Goal: Task Accomplishment & Management: Manage account settings

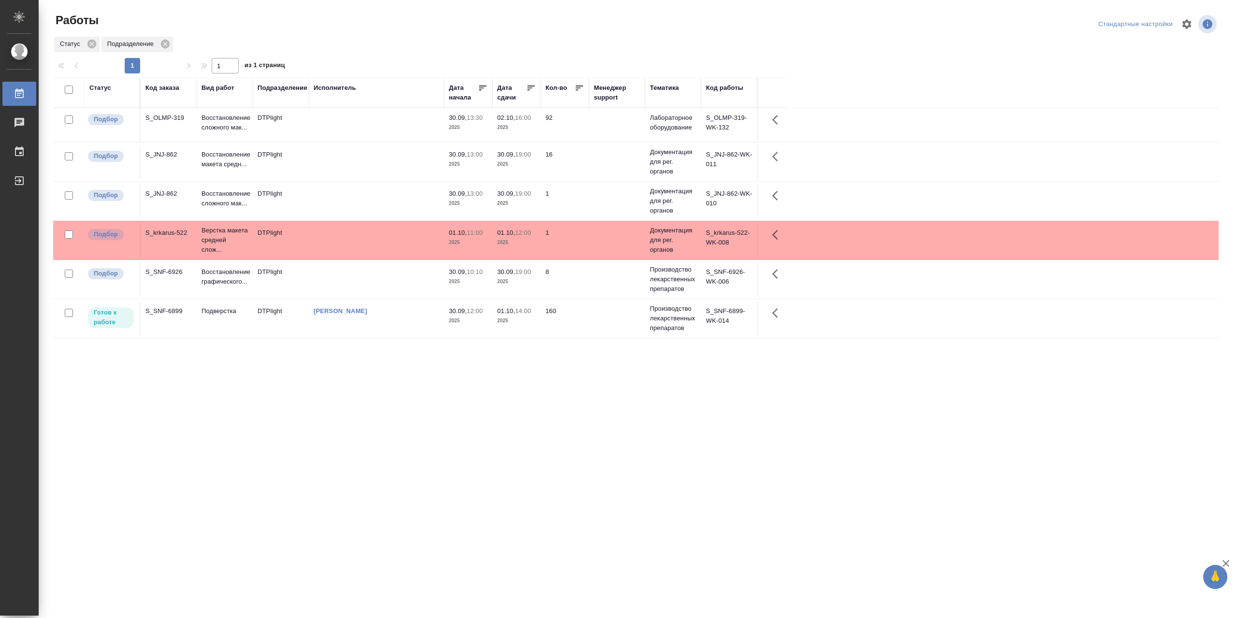
click at [333, 168] on td at bounding box center [376, 162] width 135 height 34
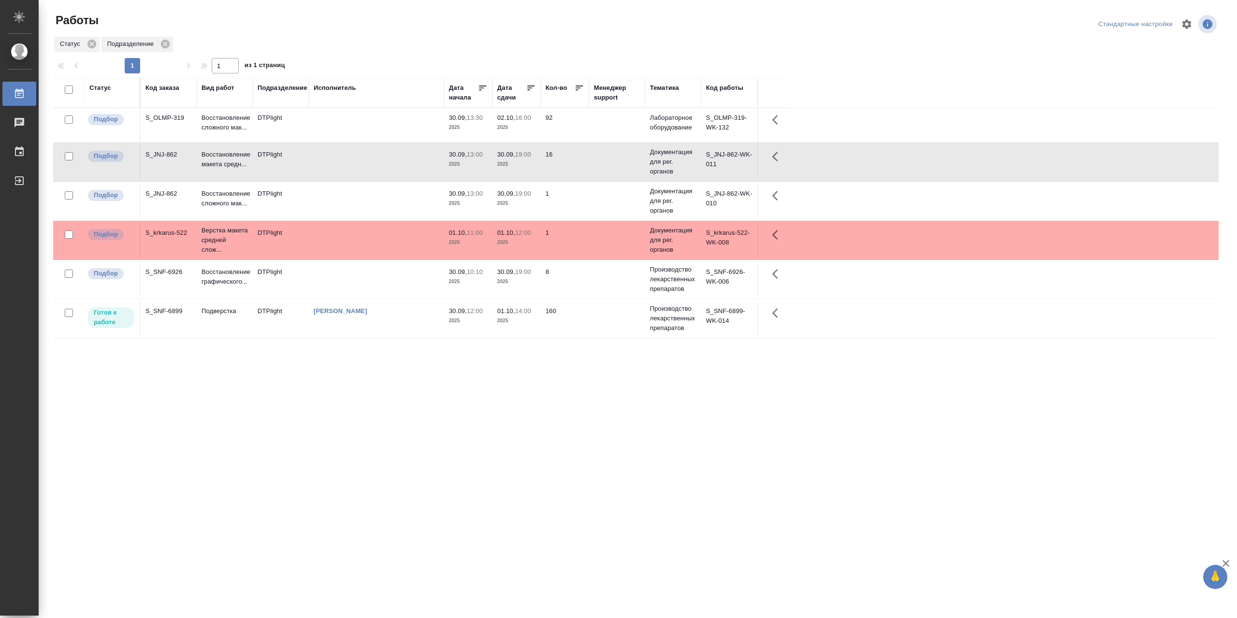
click at [333, 168] on td at bounding box center [376, 162] width 135 height 34
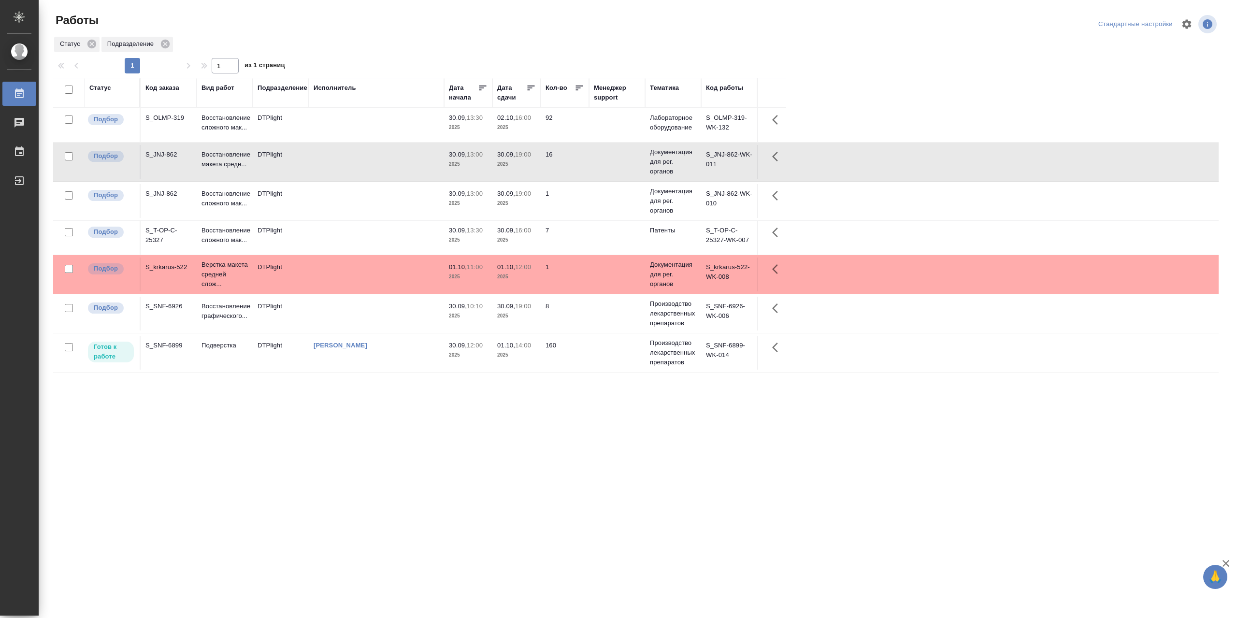
click at [359, 242] on td at bounding box center [376, 238] width 135 height 34
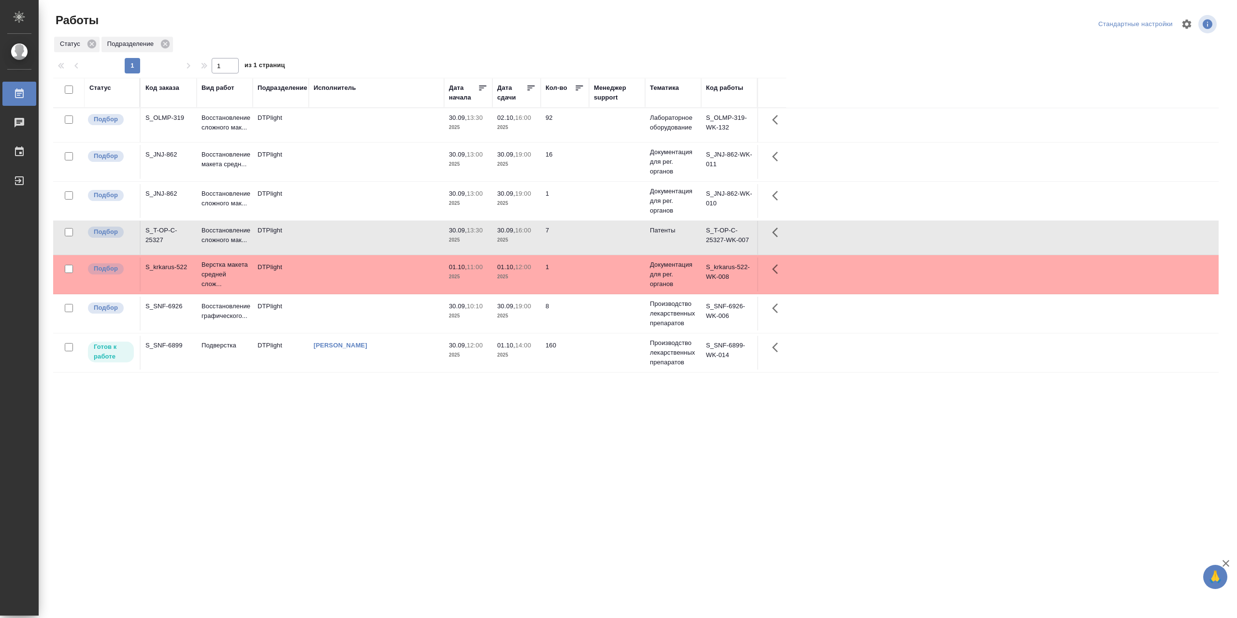
click at [359, 242] on td at bounding box center [376, 238] width 135 height 34
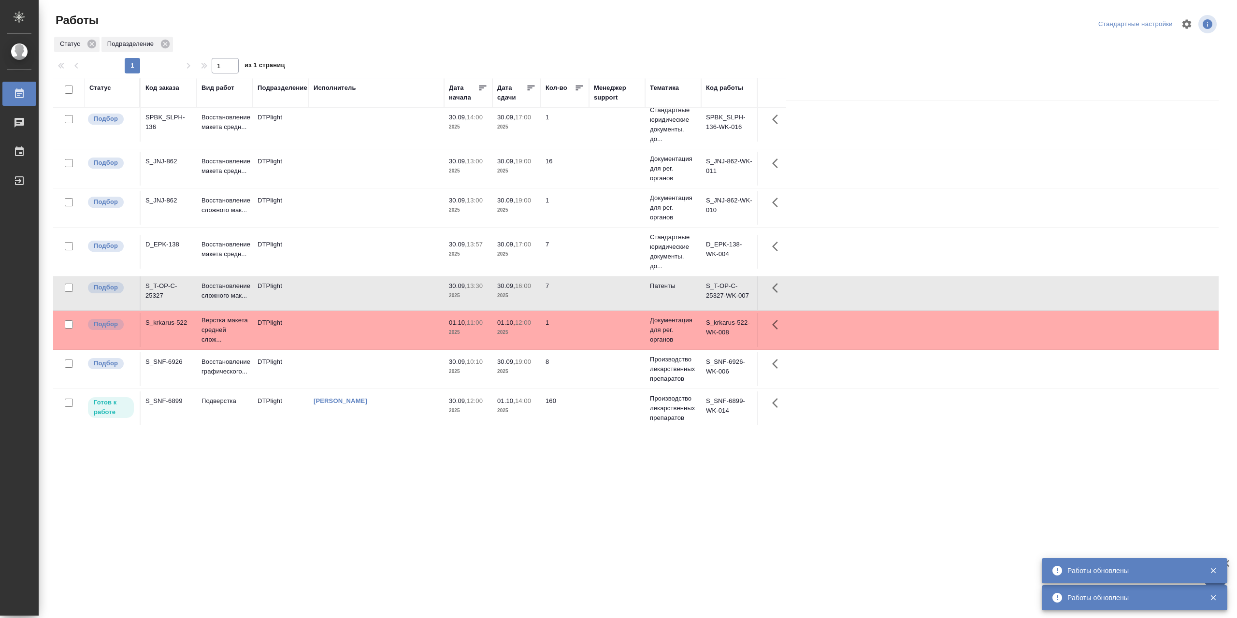
scroll to position [8, 0]
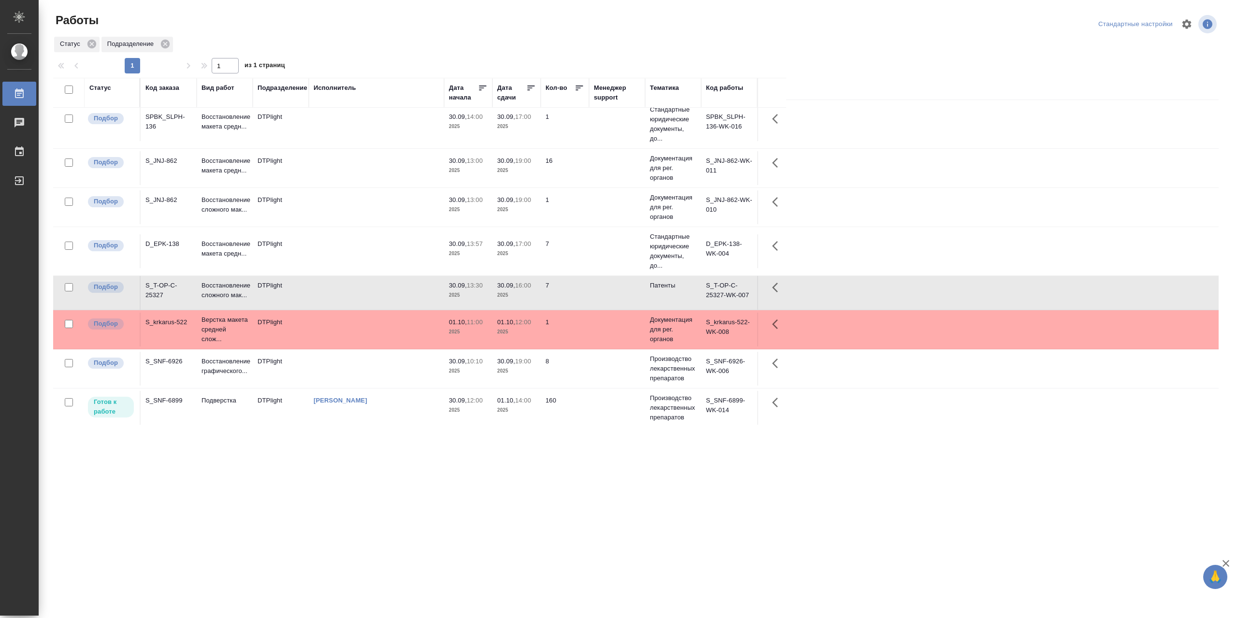
click at [1229, 614] on div ".cls-1 fill:#fff; AWATERA Сархатов Руслан Работы 0 Чаты График Выйти Работы Ста…" at bounding box center [618, 309] width 1237 height 618
drag, startPoint x: 781, startPoint y: 557, endPoint x: 486, endPoint y: 450, distance: 313.9
click at [780, 557] on div ".cls-1 fill:#fff; AWATERA Сархатов Руслан Работы 0 Чаты График Выйти Работы Ста…" at bounding box center [618, 309] width 1237 height 618
click at [397, 423] on td "[PERSON_NAME]" at bounding box center [376, 408] width 135 height 34
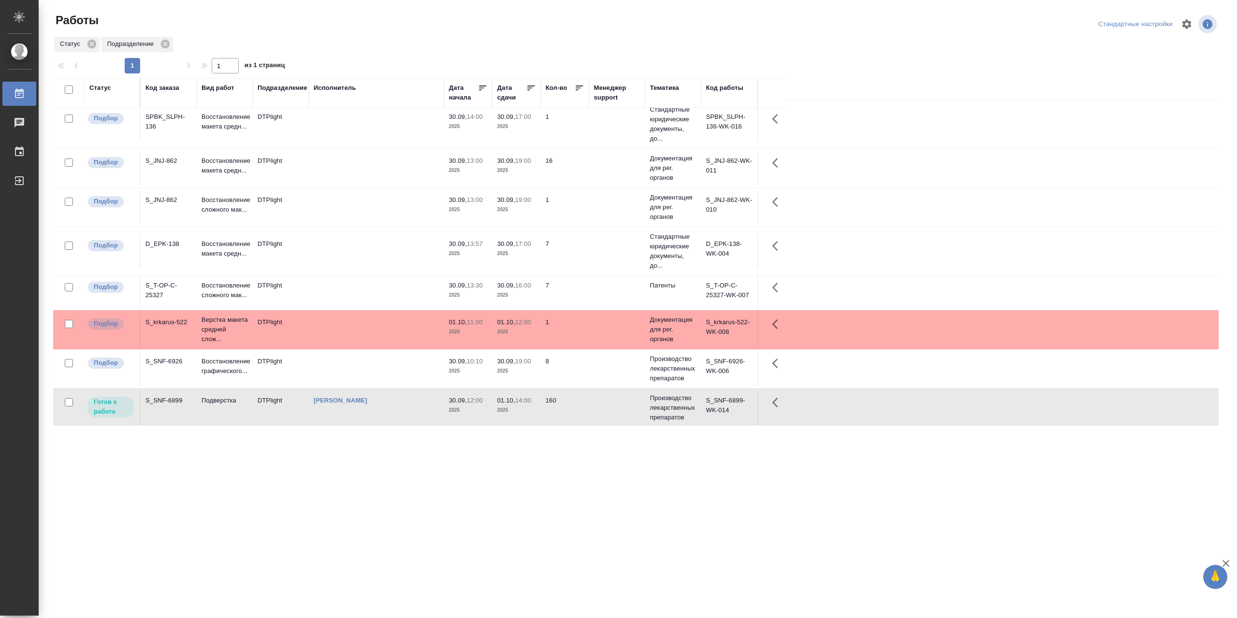
click at [397, 423] on td "[PERSON_NAME]" at bounding box center [376, 408] width 135 height 34
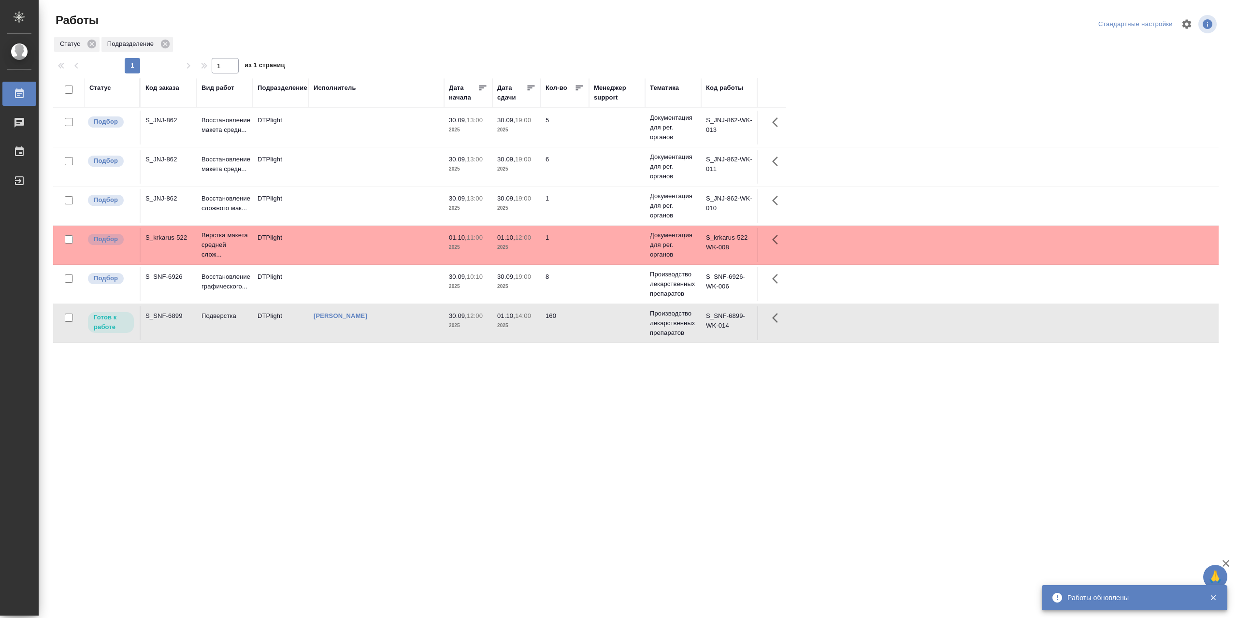
scroll to position [0, 0]
drag, startPoint x: 397, startPoint y: 423, endPoint x: 756, endPoint y: 447, distance: 359.9
click at [759, 449] on div ".cls-1 fill:#fff; AWATERA Сархатов Руслан Работы 0 Чаты График Выйти Работы Ста…" at bounding box center [618, 309] width 1237 height 618
click at [345, 330] on td "[PERSON_NAME]" at bounding box center [376, 323] width 135 height 34
click at [345, 331] on td "[PERSON_NAME]" at bounding box center [376, 323] width 135 height 34
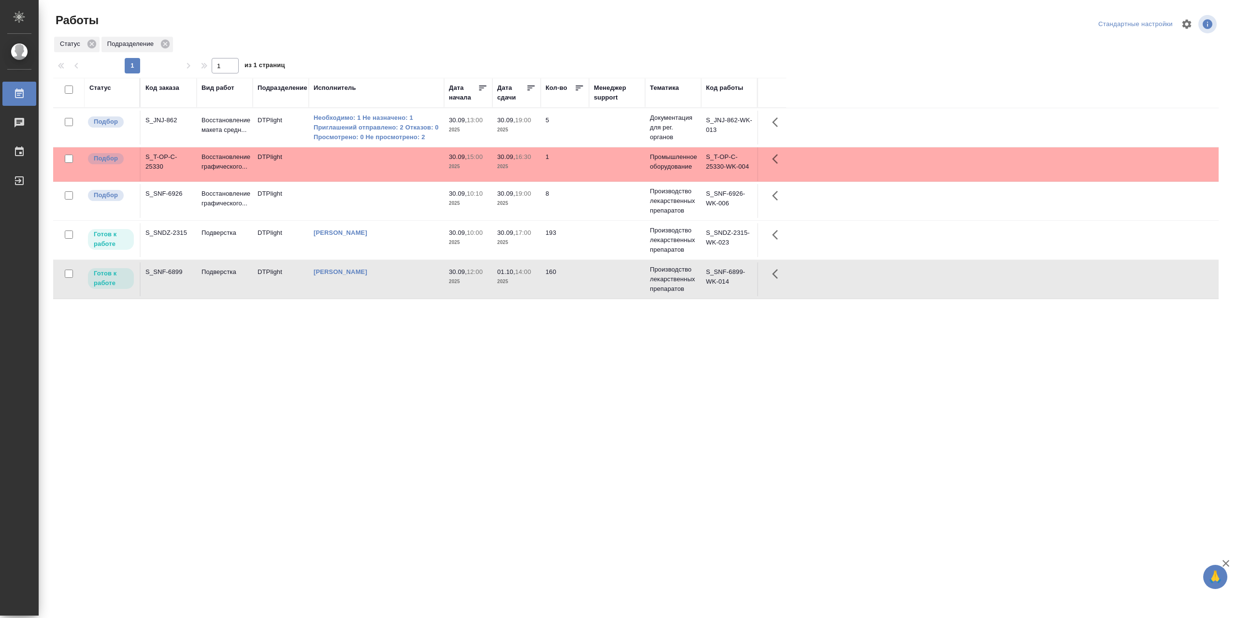
drag, startPoint x: 837, startPoint y: 1, endPoint x: 831, endPoint y: 489, distance: 487.2
click at [833, 489] on div ".cls-1 fill:#fff; AWATERA Сархатов Руслан Работы 0 Чаты График Выйти Работы Ста…" at bounding box center [618, 309] width 1237 height 618
click at [392, 246] on td "[PERSON_NAME]" at bounding box center [376, 240] width 135 height 34
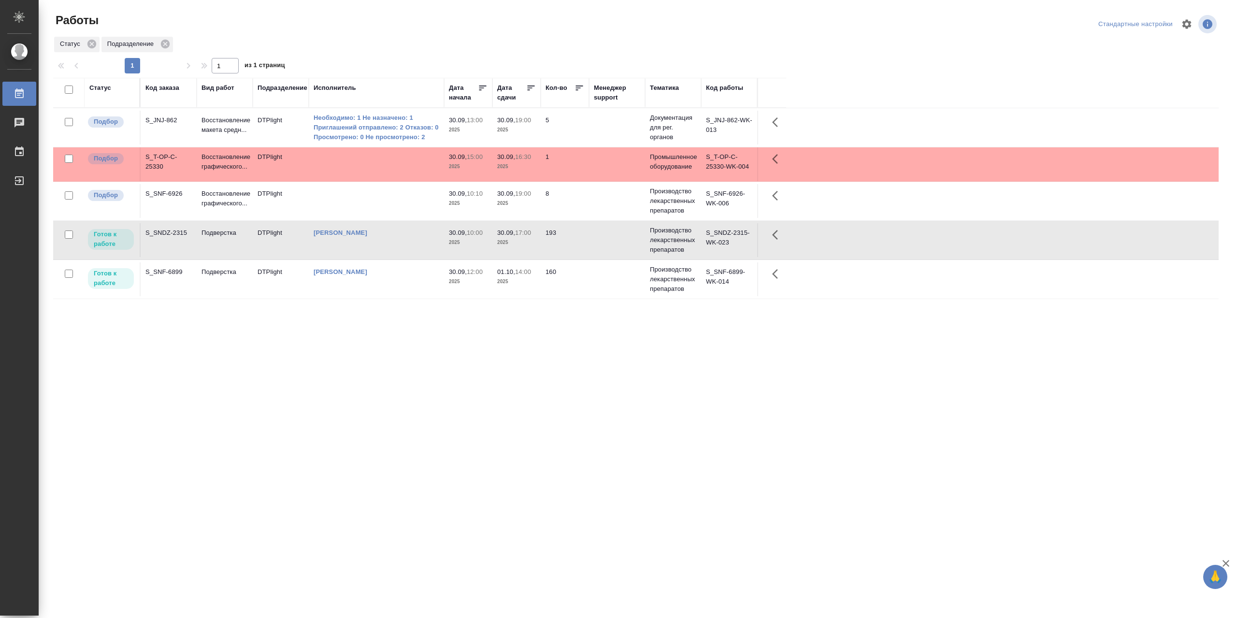
click at [392, 246] on td "[PERSON_NAME]" at bounding box center [376, 240] width 135 height 34
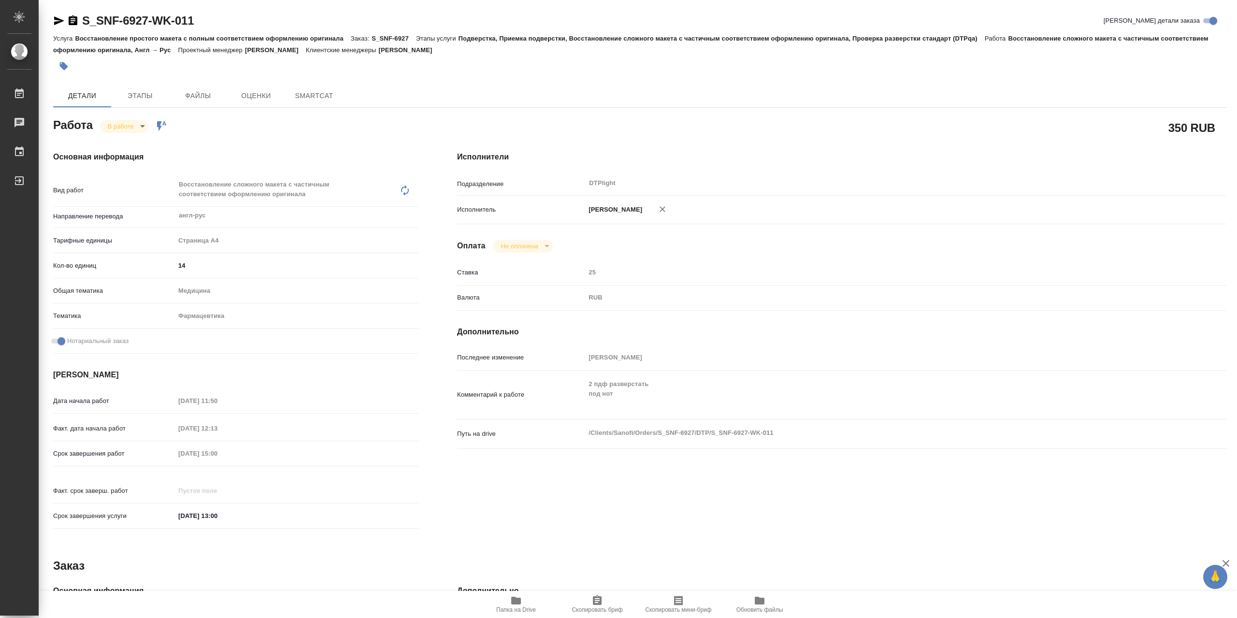
type textarea "x"
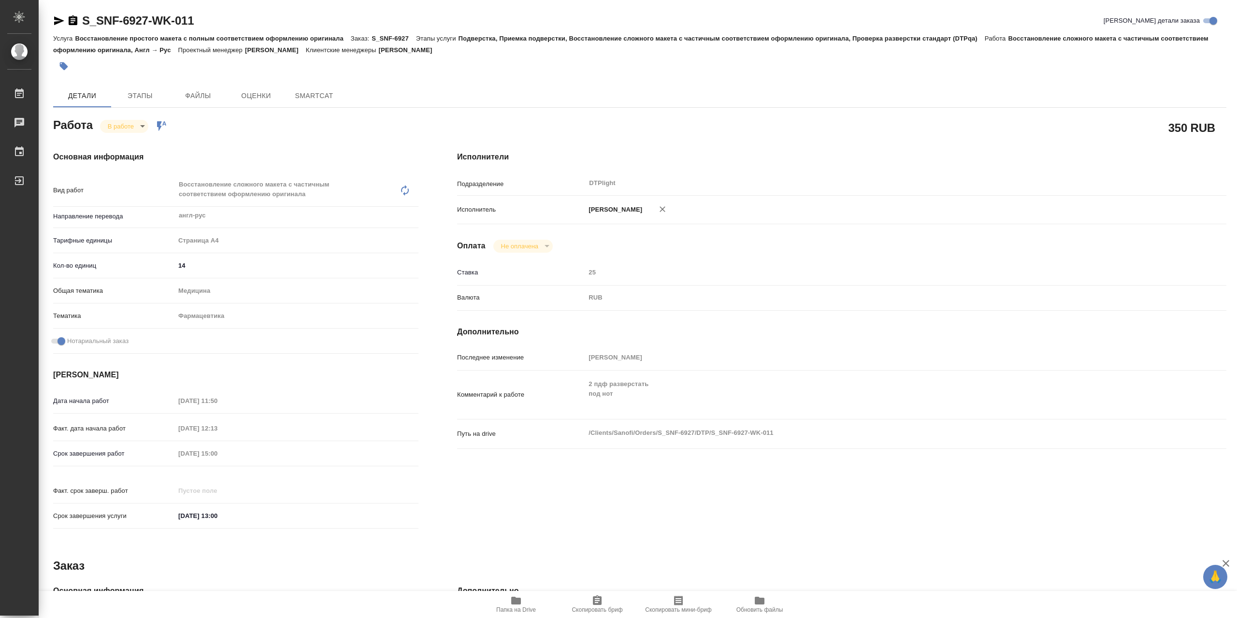
type textarea "x"
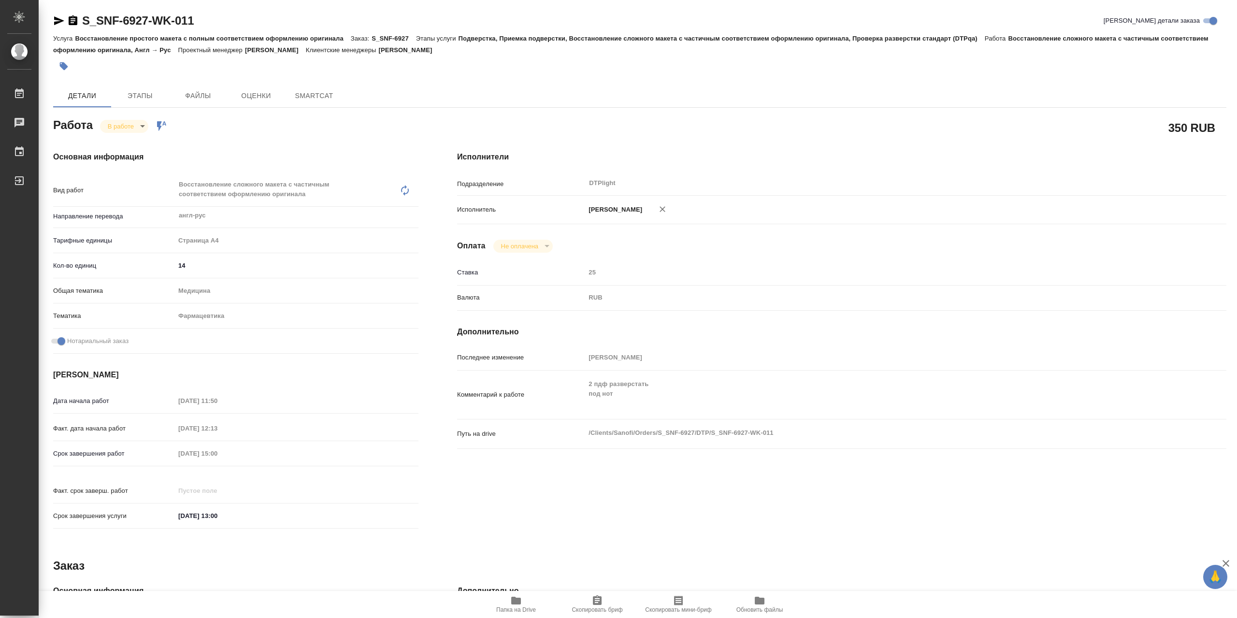
type textarea "x"
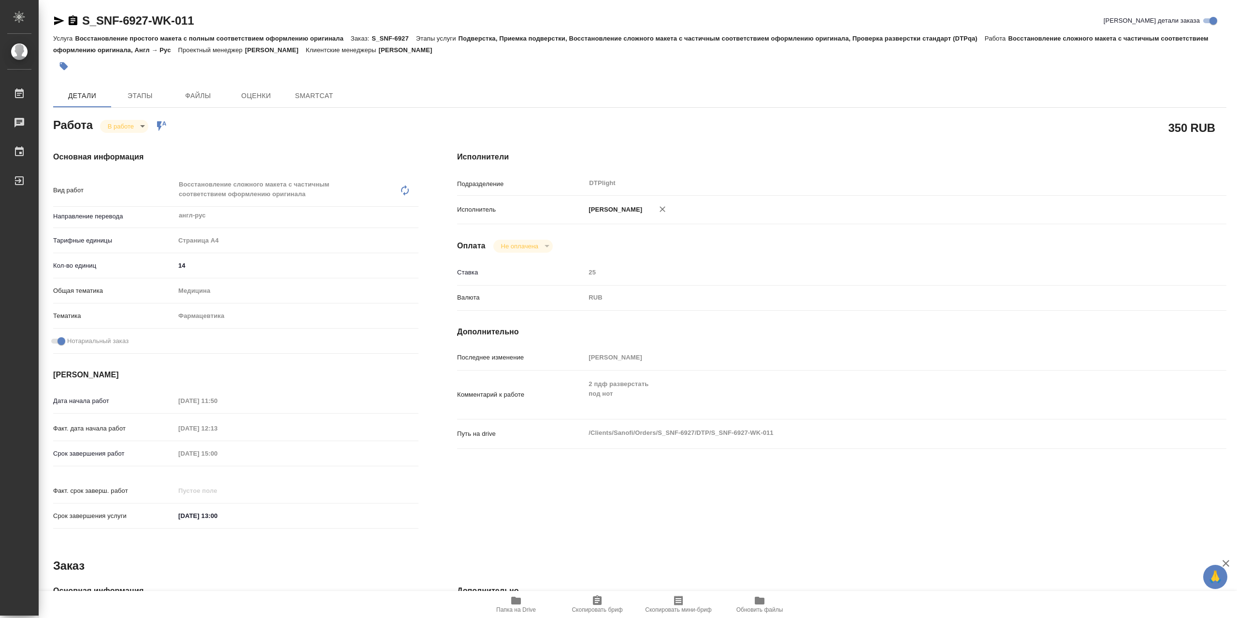
type textarea "x"
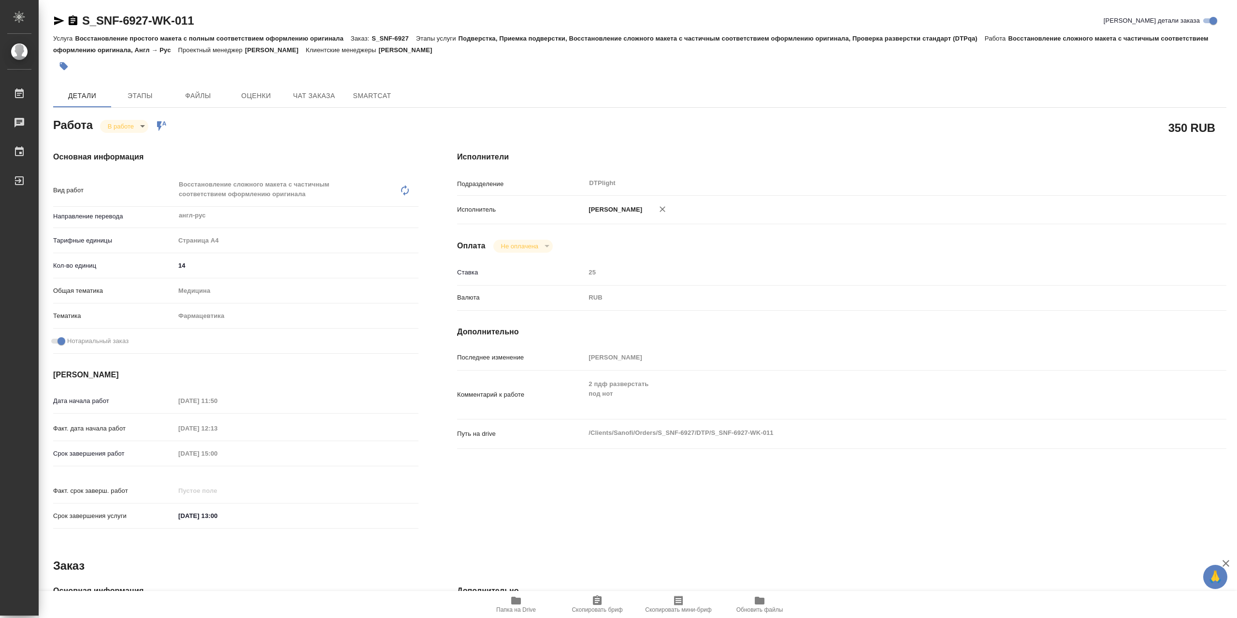
type textarea "x"
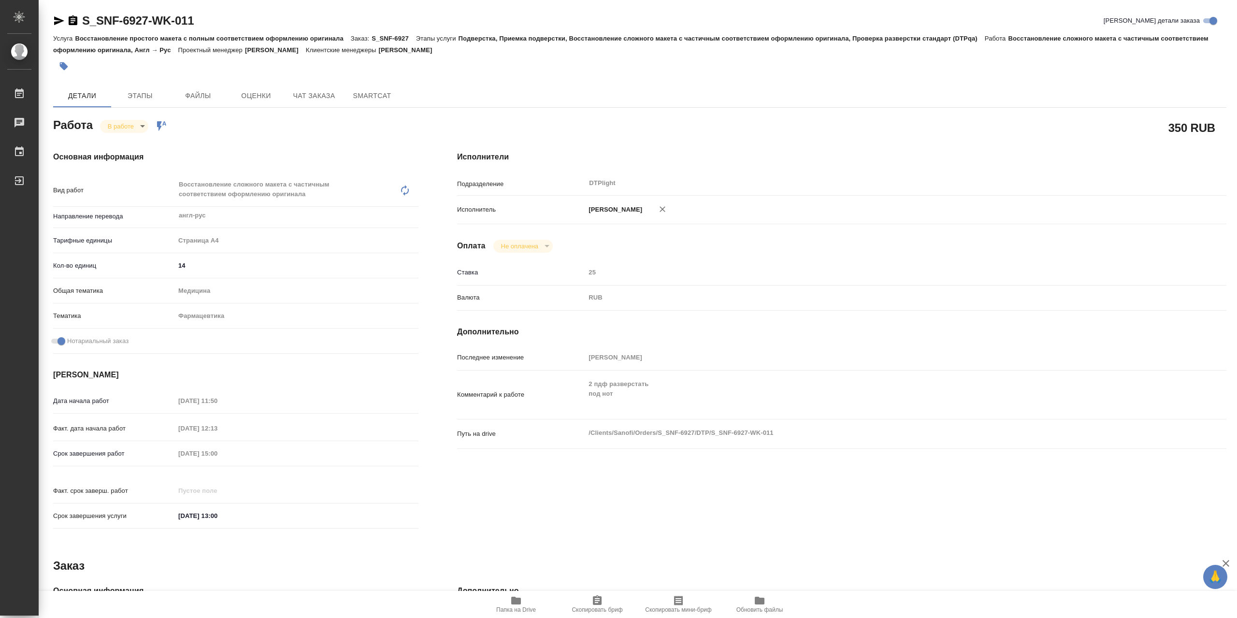
type textarea "x"
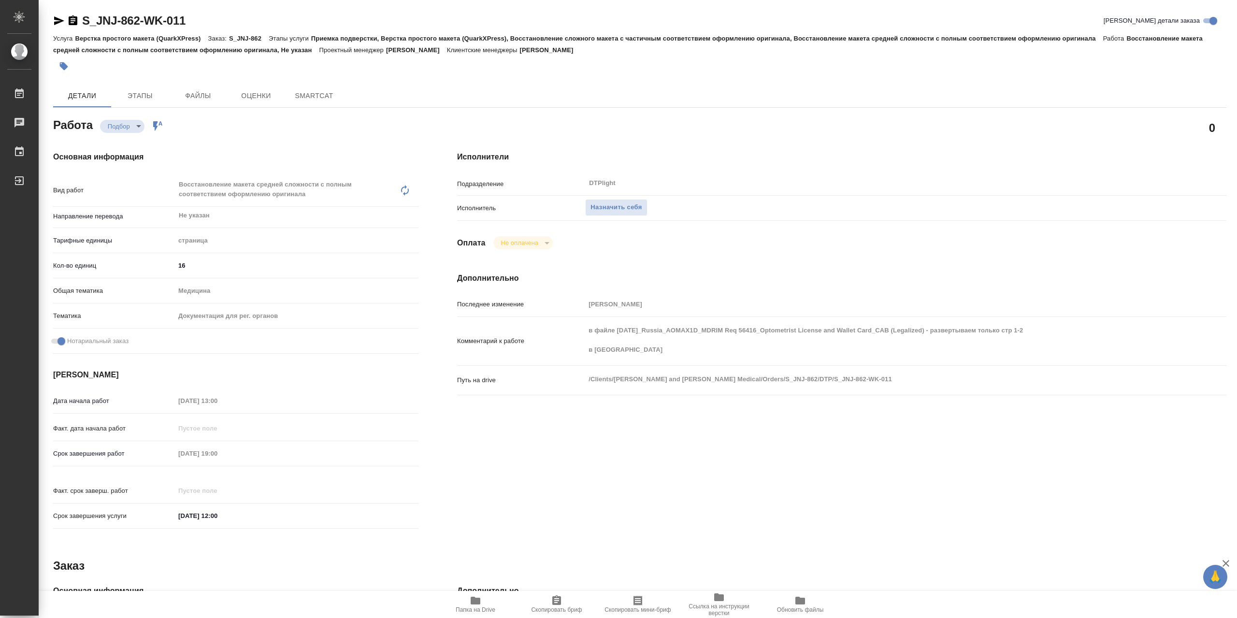
type textarea "x"
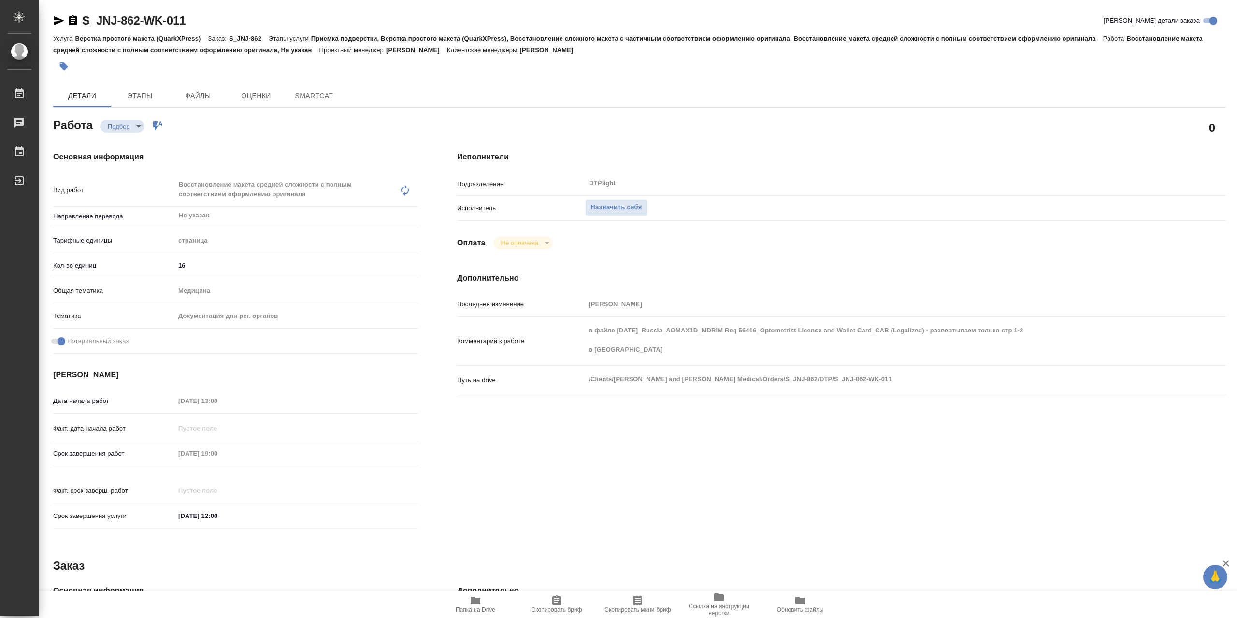
type textarea "x"
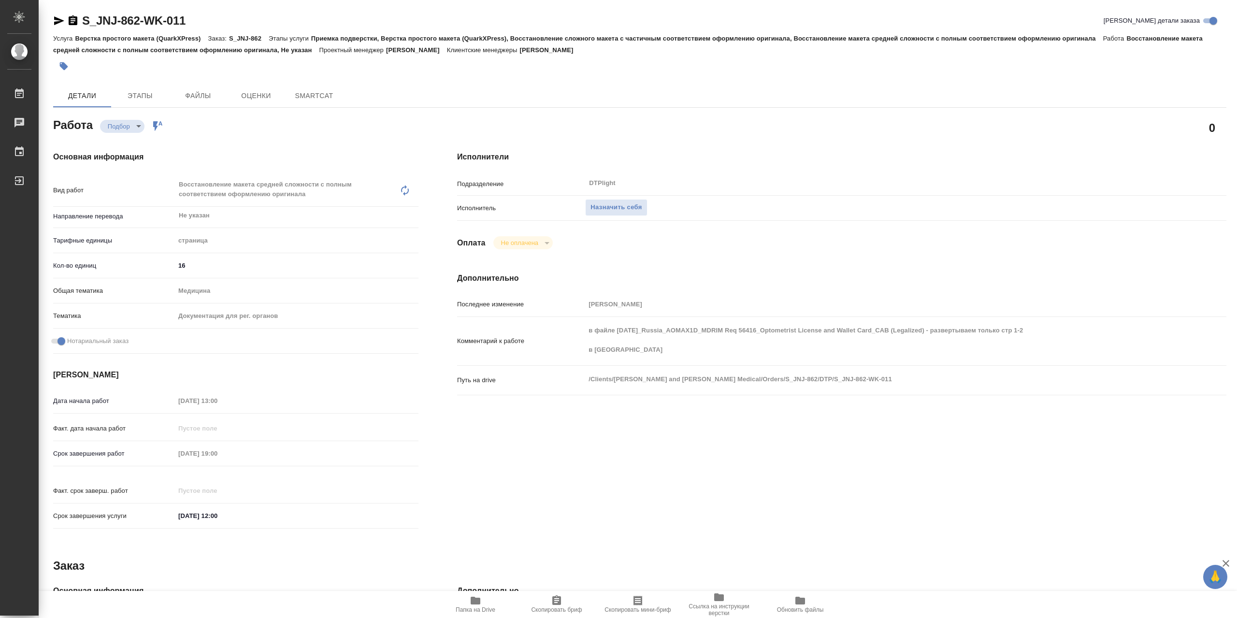
type textarea "x"
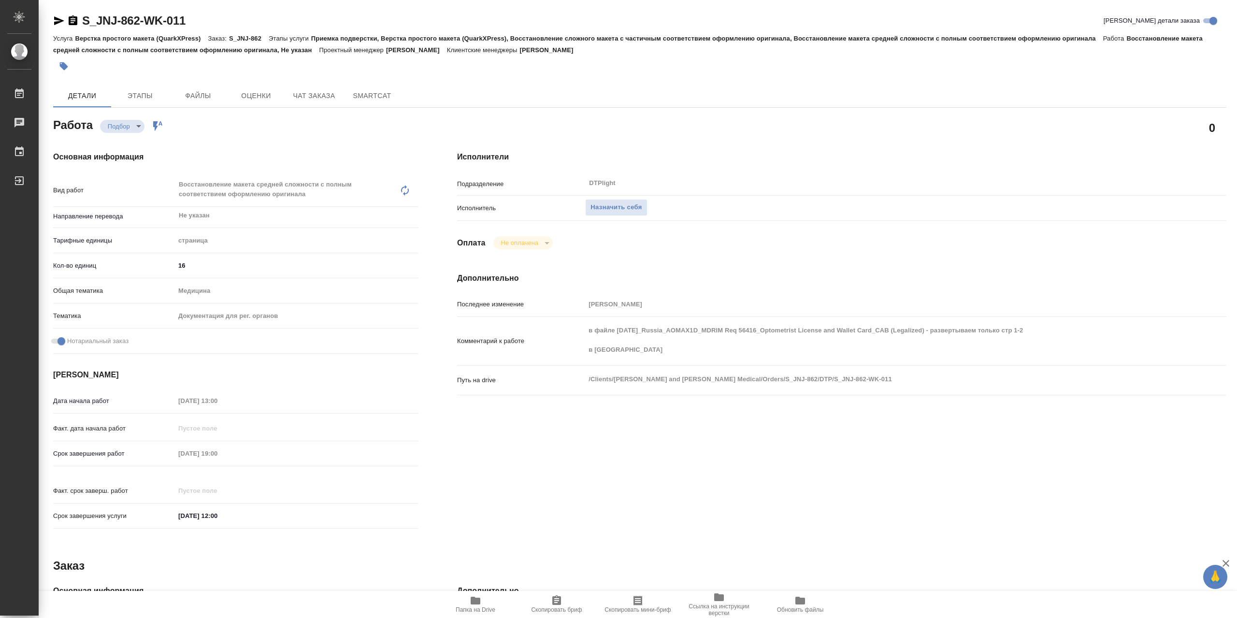
type textarea "x"
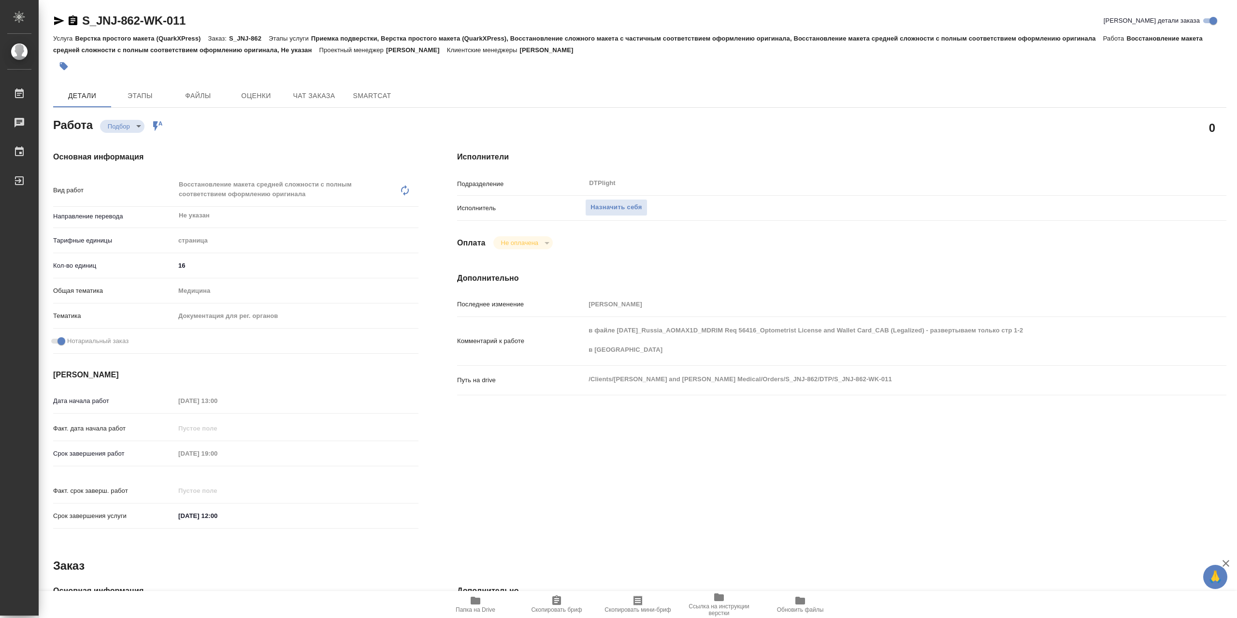
type textarea "x"
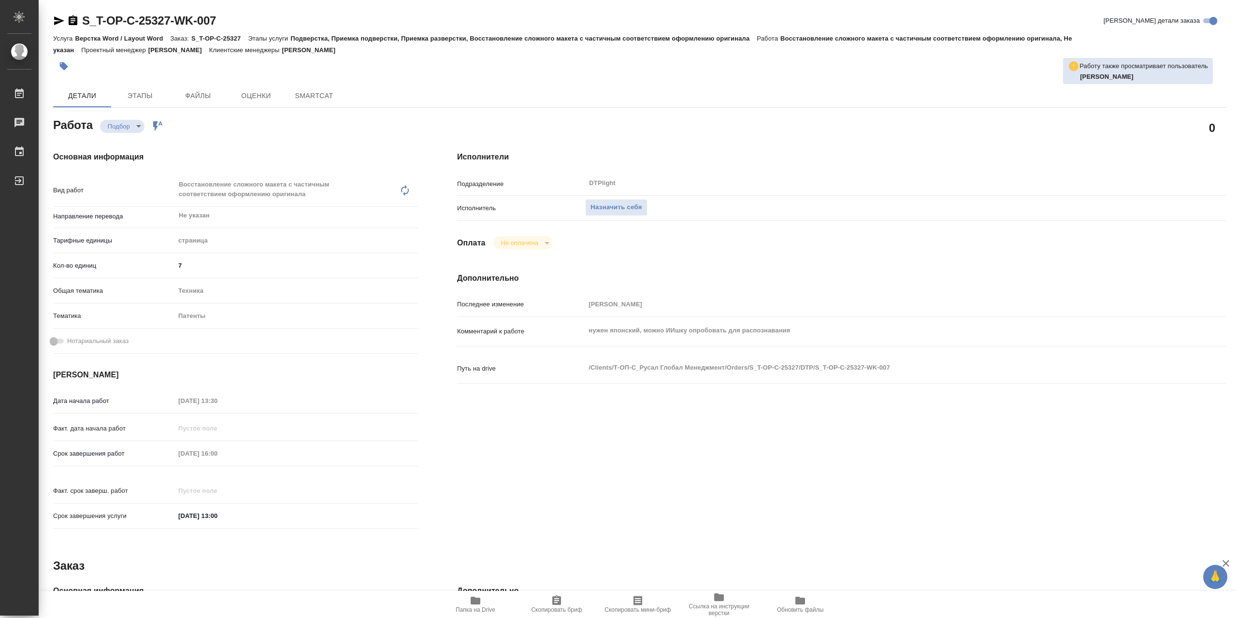
type textarea "x"
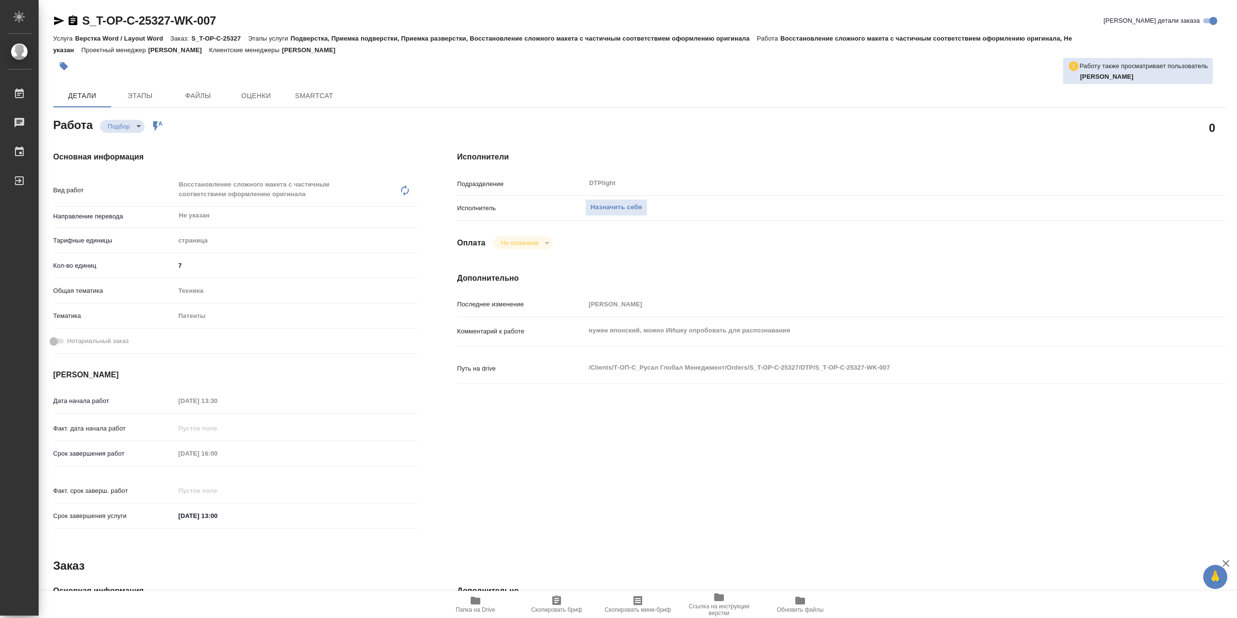
type textarea "x"
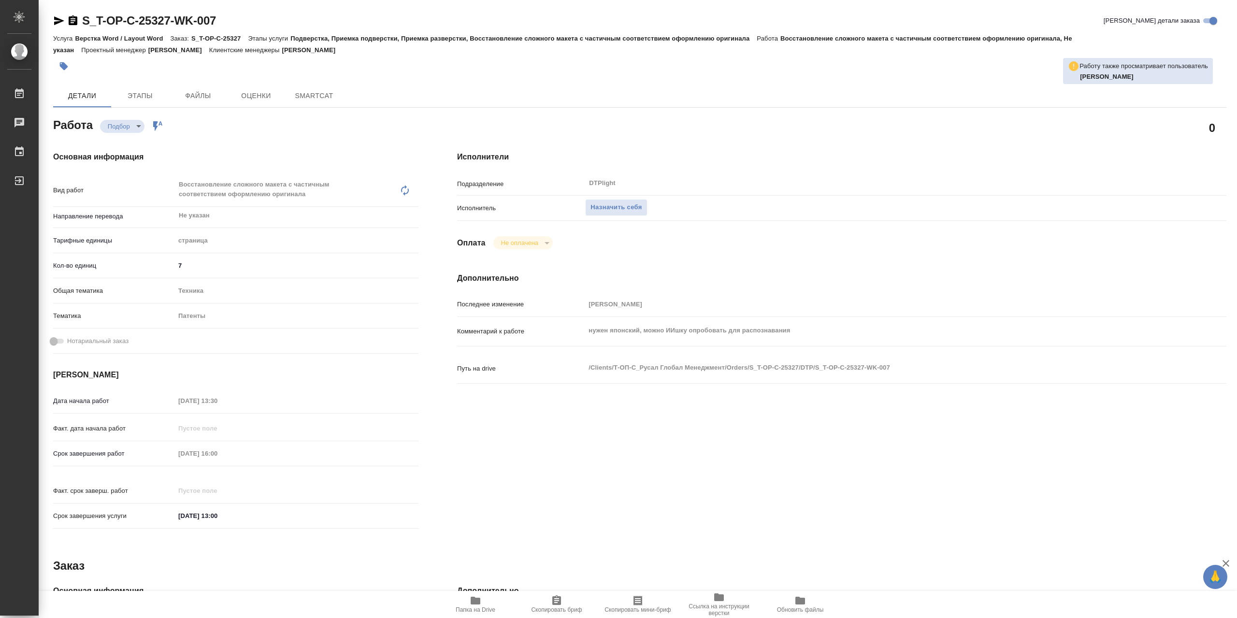
type textarea "x"
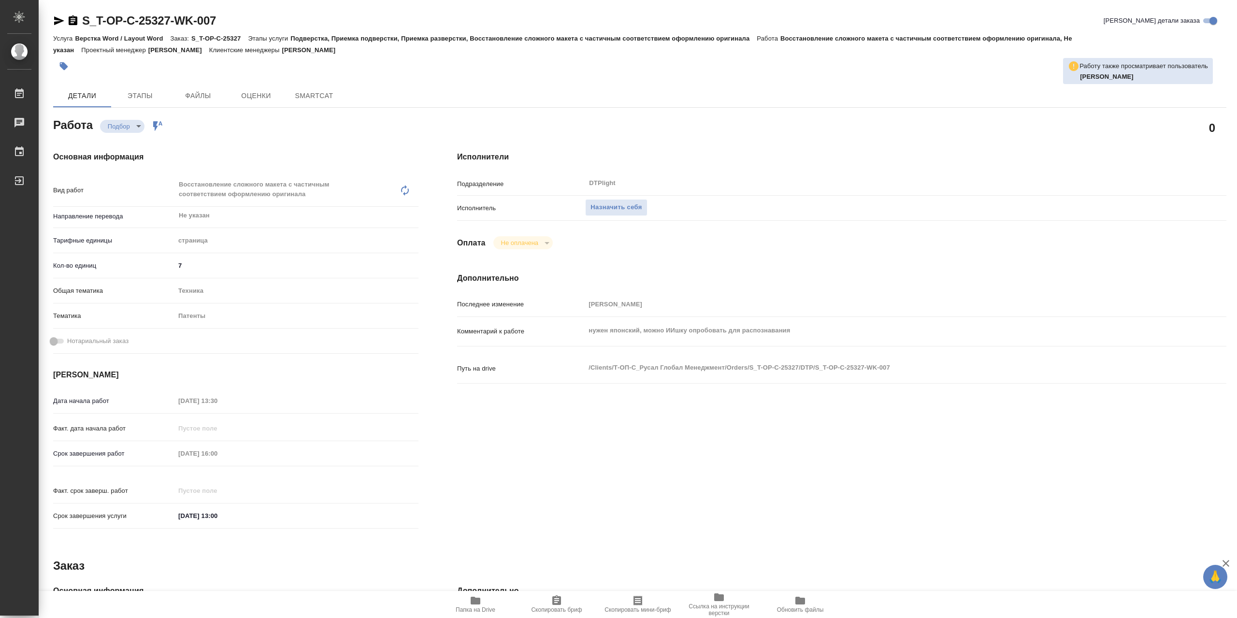
type textarea "x"
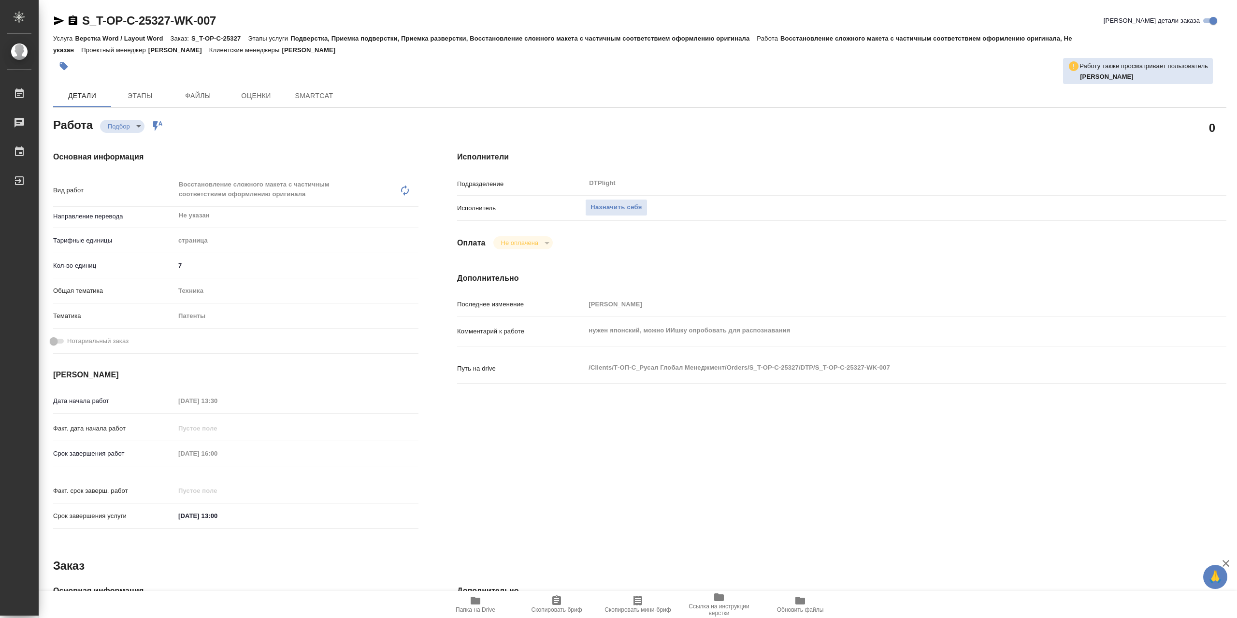
type textarea "x"
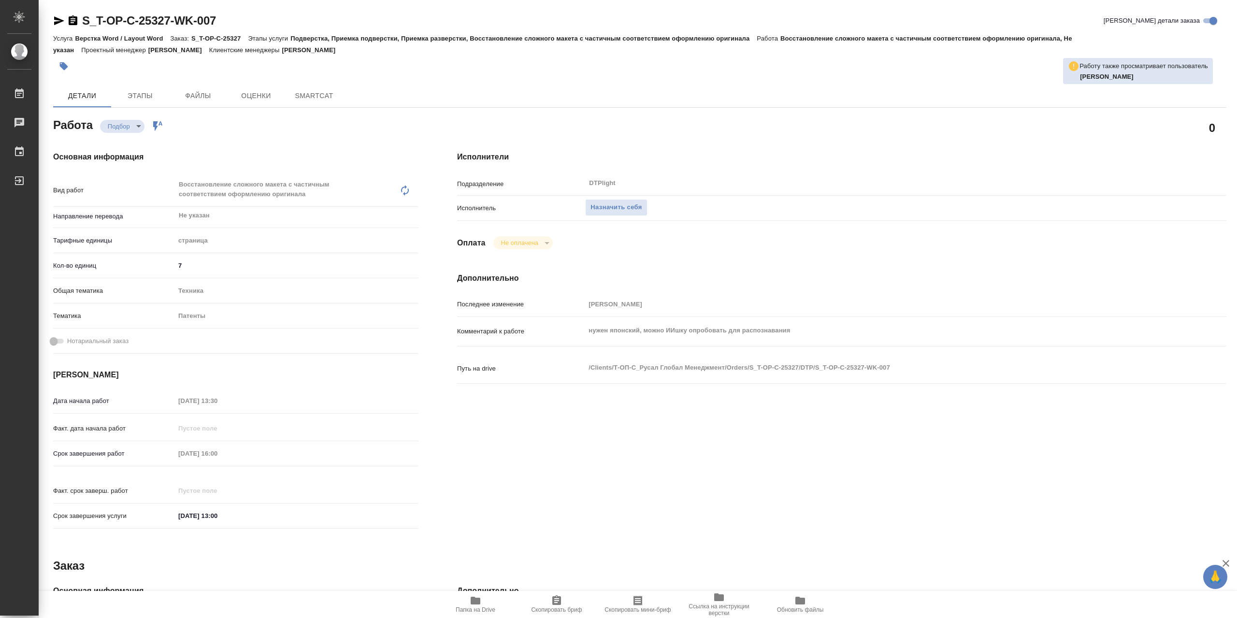
type textarea "x"
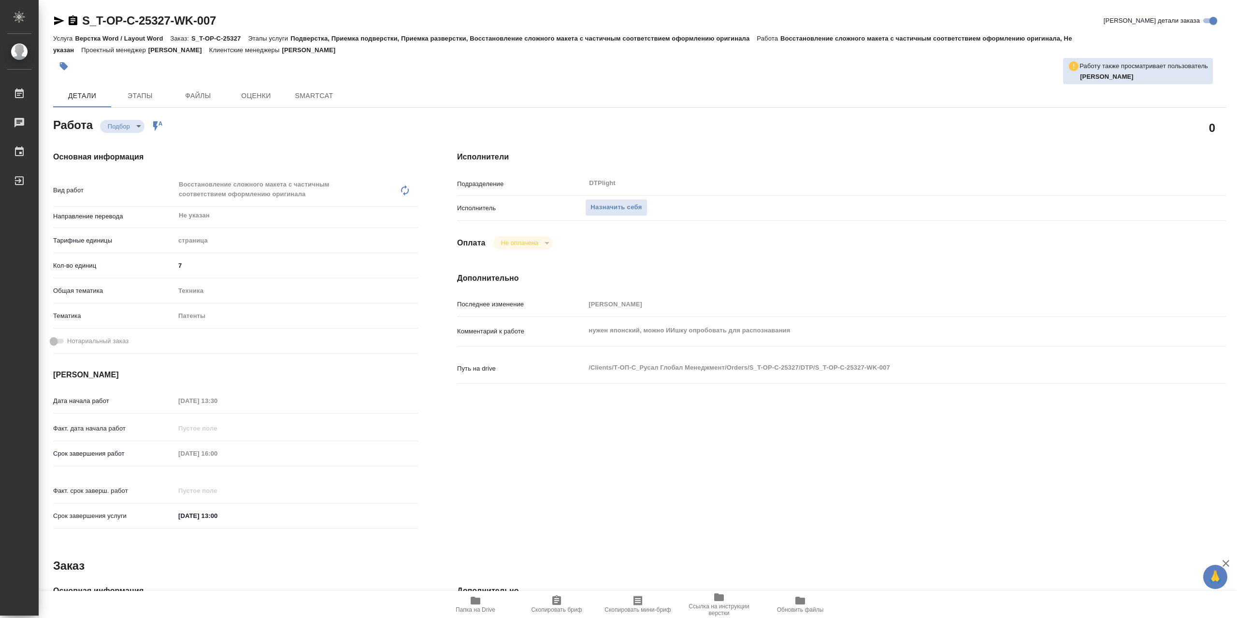
type textarea "x"
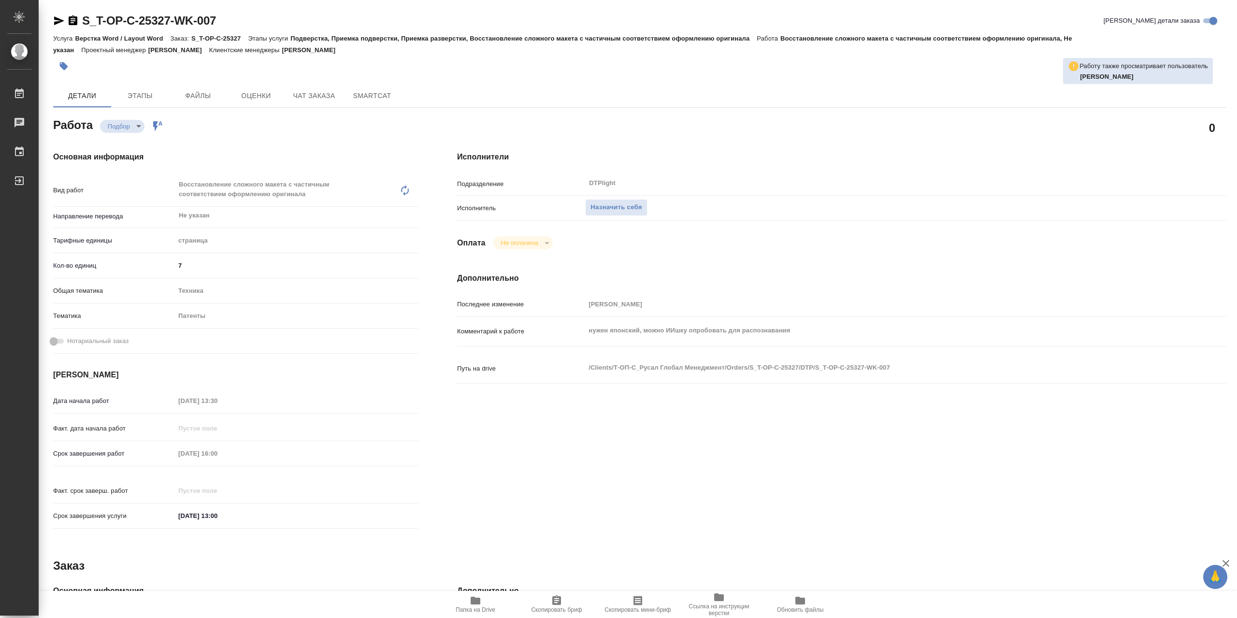
type textarea "x"
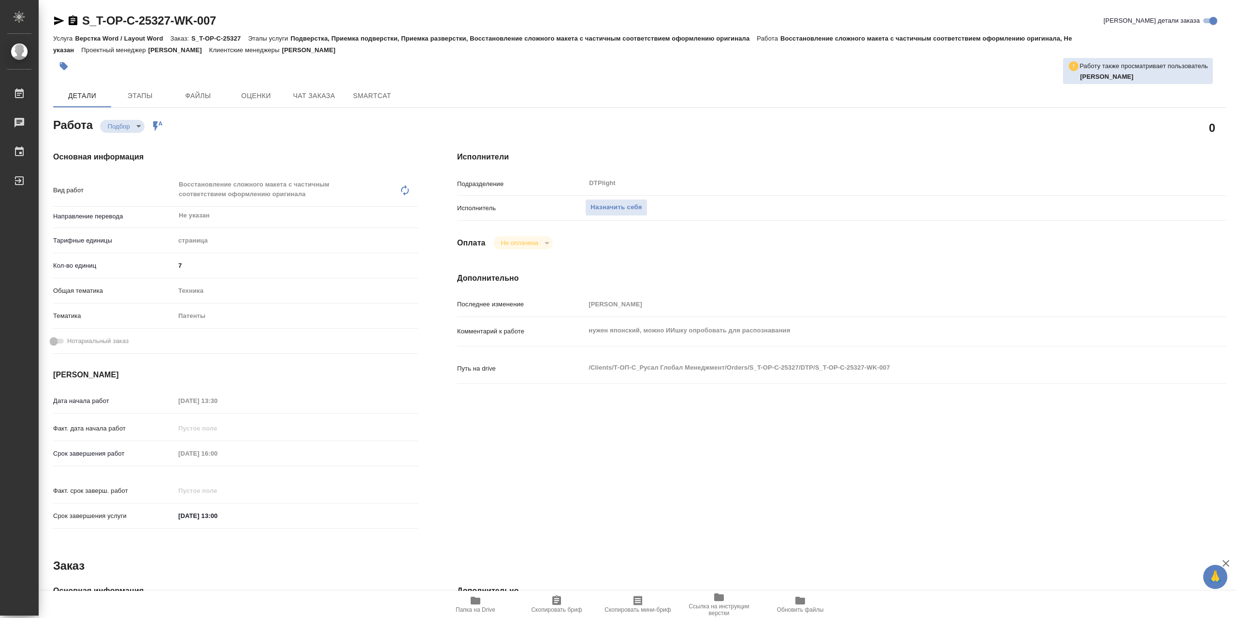
click at [473, 607] on span "Папка на Drive" at bounding box center [476, 610] width 40 height 7
type textarea "x"
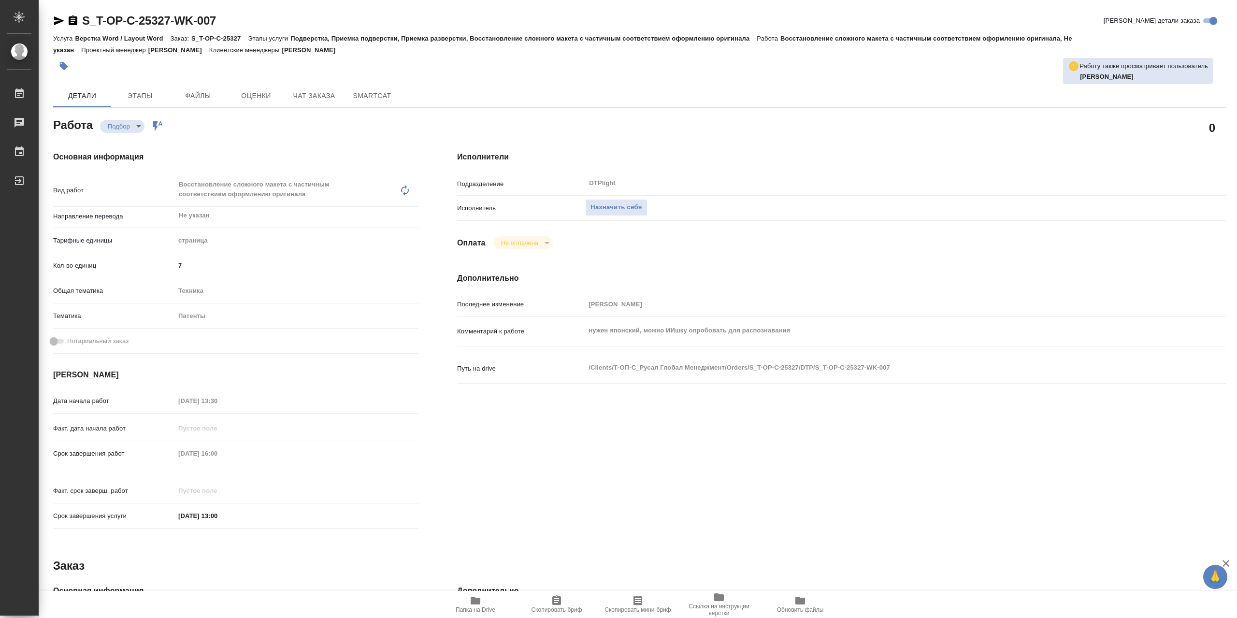
type textarea "x"
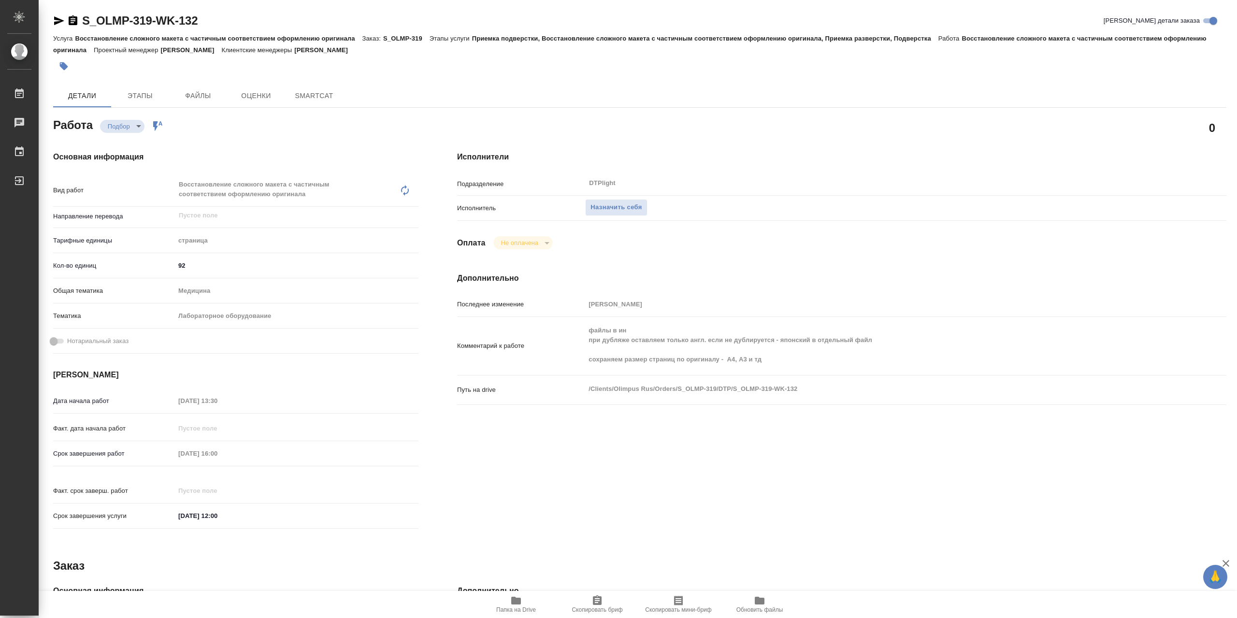
type textarea "x"
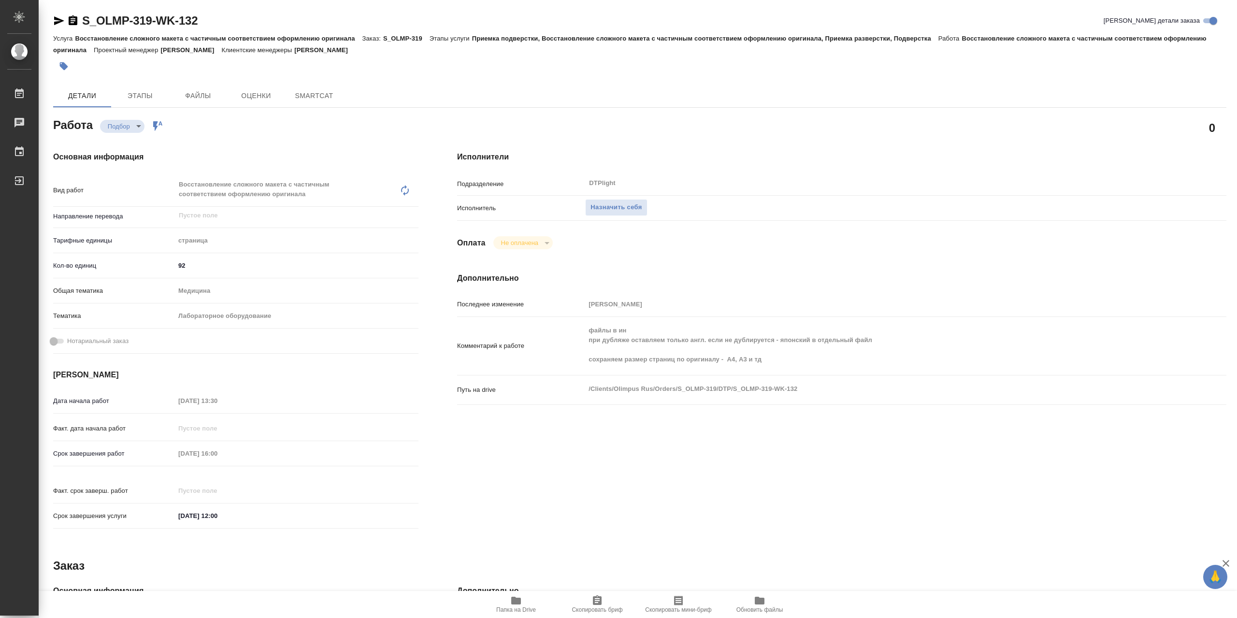
type textarea "x"
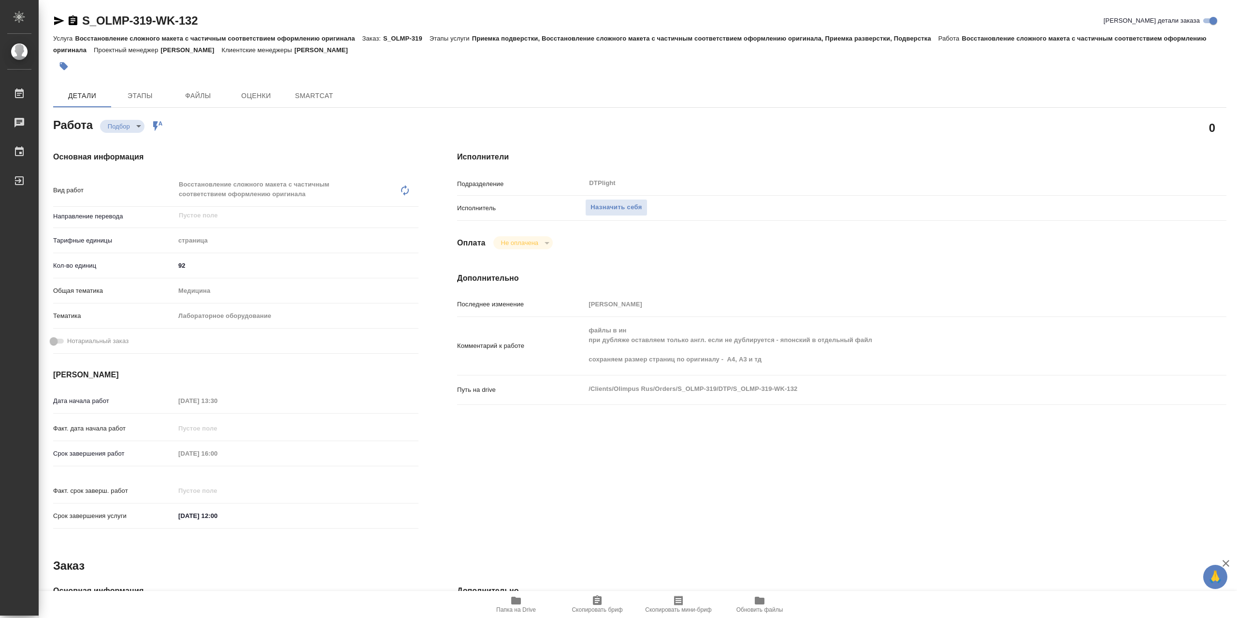
type textarea "x"
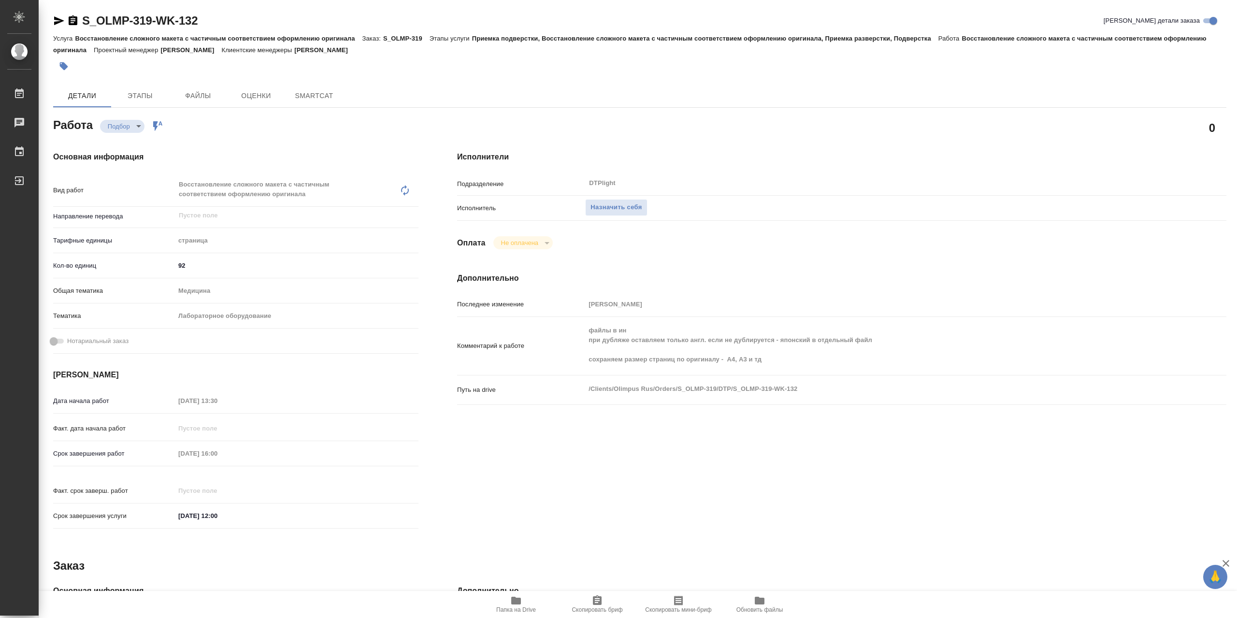
type textarea "x"
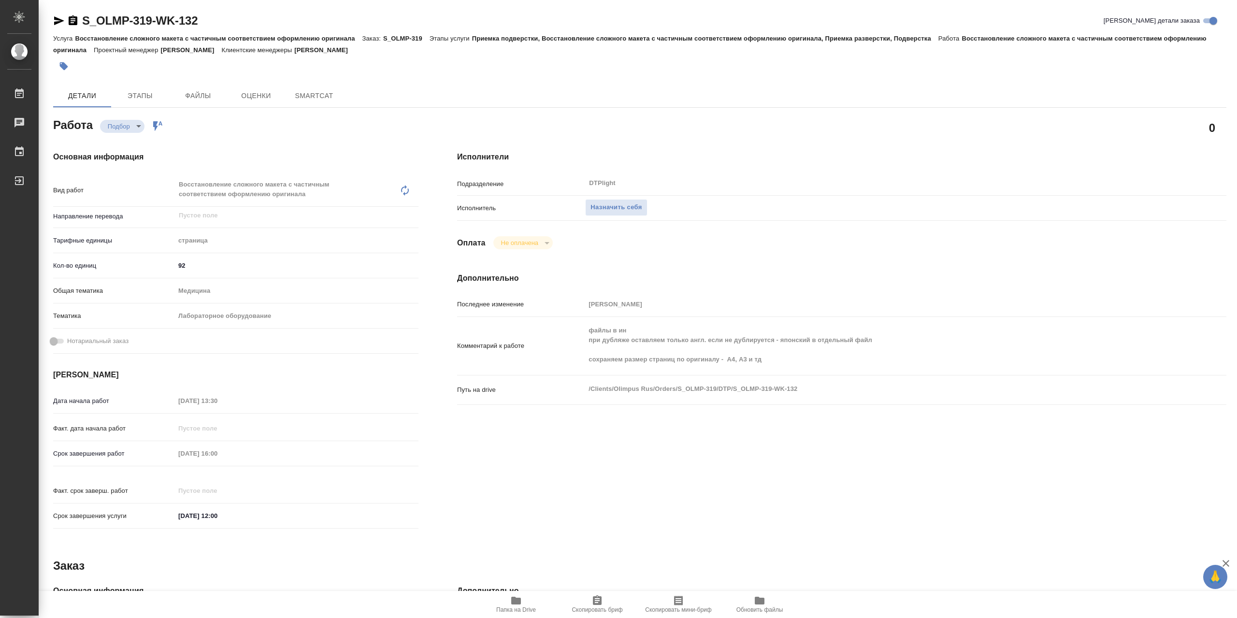
type textarea "x"
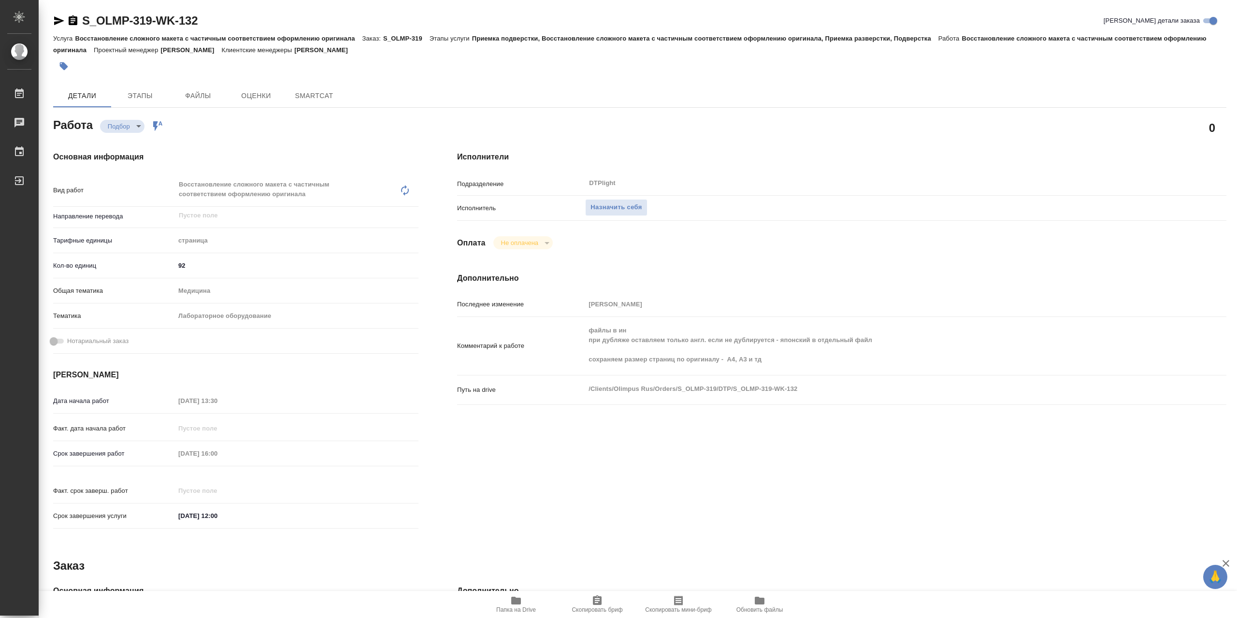
type textarea "x"
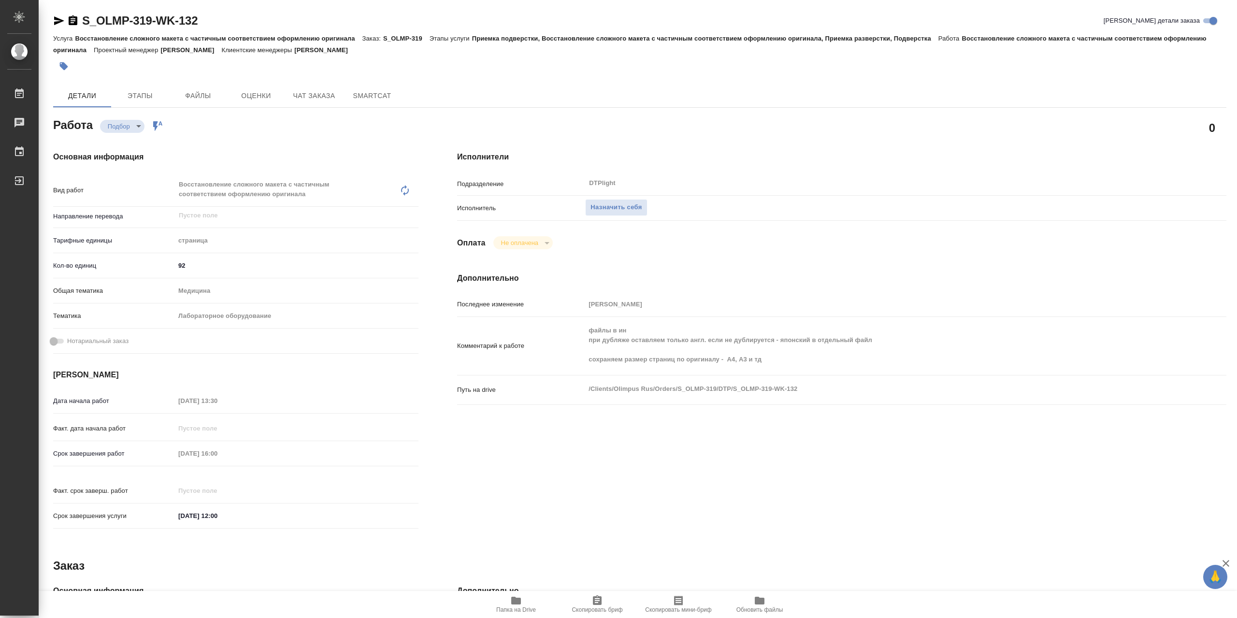
type textarea "x"
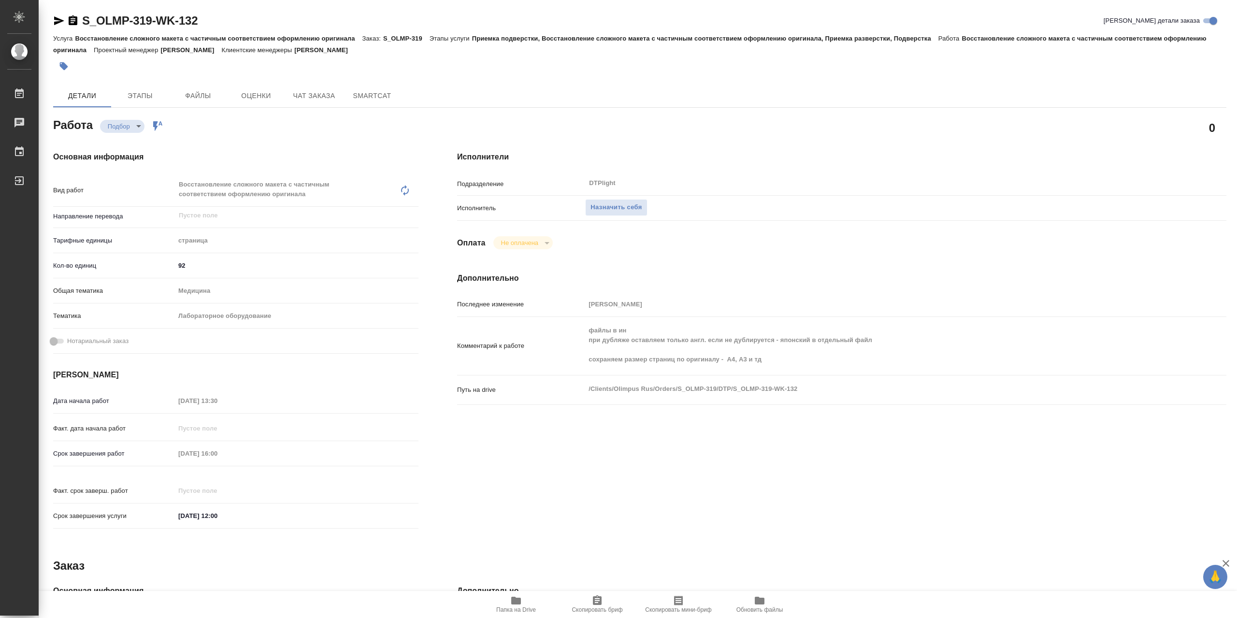
type textarea "x"
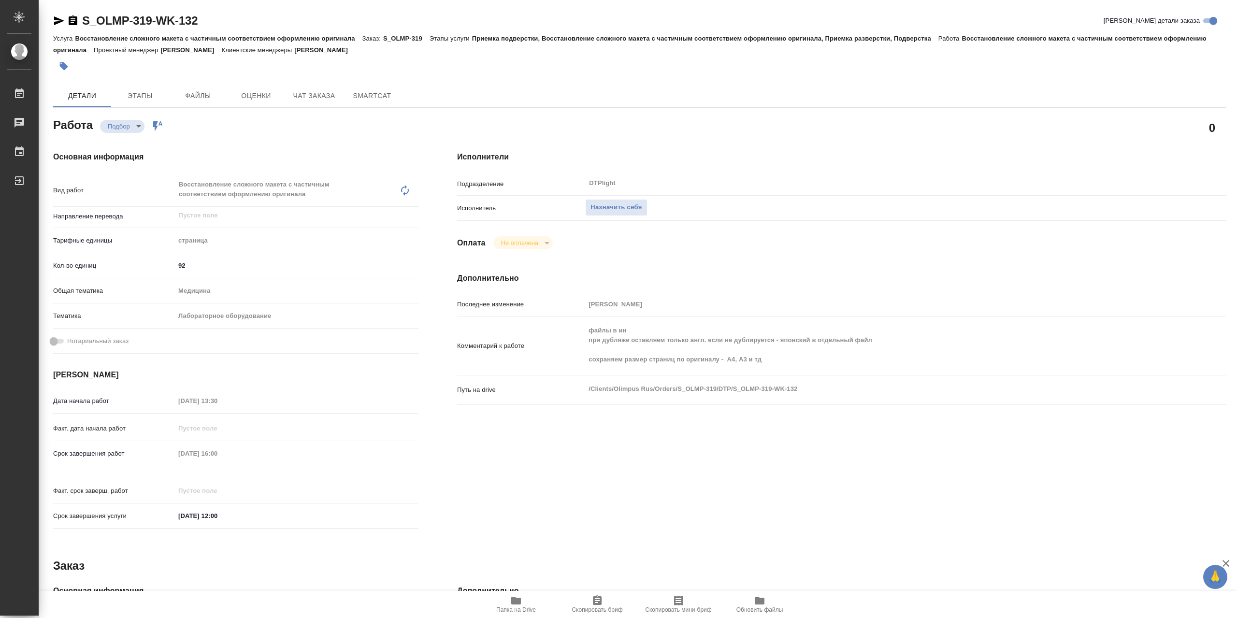
click at [522, 603] on icon "button" at bounding box center [516, 601] width 12 height 12
drag, startPoint x: 629, startPoint y: 206, endPoint x: 638, endPoint y: 212, distance: 10.9
click at [629, 206] on span "Назначить себя" at bounding box center [616, 207] width 51 height 11
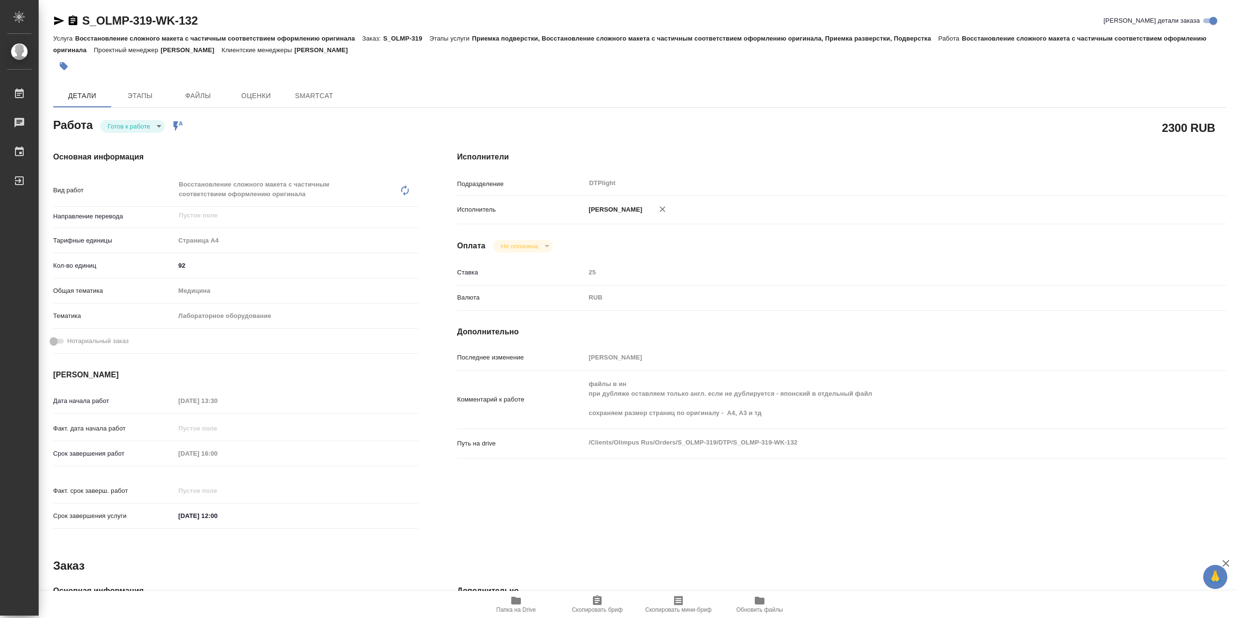
type textarea "x"
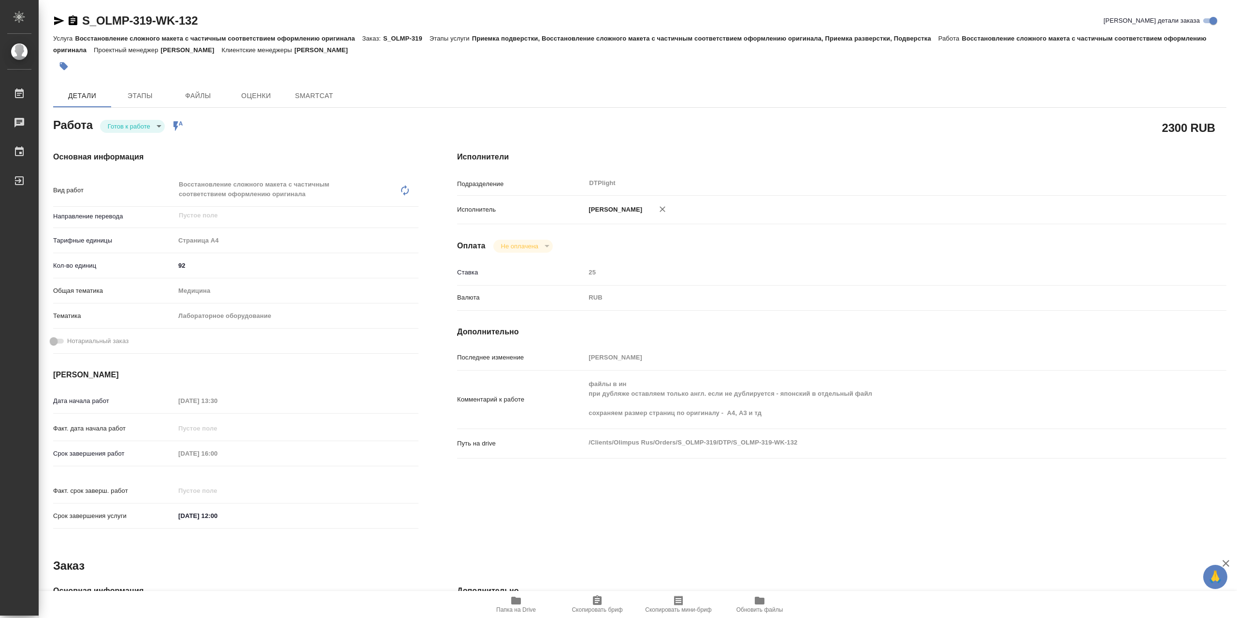
type textarea "x"
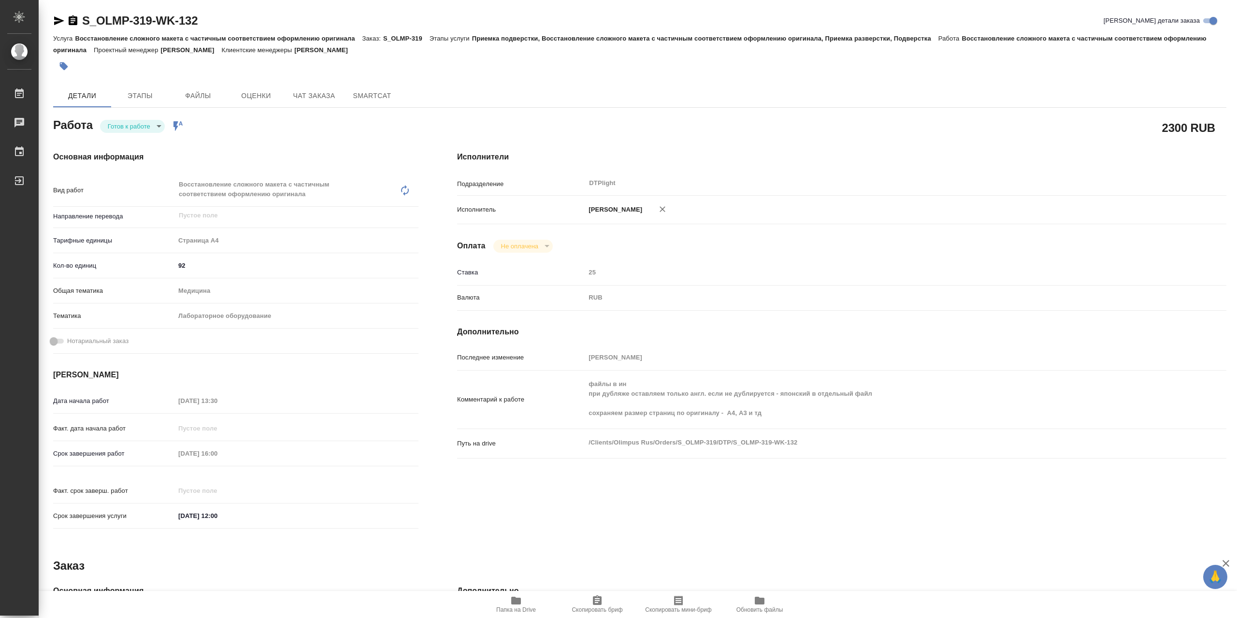
type textarea "x"
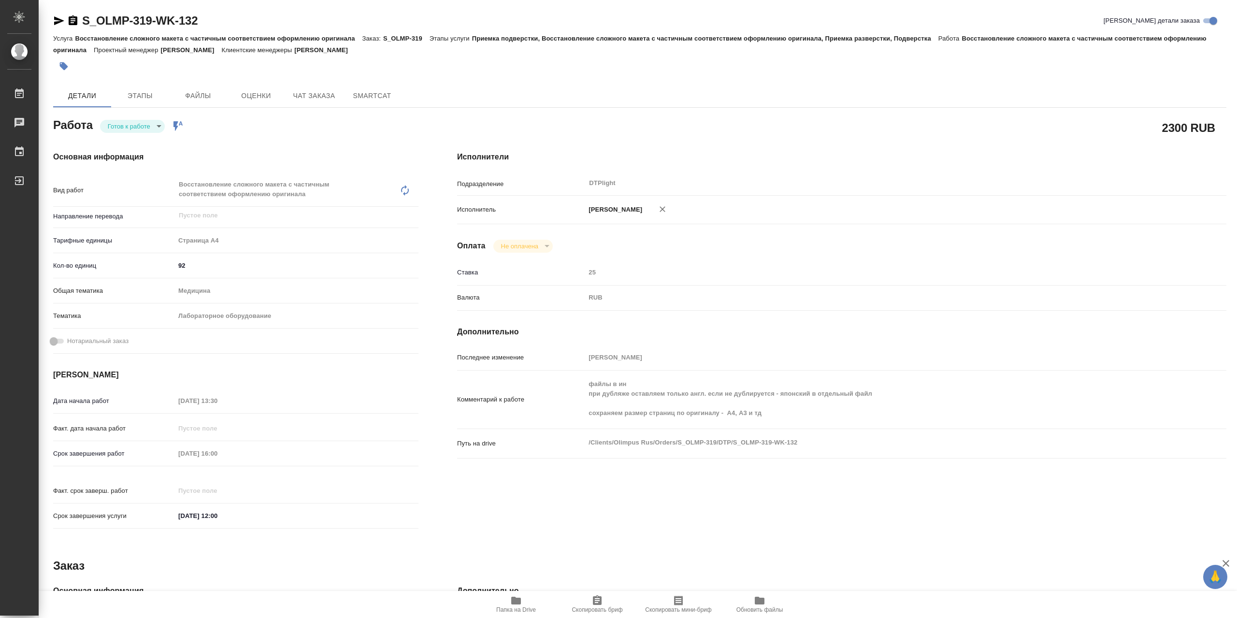
type textarea "x"
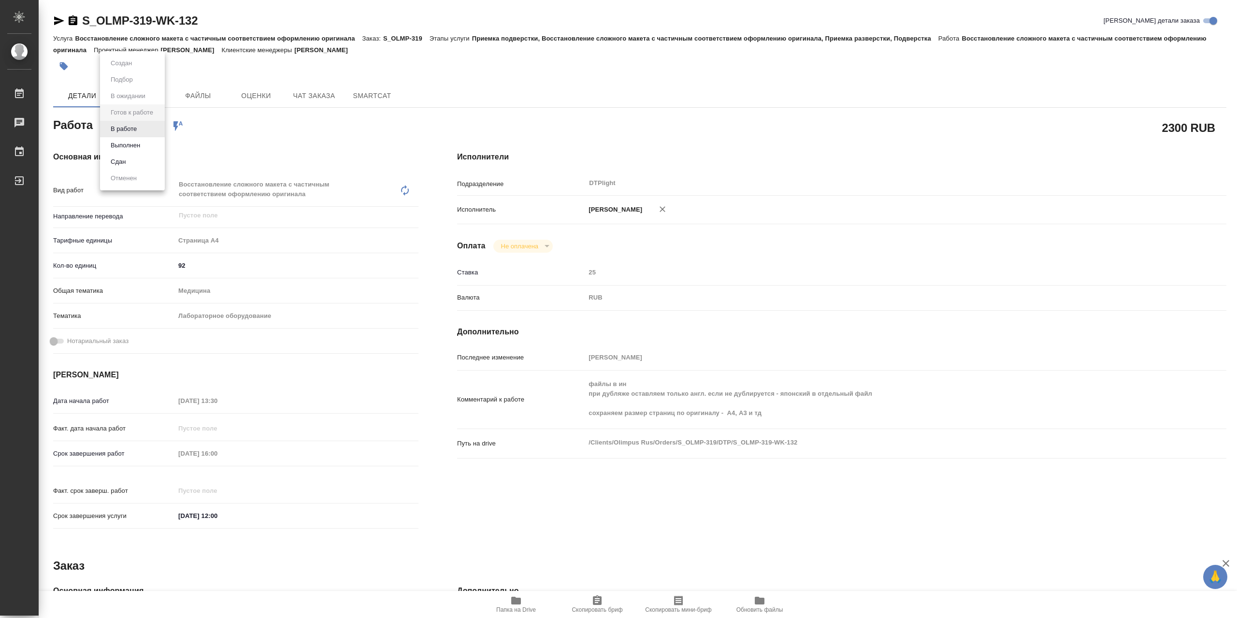
click at [143, 124] on body "🙏 .cls-1 fill:#fff; AWATERA Сархатов [PERSON_NAME] Работы 0 Чаты График Выйти S…" at bounding box center [618, 309] width 1237 height 618
click at [153, 133] on li "В работе" at bounding box center [132, 129] width 65 height 16
type textarea "x"
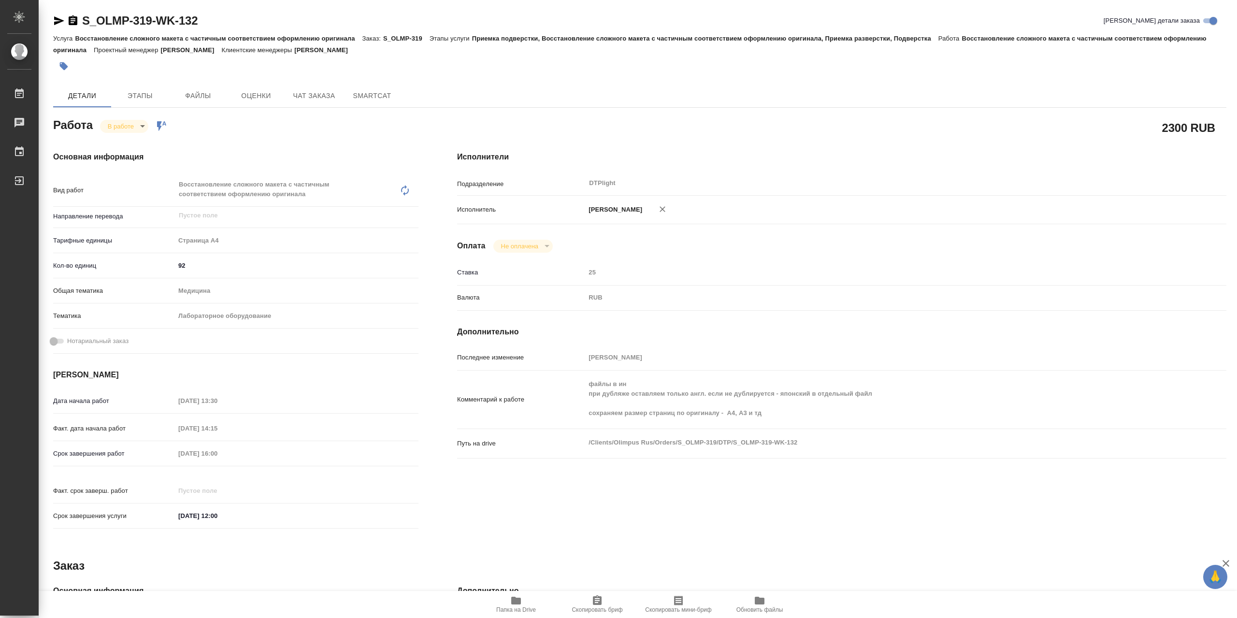
type textarea "x"
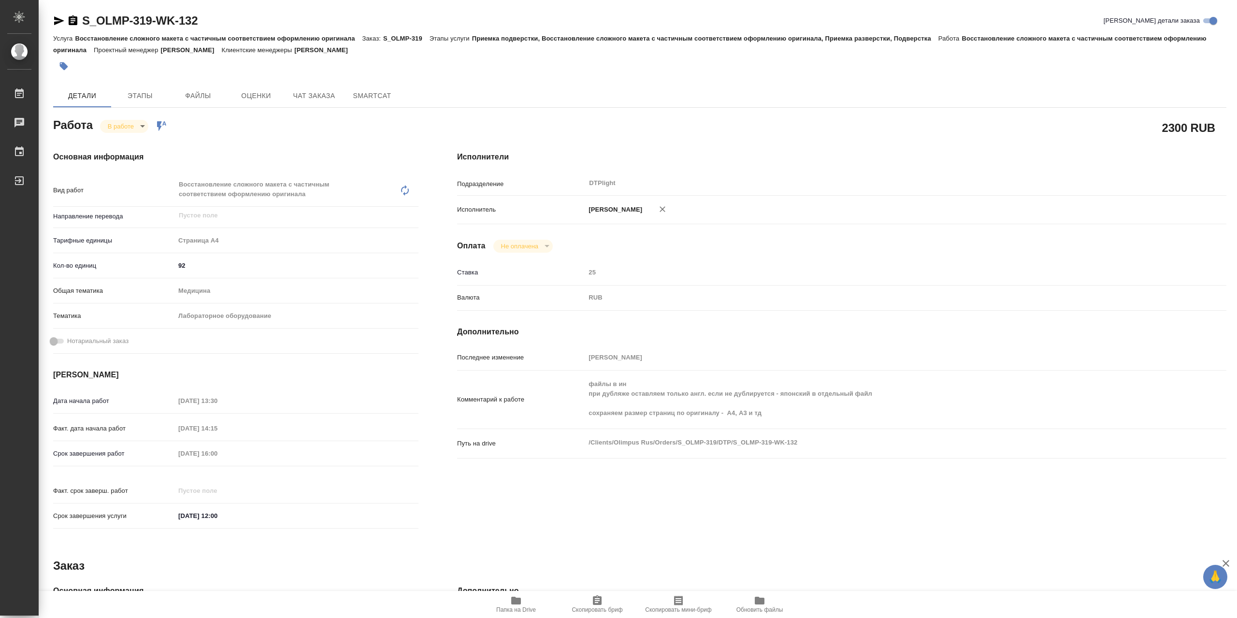
type textarea "x"
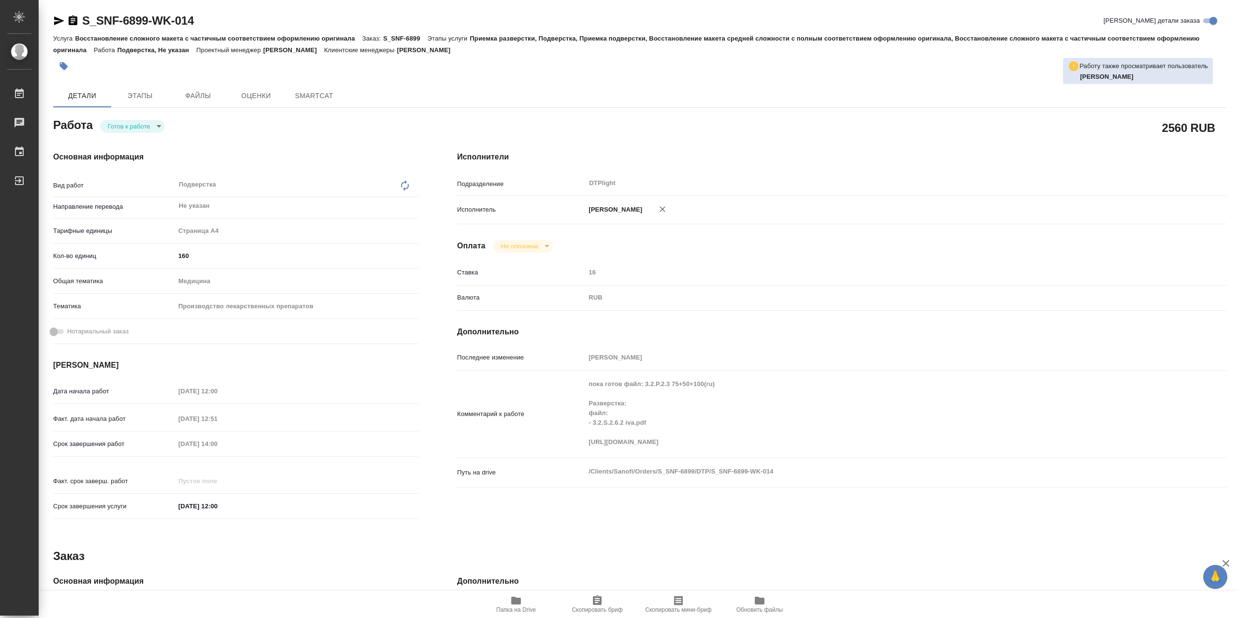
type textarea "x"
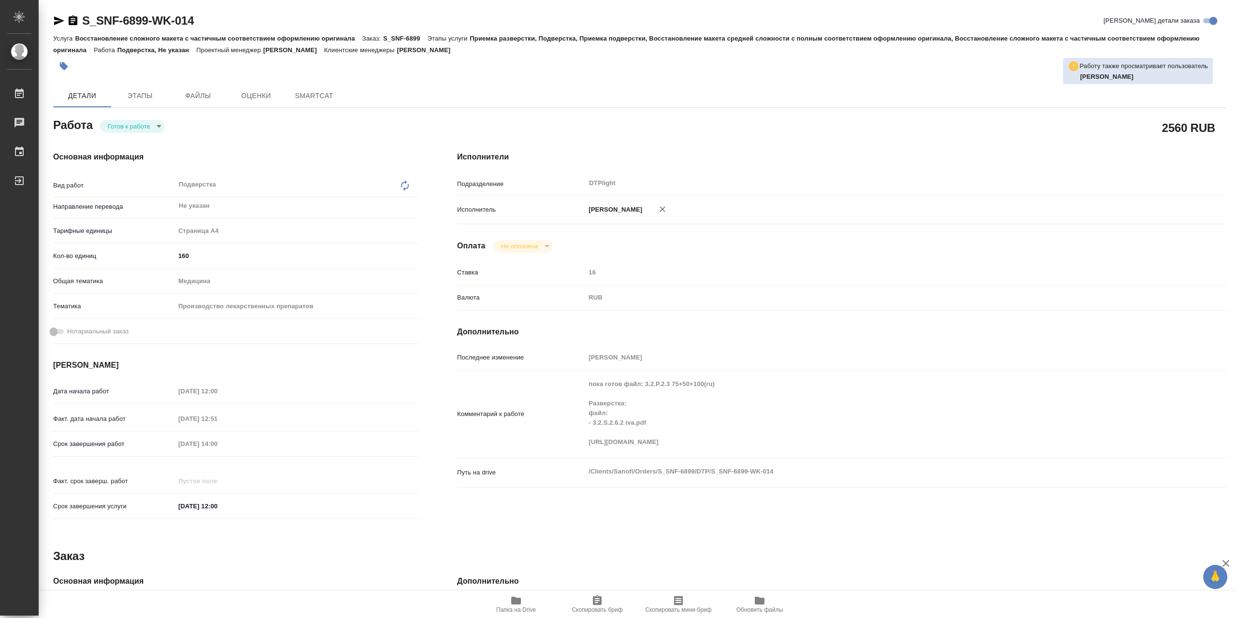
type textarea "x"
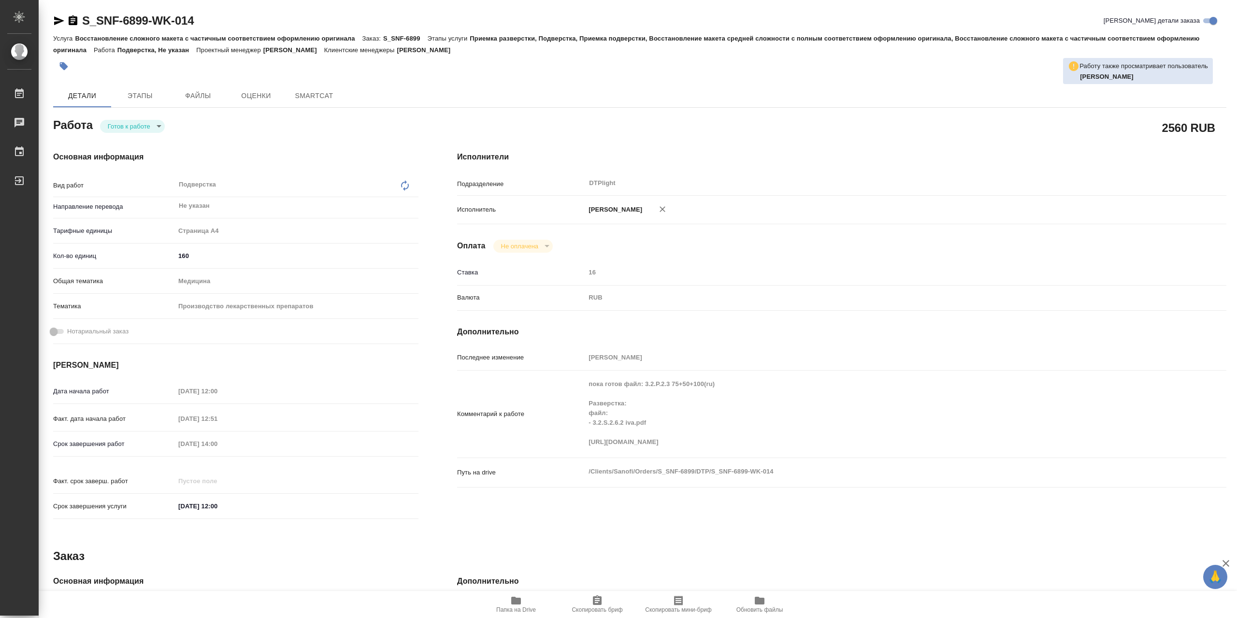
type textarea "x"
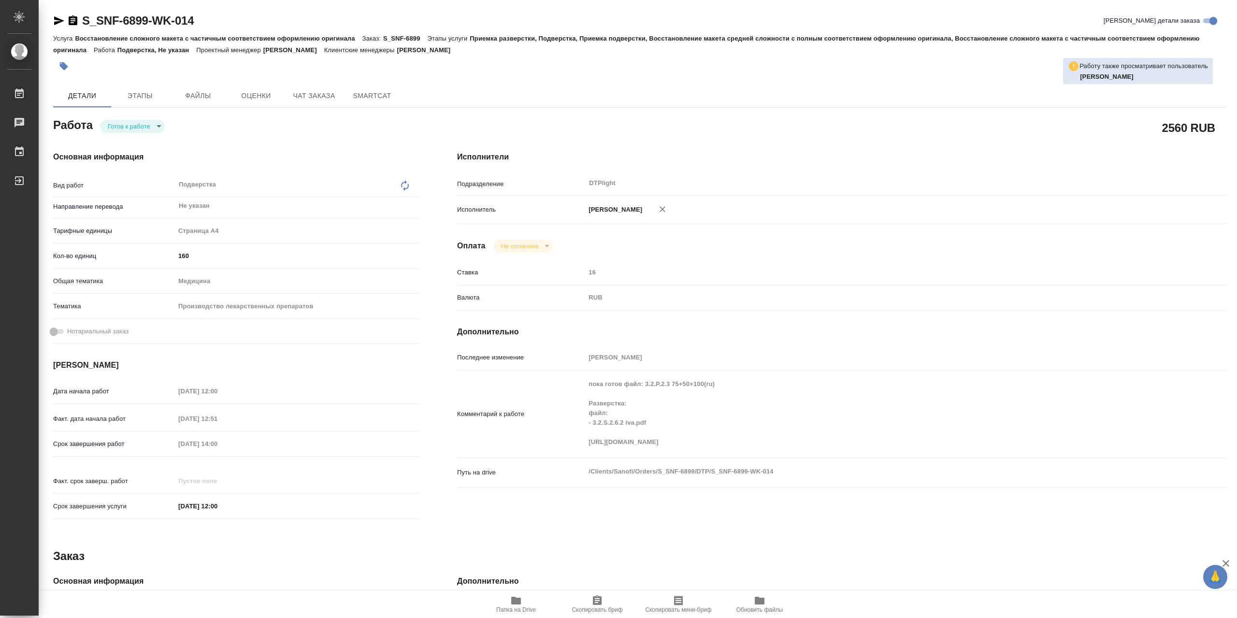
type textarea "x"
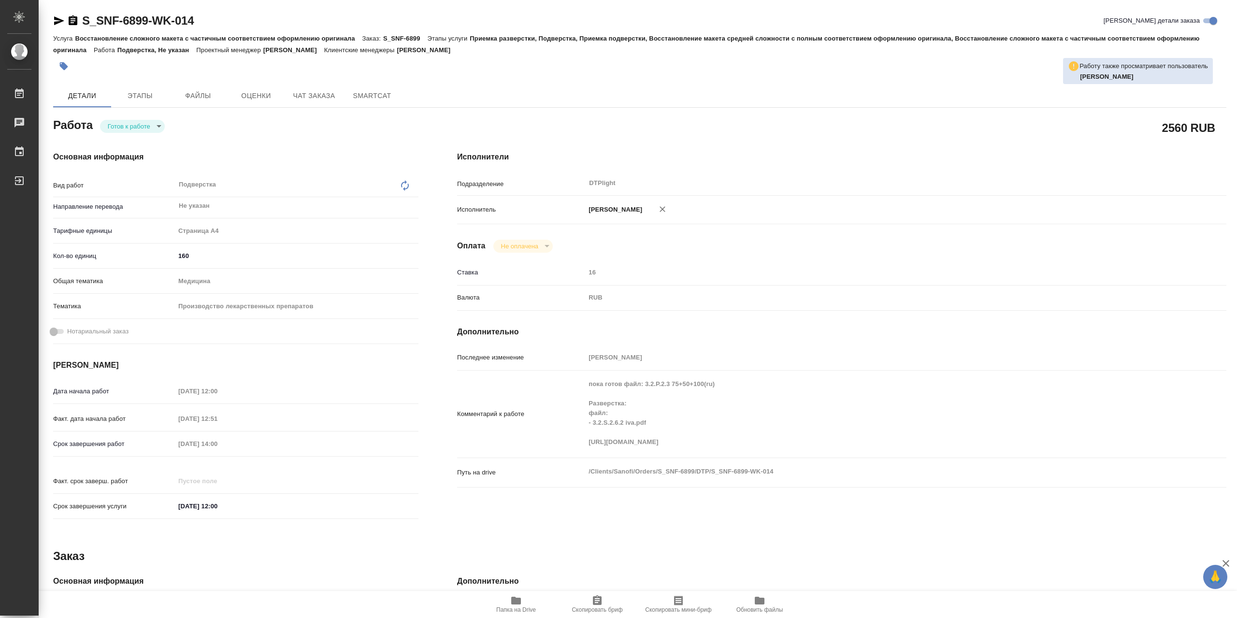
type textarea "x"
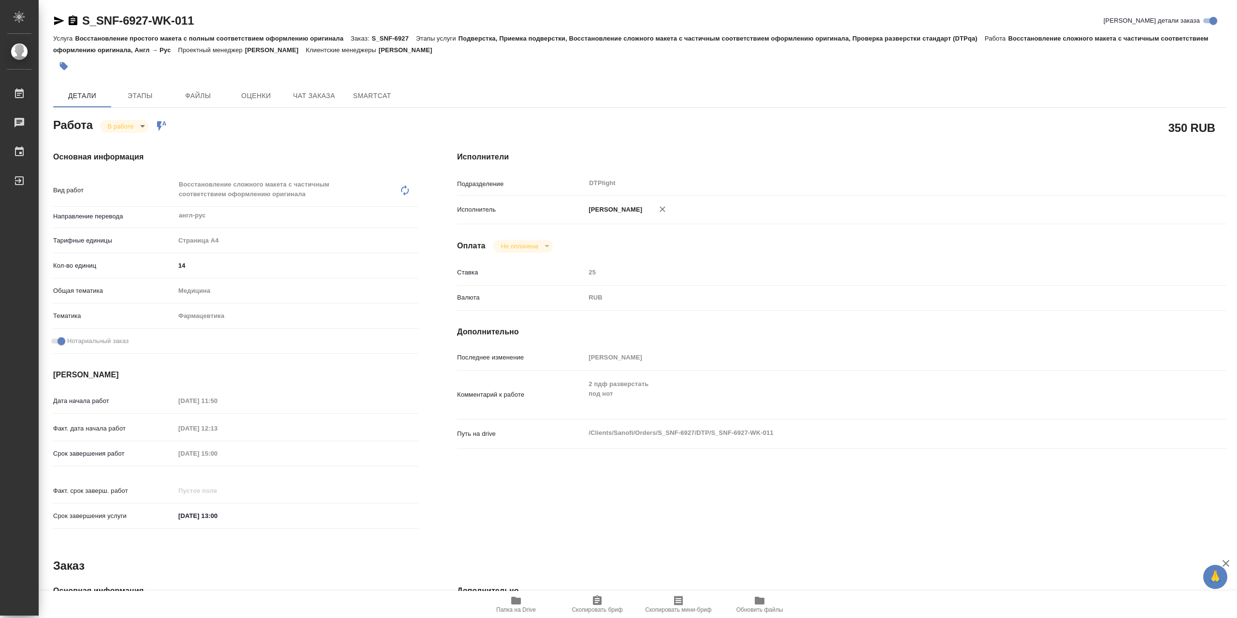
click at [520, 600] on icon "button" at bounding box center [516, 601] width 10 height 8
click at [513, 602] on icon "button" at bounding box center [516, 601] width 10 height 8
click at [135, 129] on body "🙏 .cls-1 fill:#fff; AWATERA Сархатов [PERSON_NAME] Работы 0 Чаты График Выйти S…" at bounding box center [618, 309] width 1237 height 618
click at [145, 144] on li "Выполнен" at bounding box center [132, 145] width 64 height 16
type textarea "x"
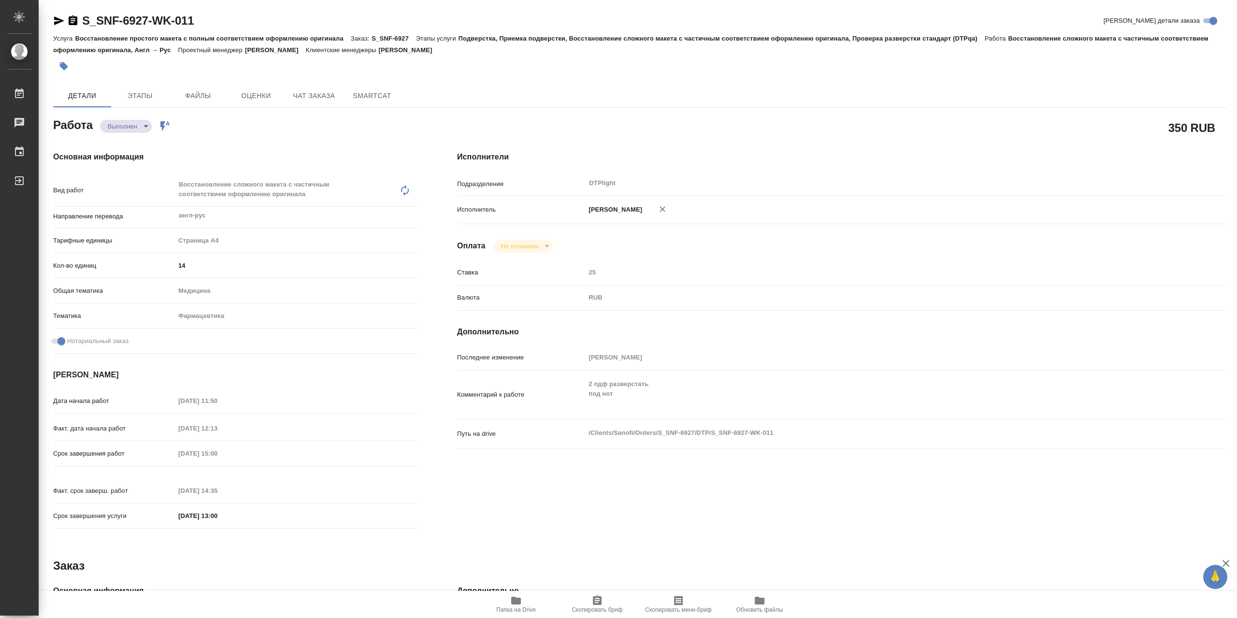
type textarea "x"
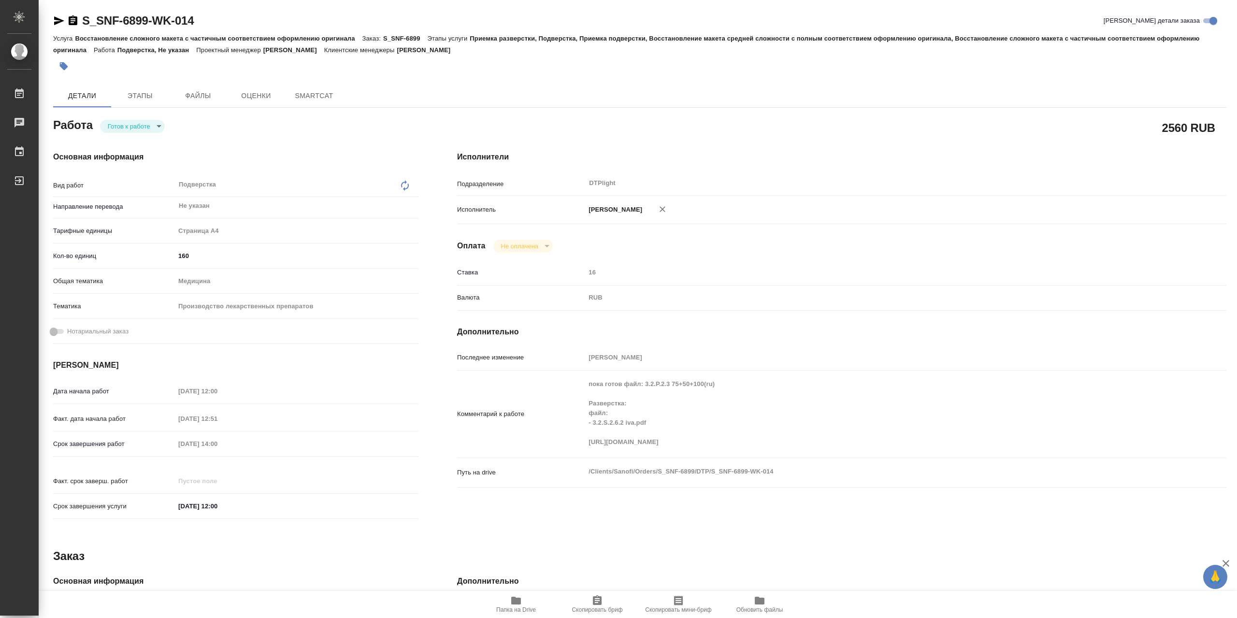
type textarea "x"
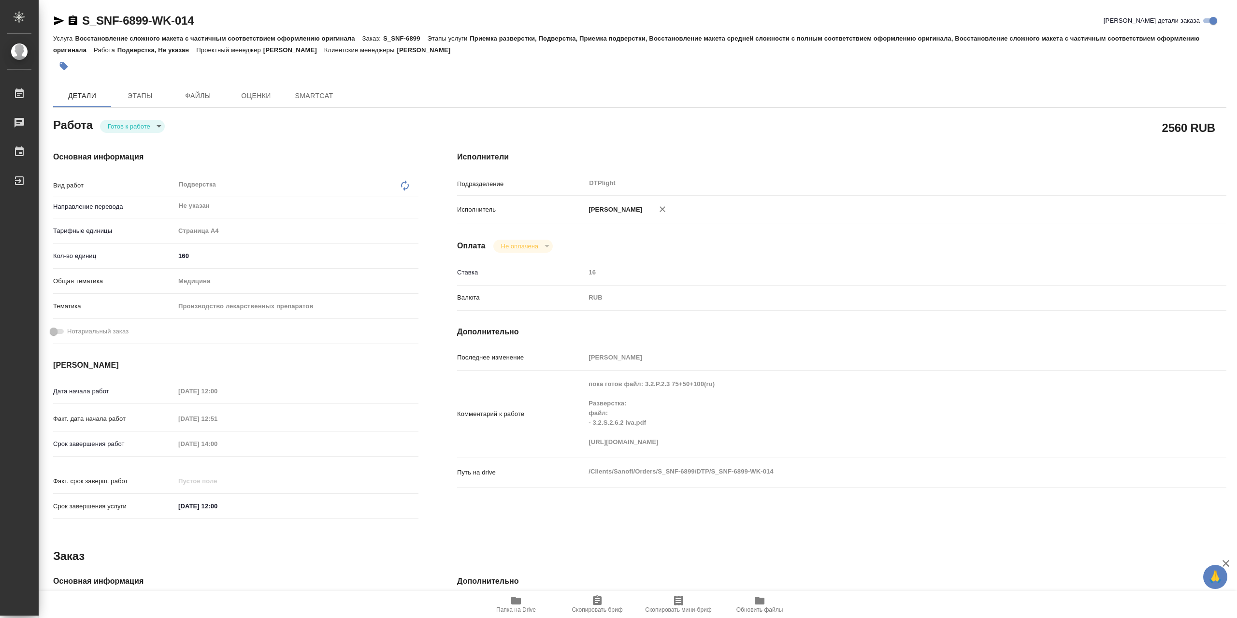
type textarea "x"
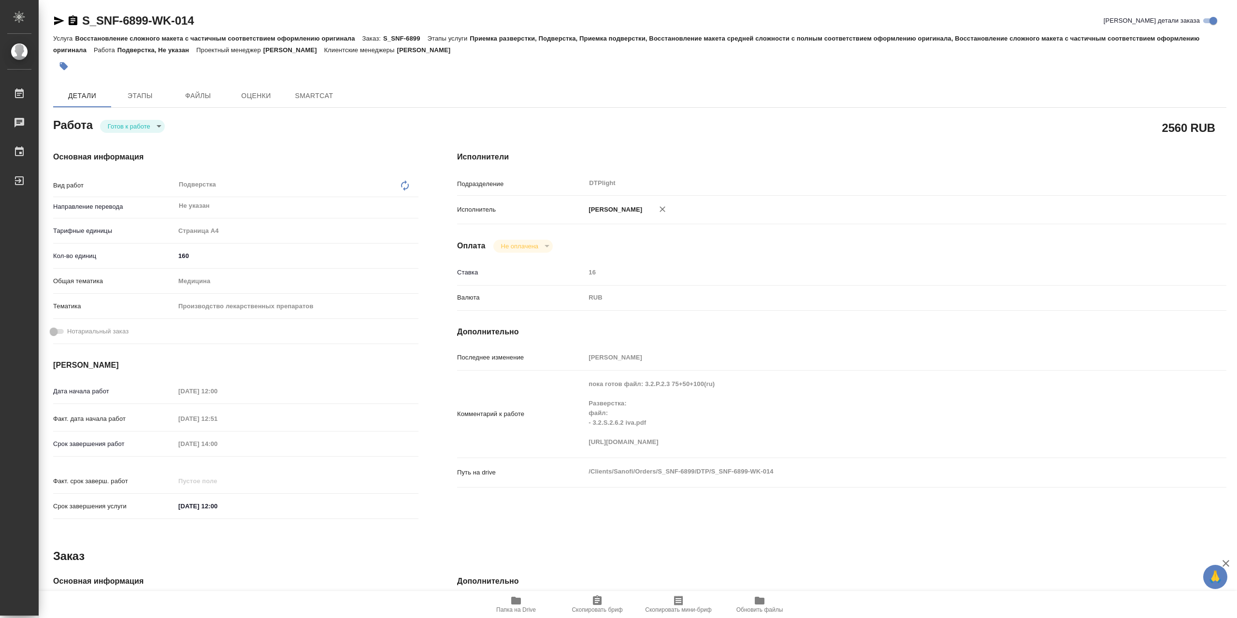
type textarea "x"
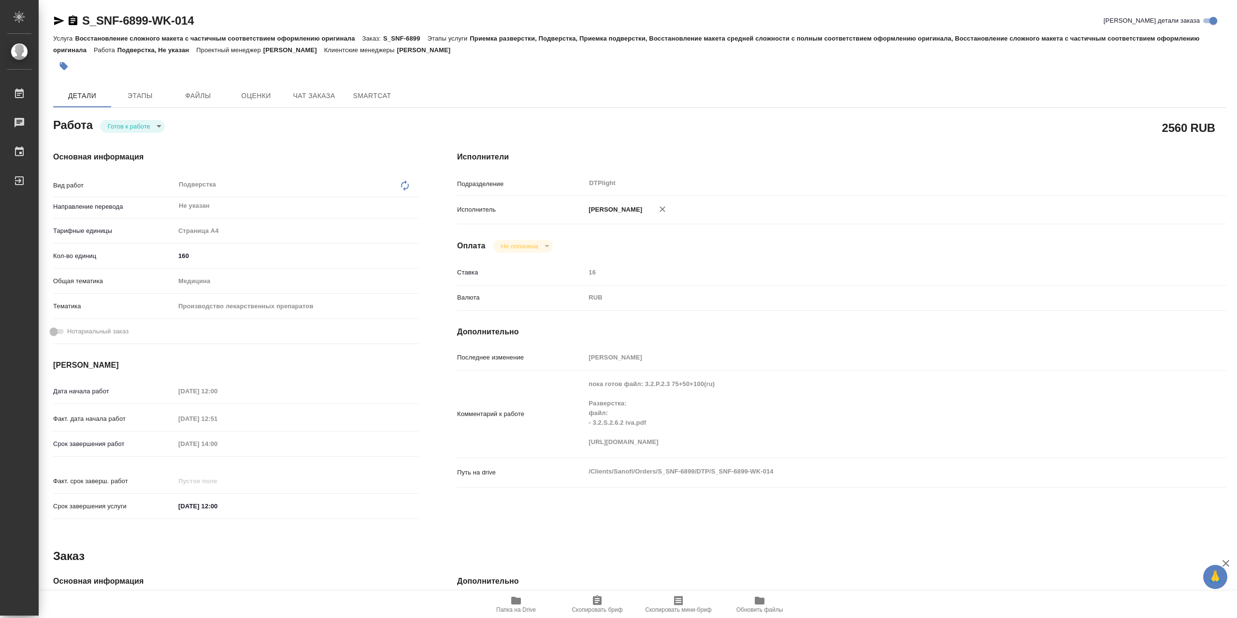
type textarea "x"
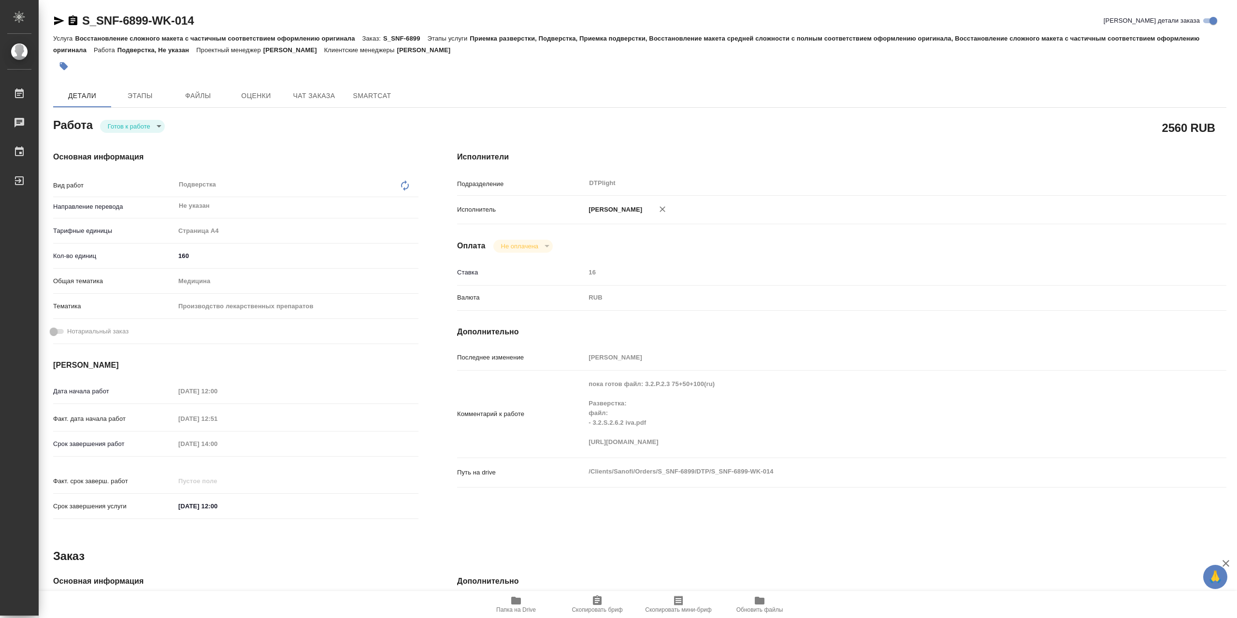
type textarea "x"
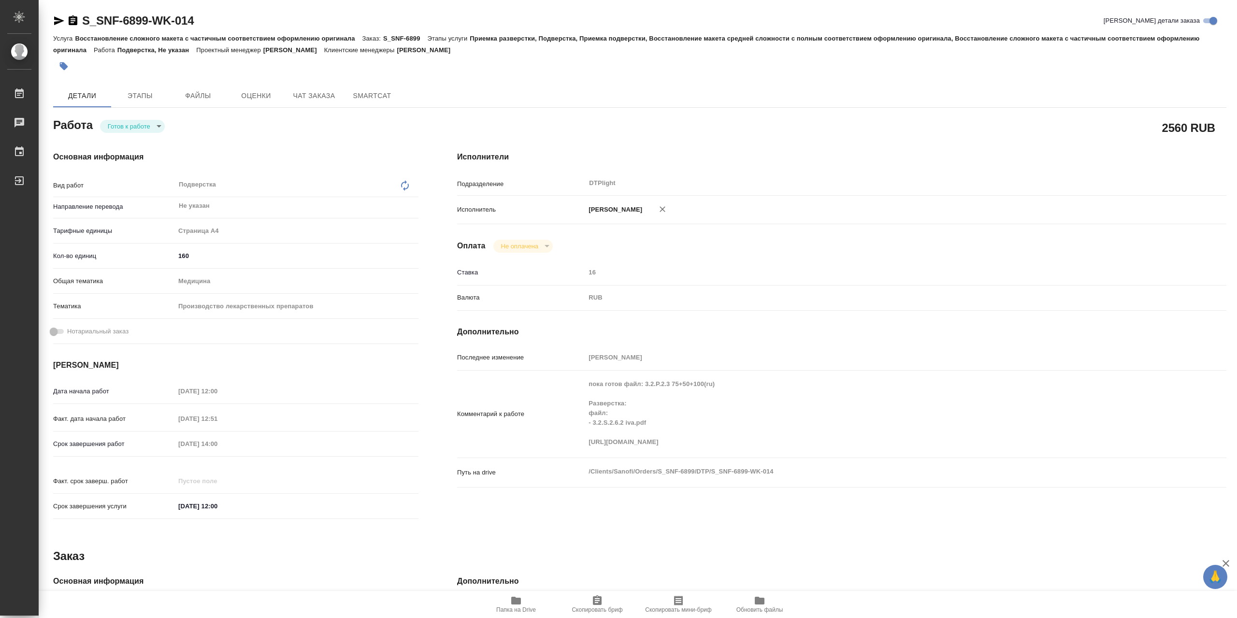
click at [510, 602] on icon "button" at bounding box center [516, 601] width 12 height 12
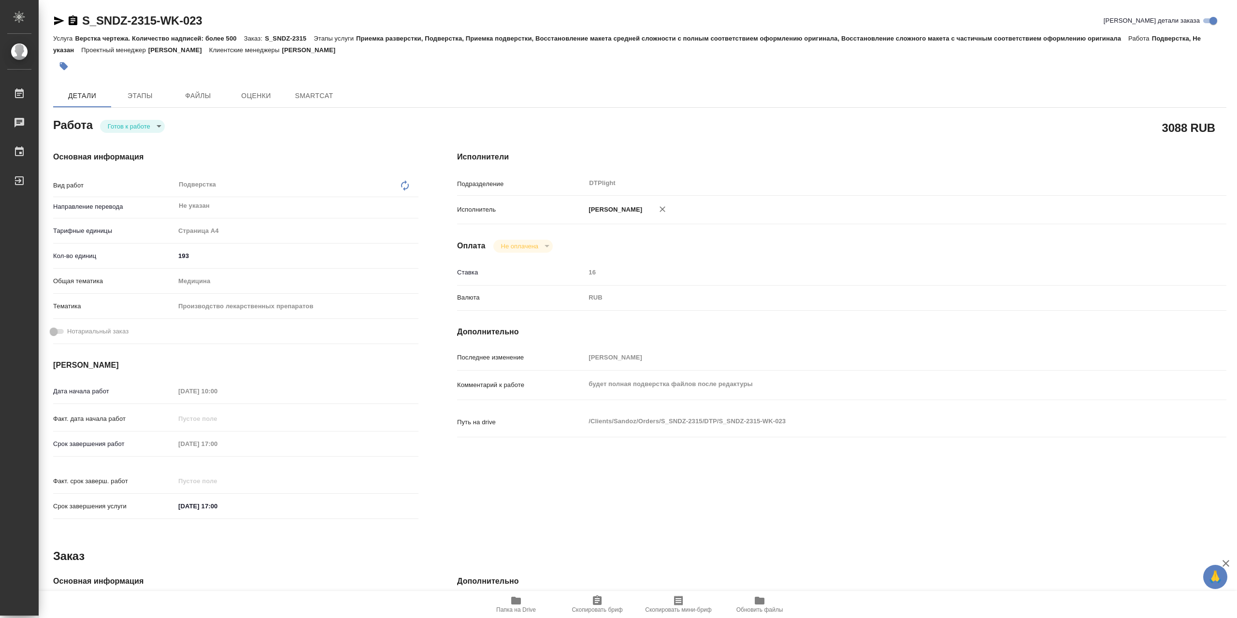
type textarea "x"
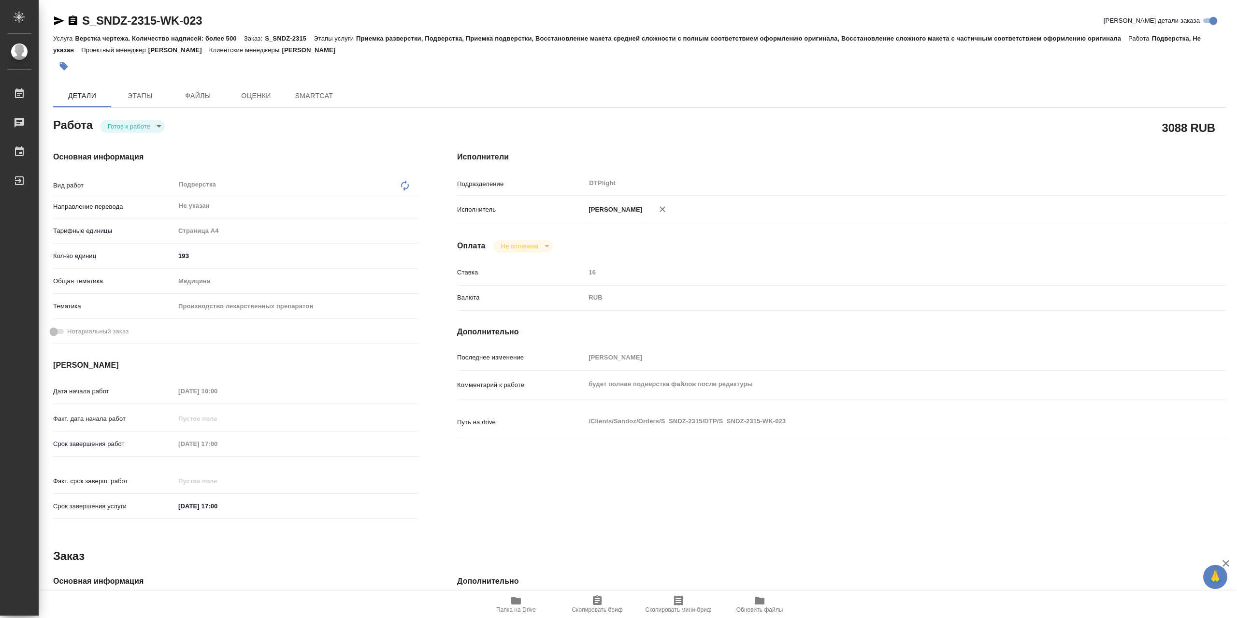
type textarea "x"
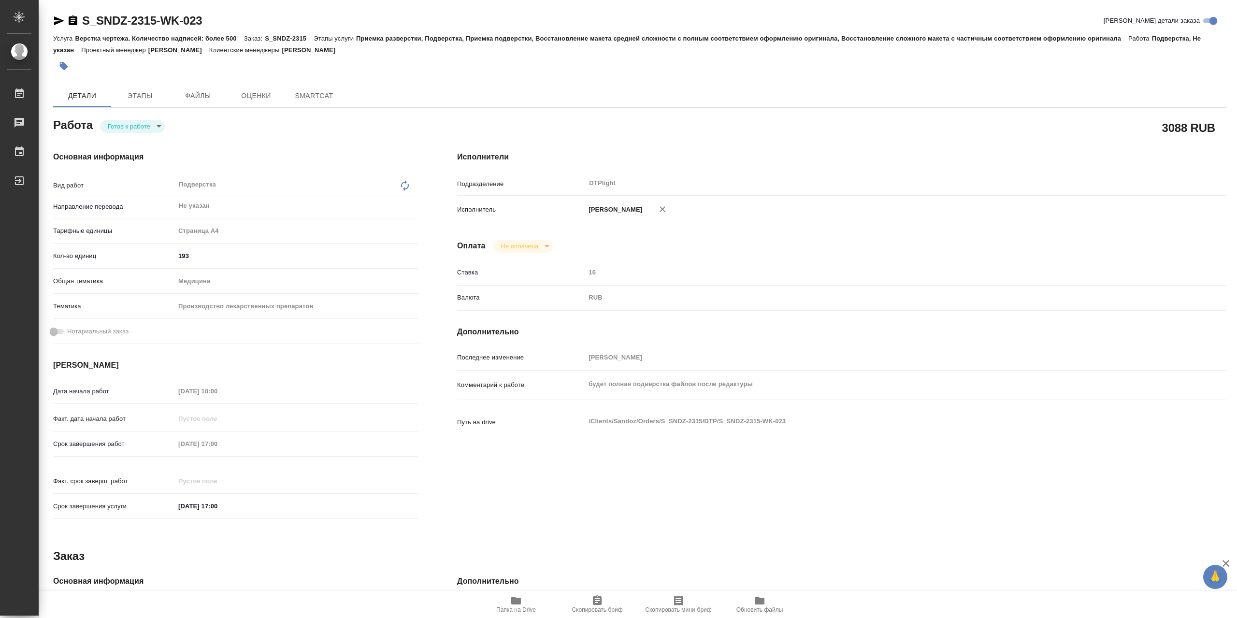
type textarea "x"
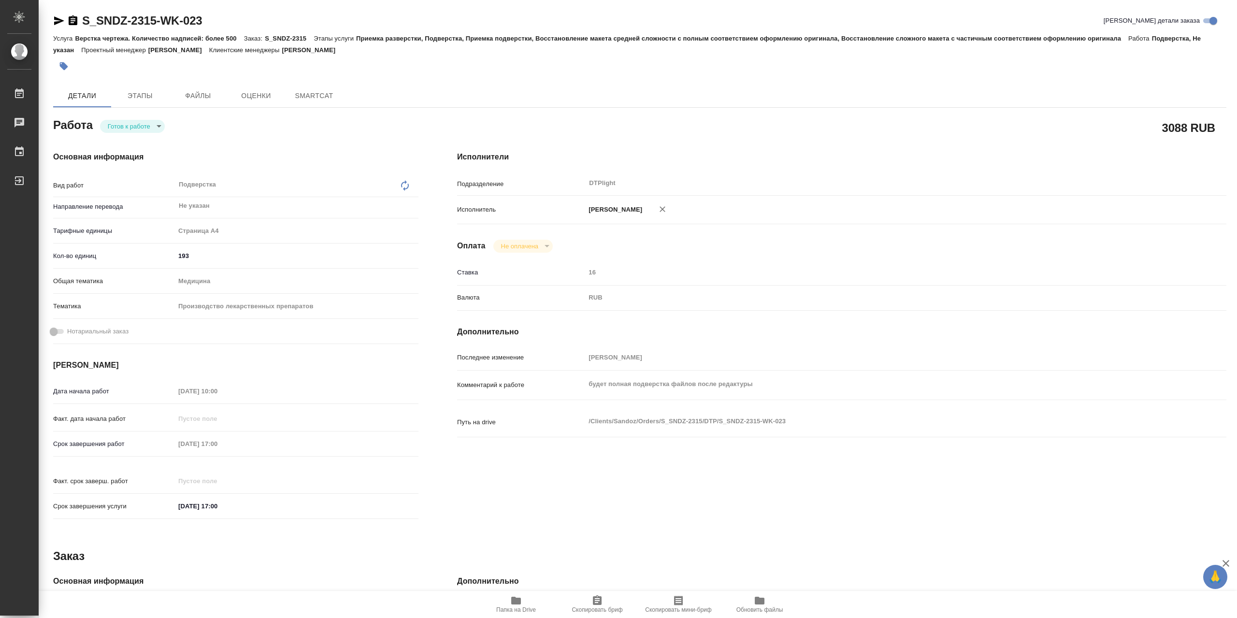
type textarea "x"
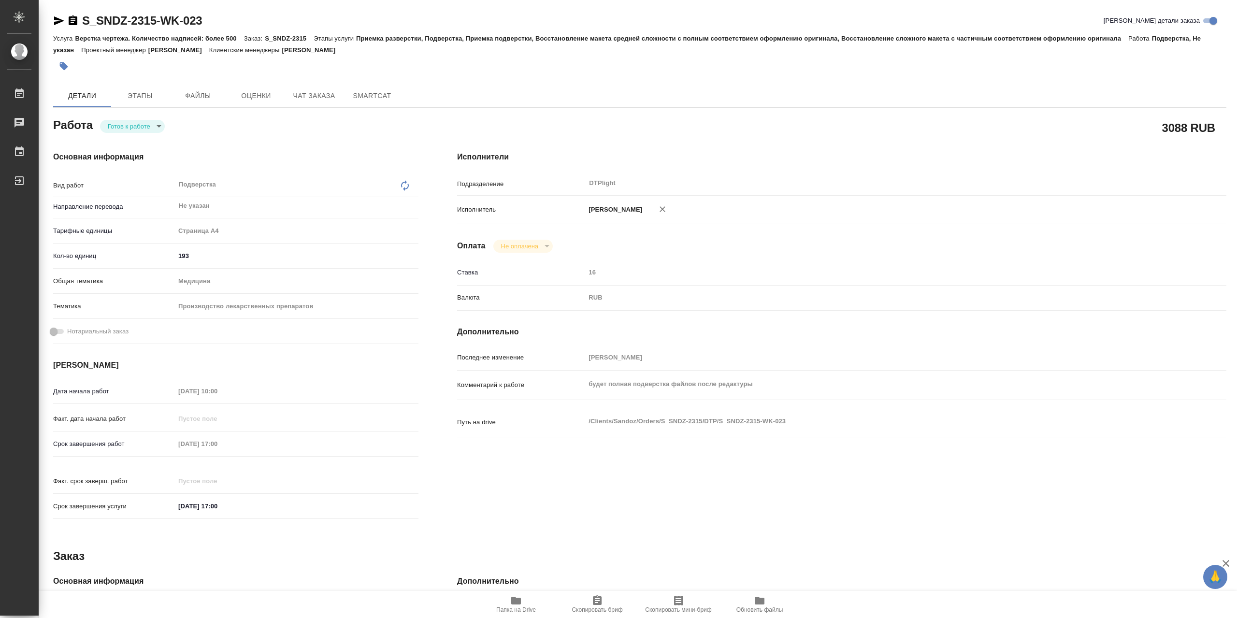
type textarea "x"
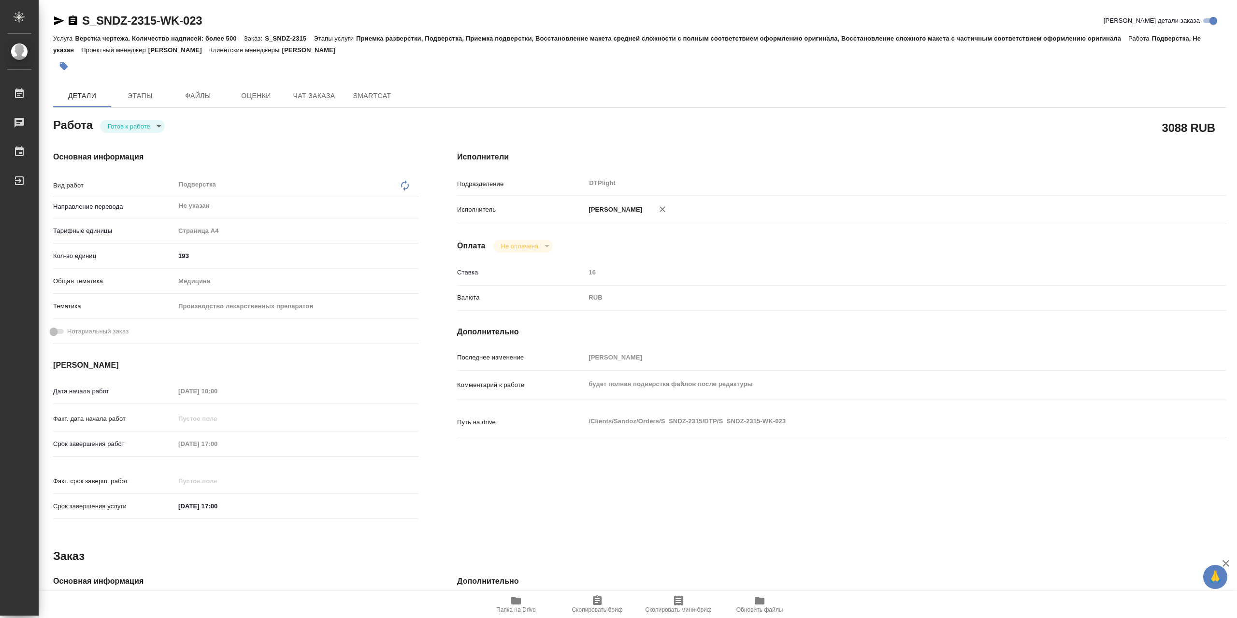
type textarea "x"
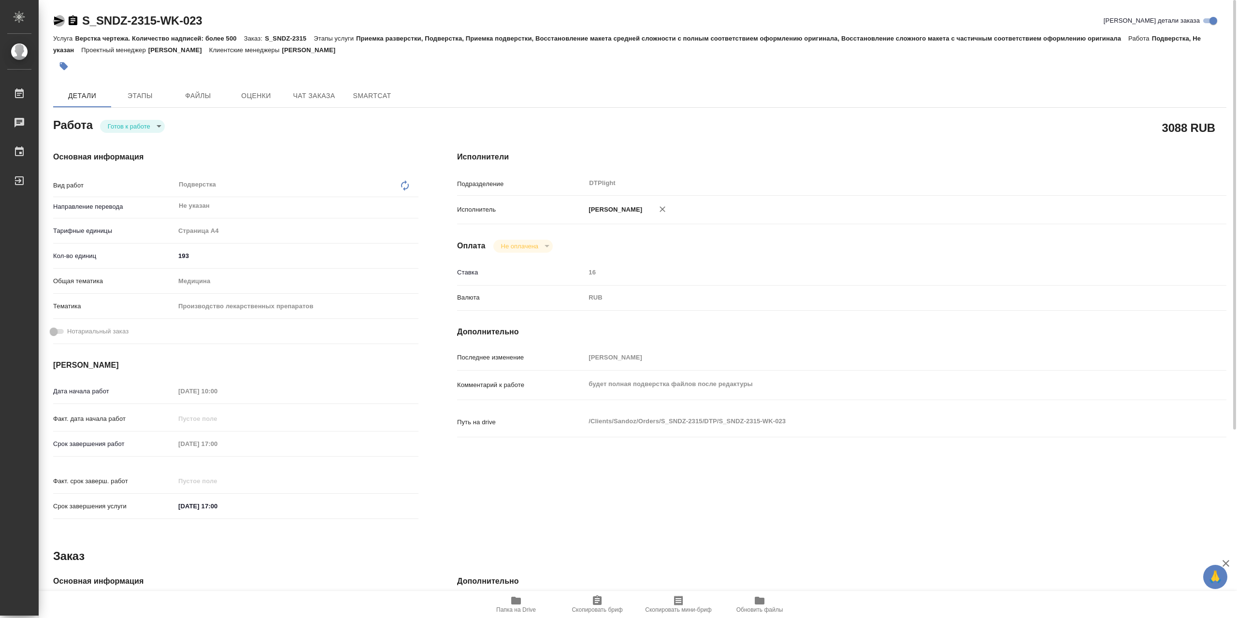
click at [55, 25] on icon "button" at bounding box center [59, 20] width 10 height 9
click at [62, 18] on icon "button" at bounding box center [59, 21] width 12 height 12
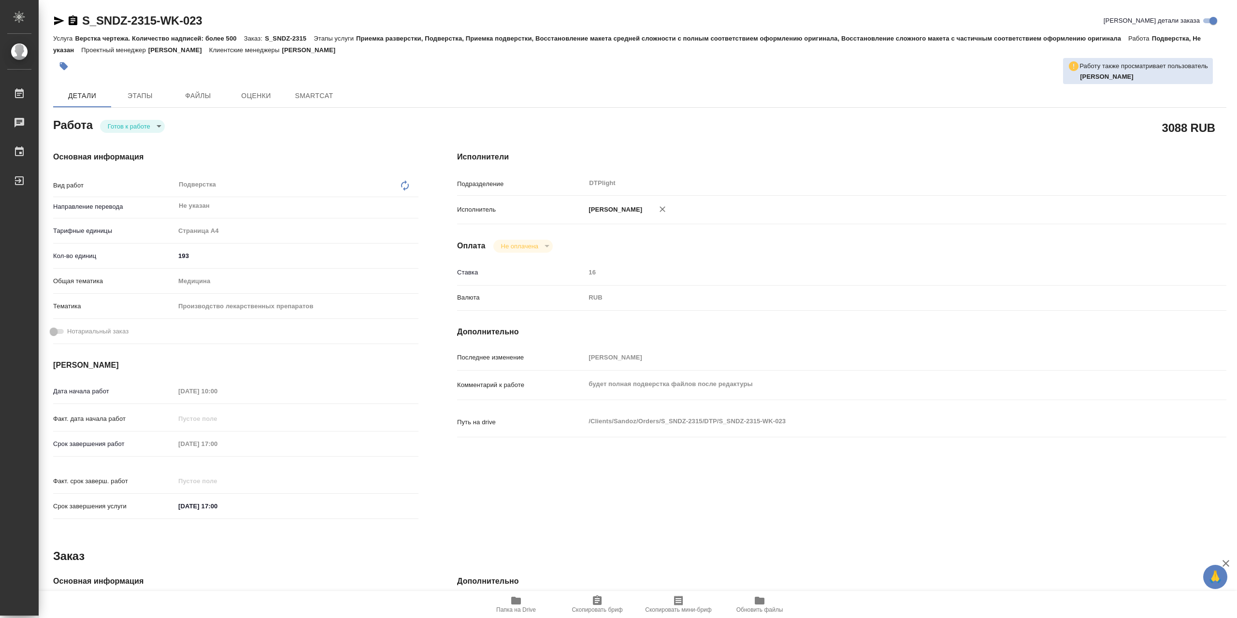
type textarea "x"
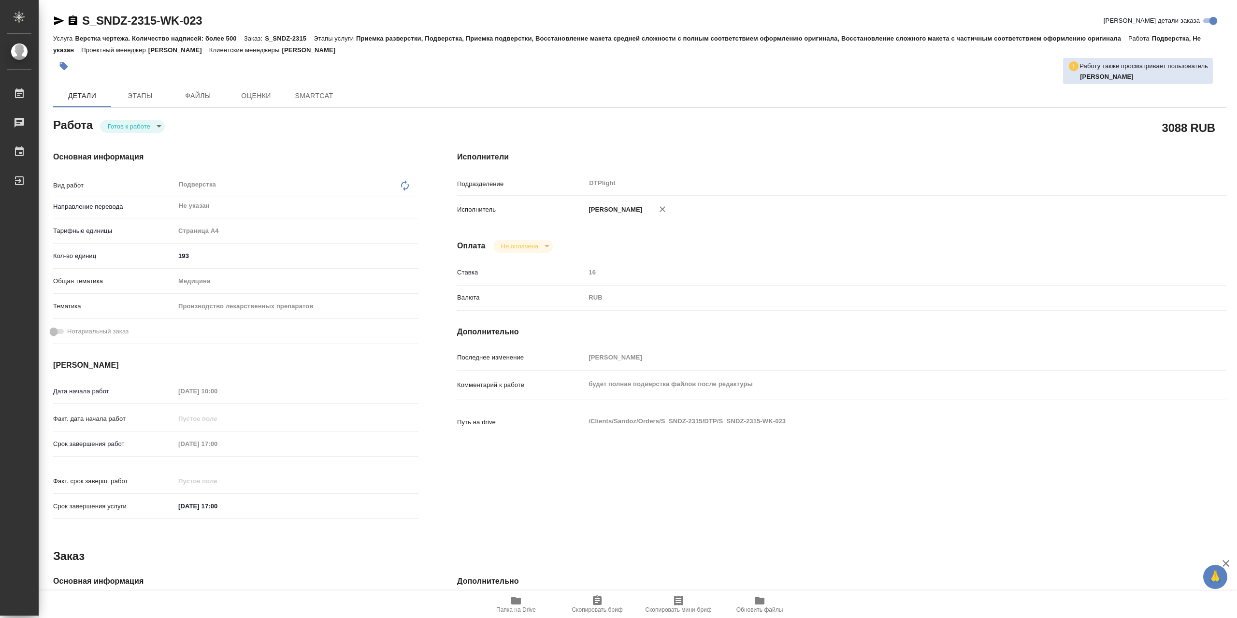
type textarea "x"
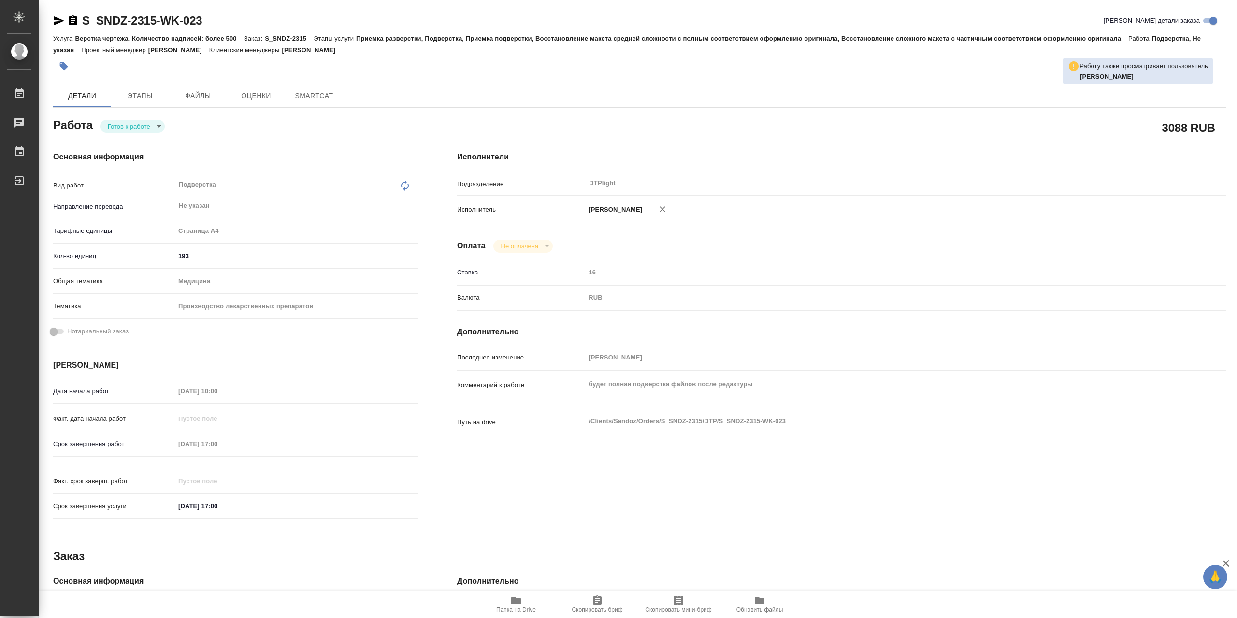
type textarea "x"
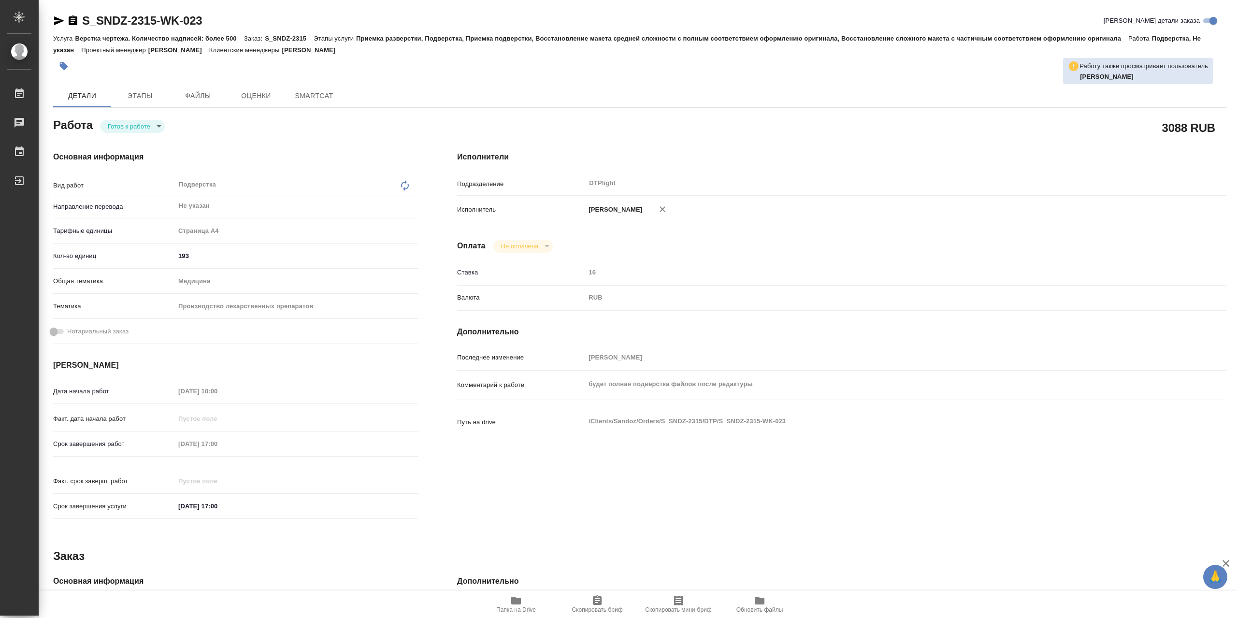
type textarea "x"
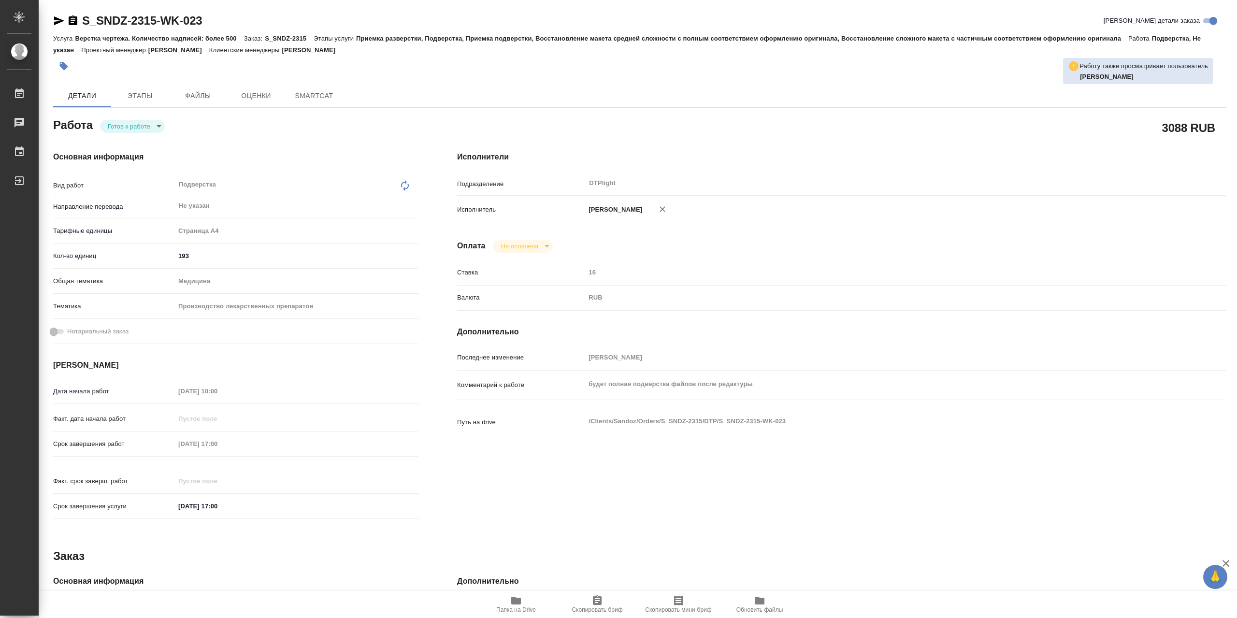
type textarea "x"
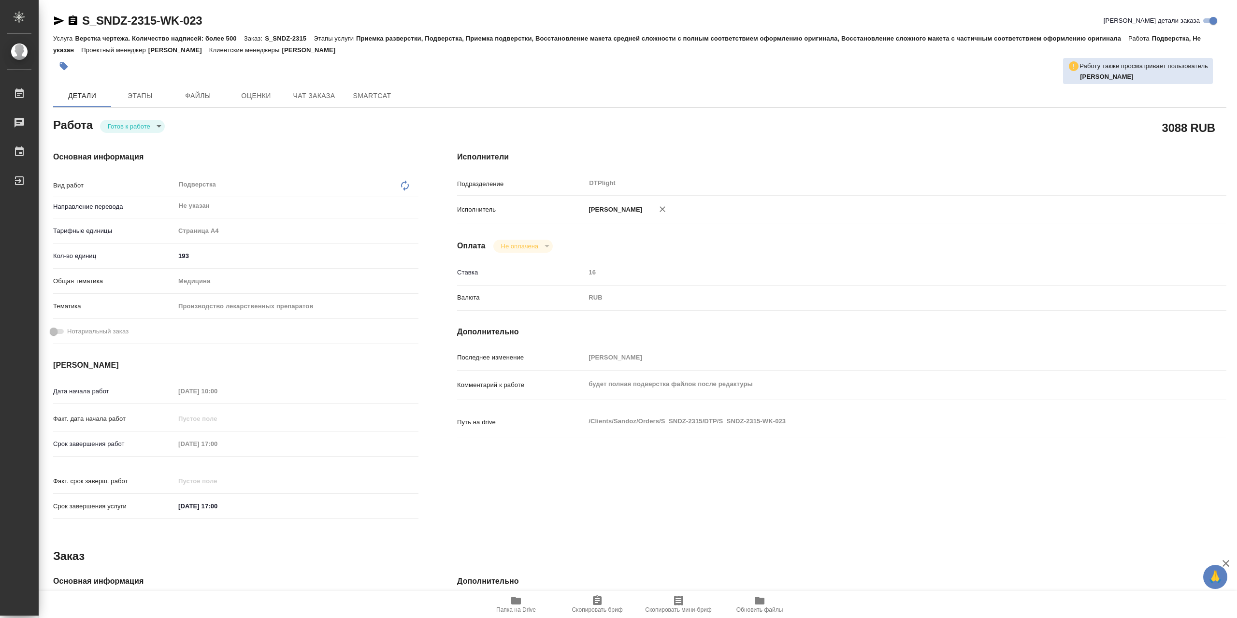
click at [144, 130] on body "🙏 .cls-1 fill:#fff; AWATERA Сархатов Руслан Работы Чаты График Выйти S_SNDZ-231…" at bounding box center [618, 309] width 1237 height 618
click at [145, 131] on li "В работе" at bounding box center [132, 128] width 65 height 16
type textarea "x"
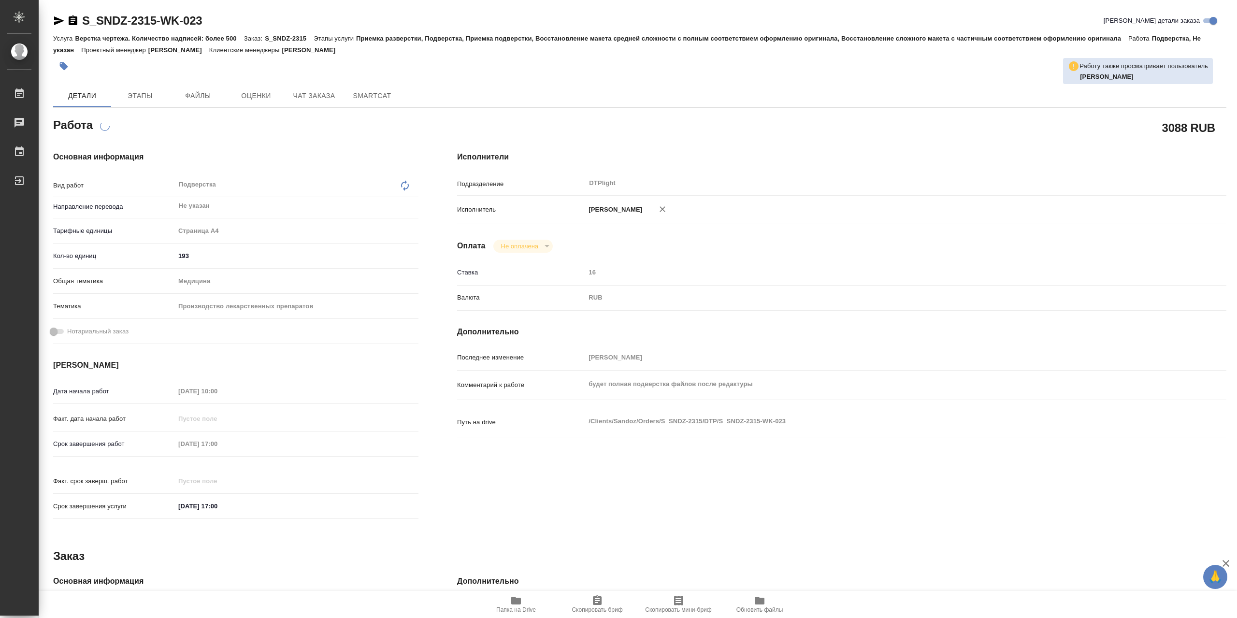
type textarea "x"
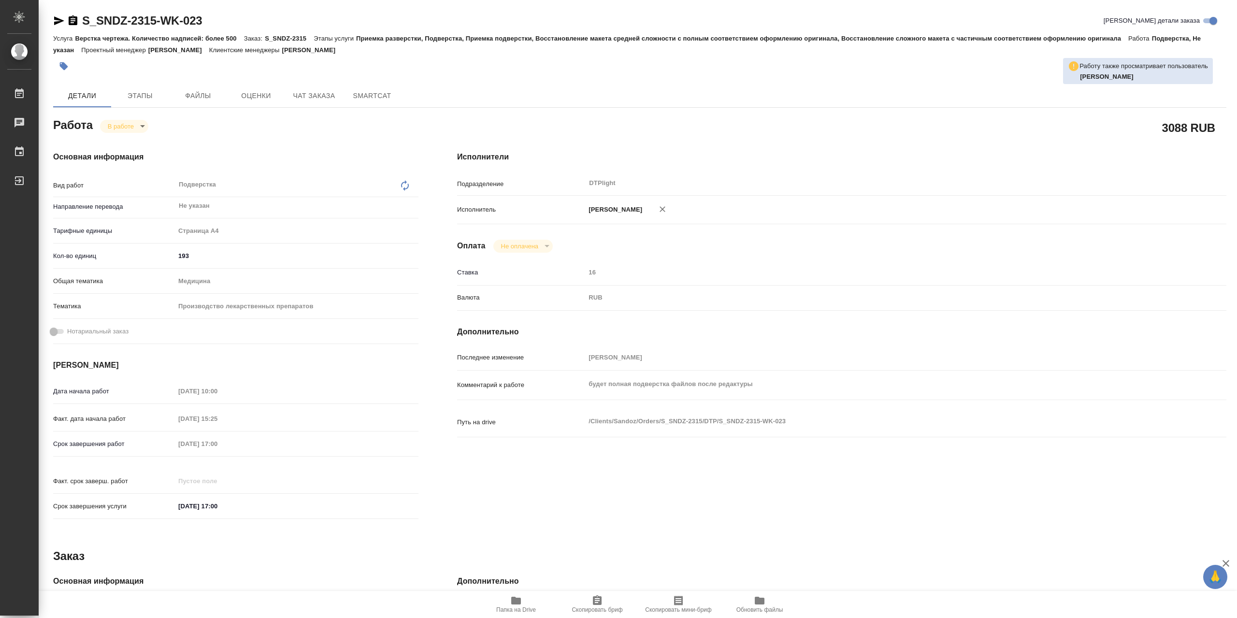
type textarea "x"
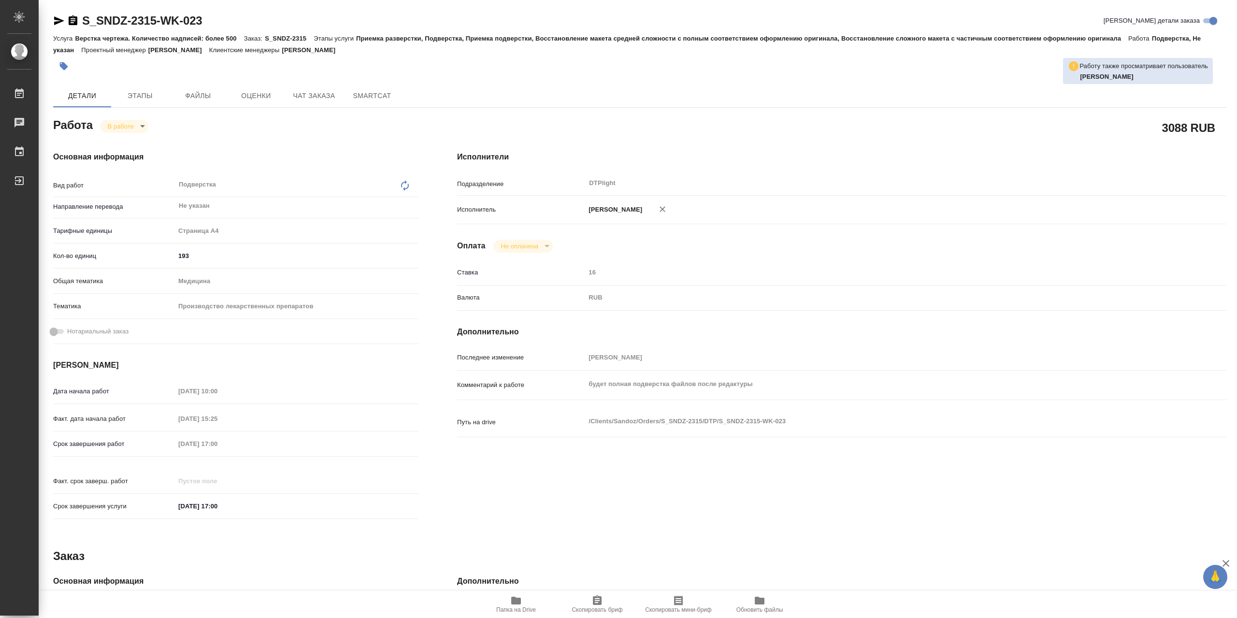
type textarea "x"
click at [515, 600] on icon "button" at bounding box center [516, 601] width 10 height 8
type textarea "x"
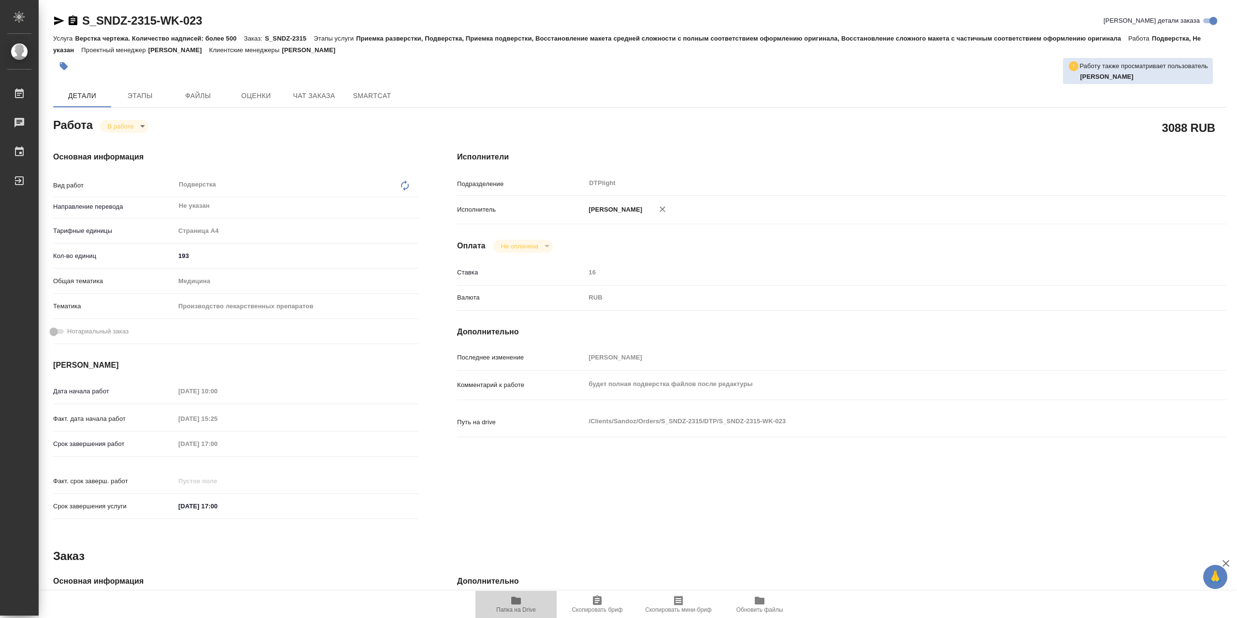
type textarea "x"
click at [522, 596] on icon "button" at bounding box center [516, 601] width 12 height 12
click at [522, 613] on span "Папка на Drive" at bounding box center [516, 610] width 40 height 7
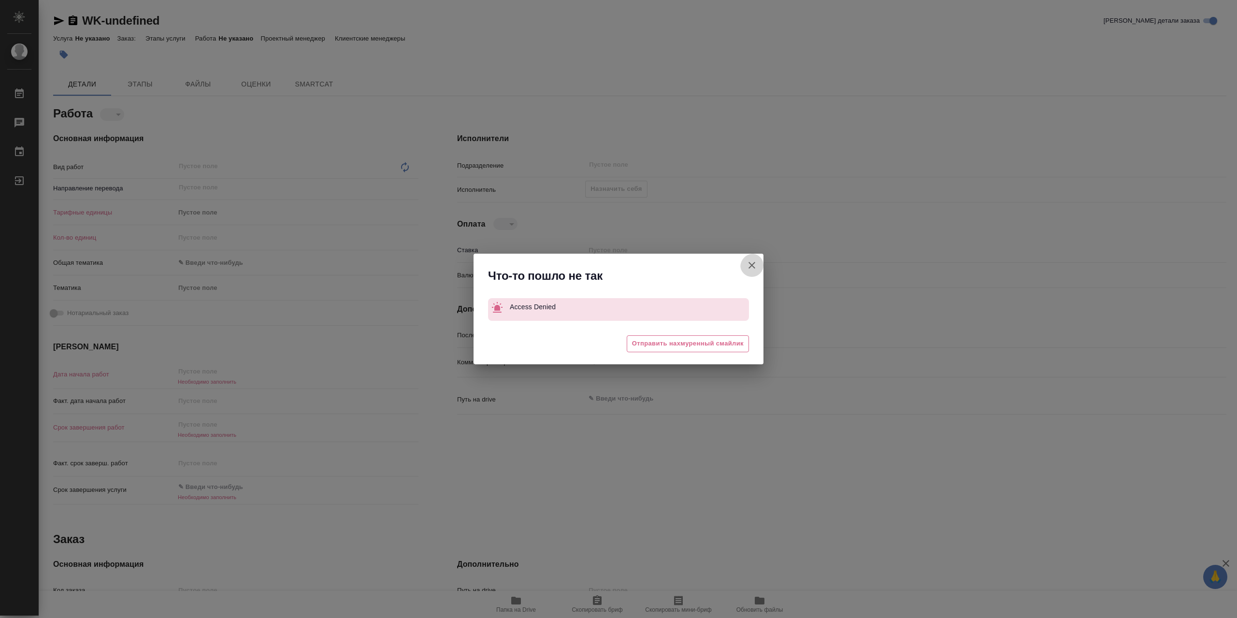
drag, startPoint x: 752, startPoint y: 273, endPoint x: 284, endPoint y: 227, distance: 470.6
click at [749, 271] on icon "button" at bounding box center [752, 266] width 12 height 12
type textarea "x"
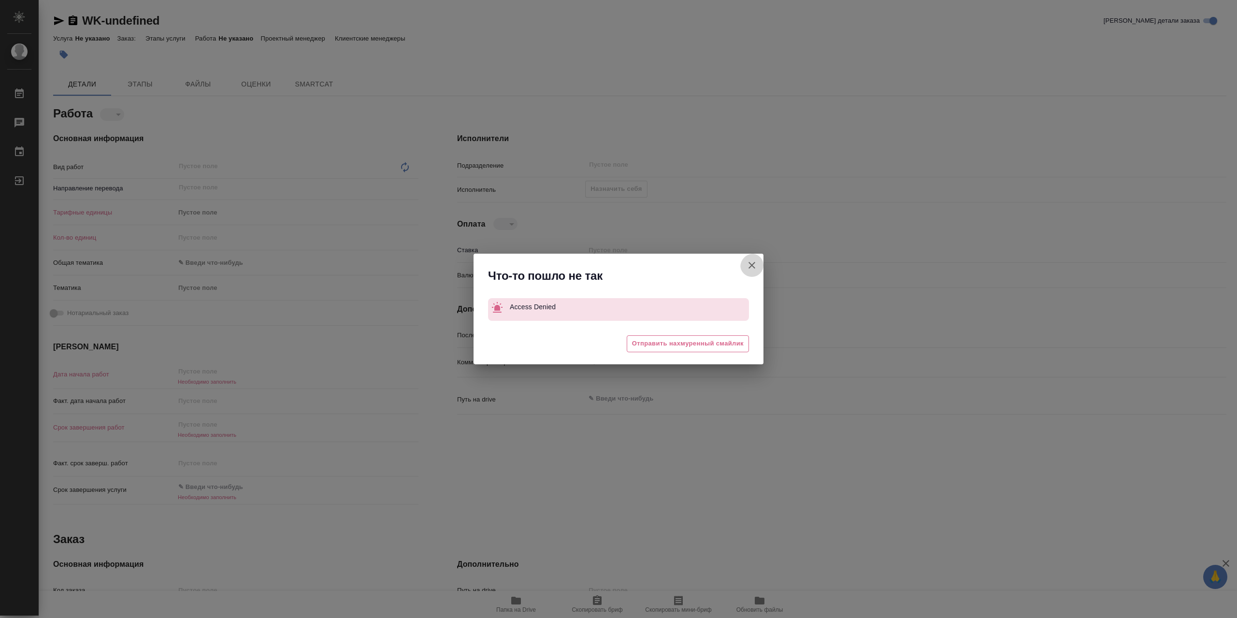
type textarea "x"
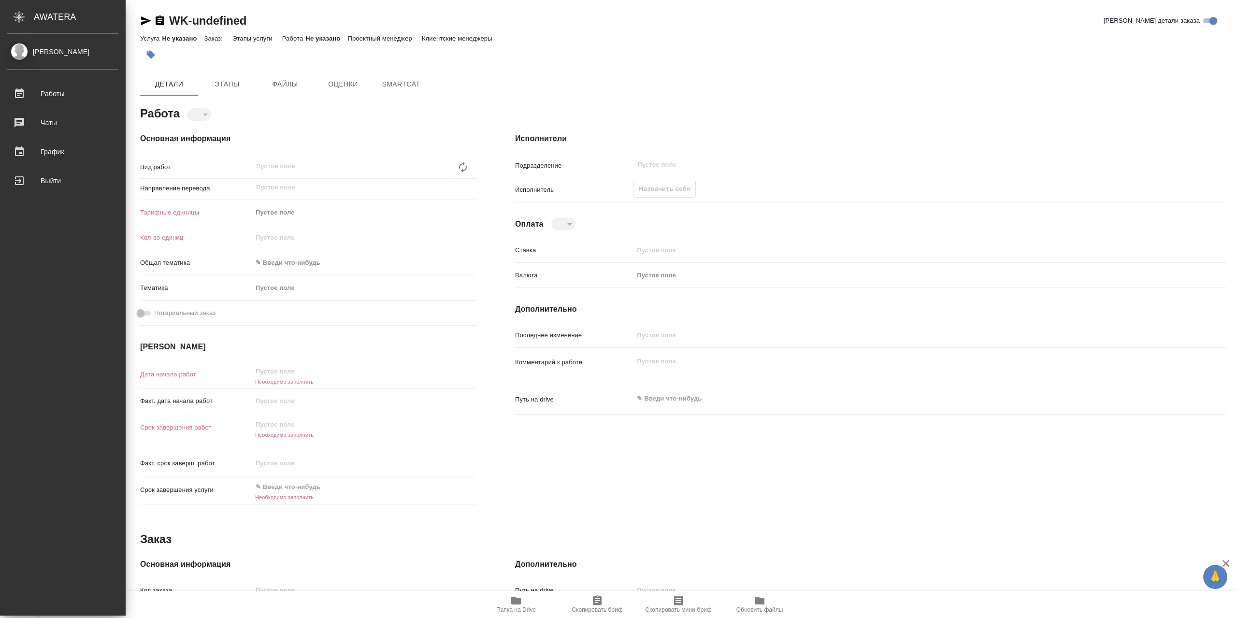
type textarea "x"
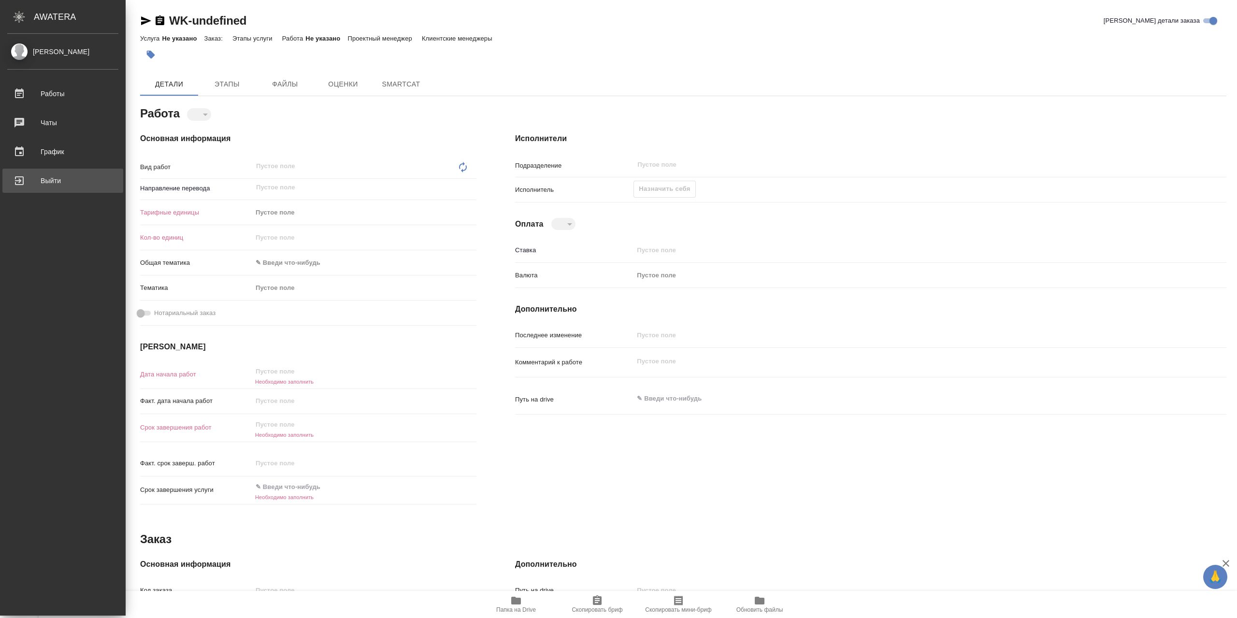
type textarea "x"
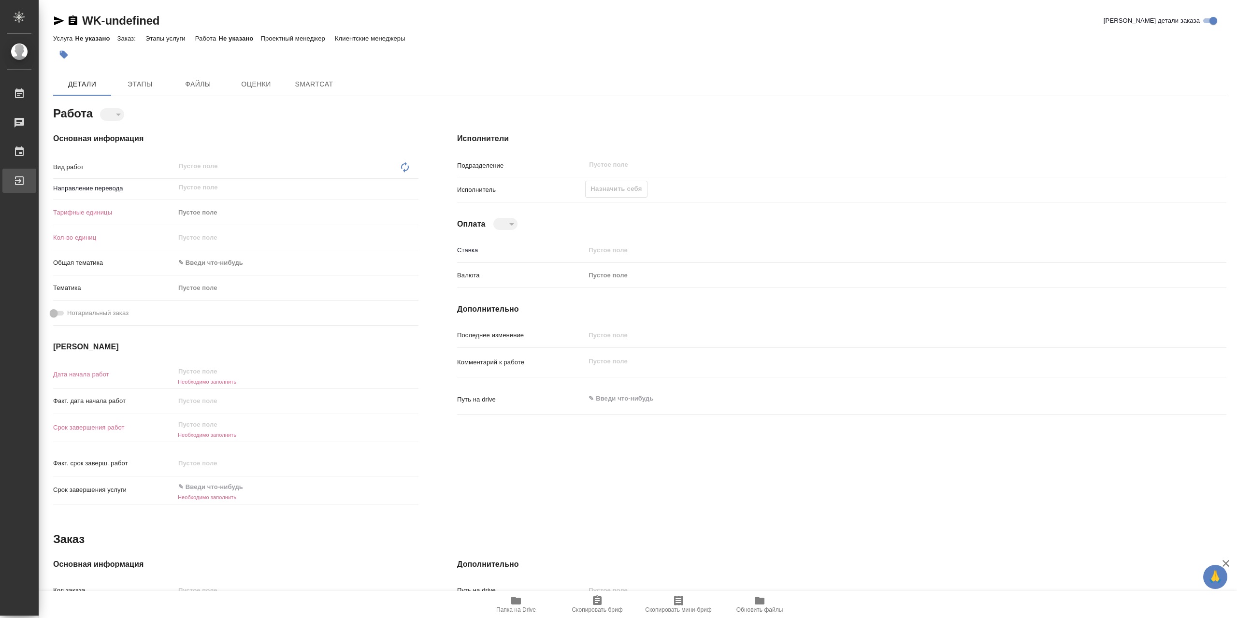
click at [19, 184] on div "Выйти" at bounding box center [7, 181] width 24 height 15
type textarea "x"
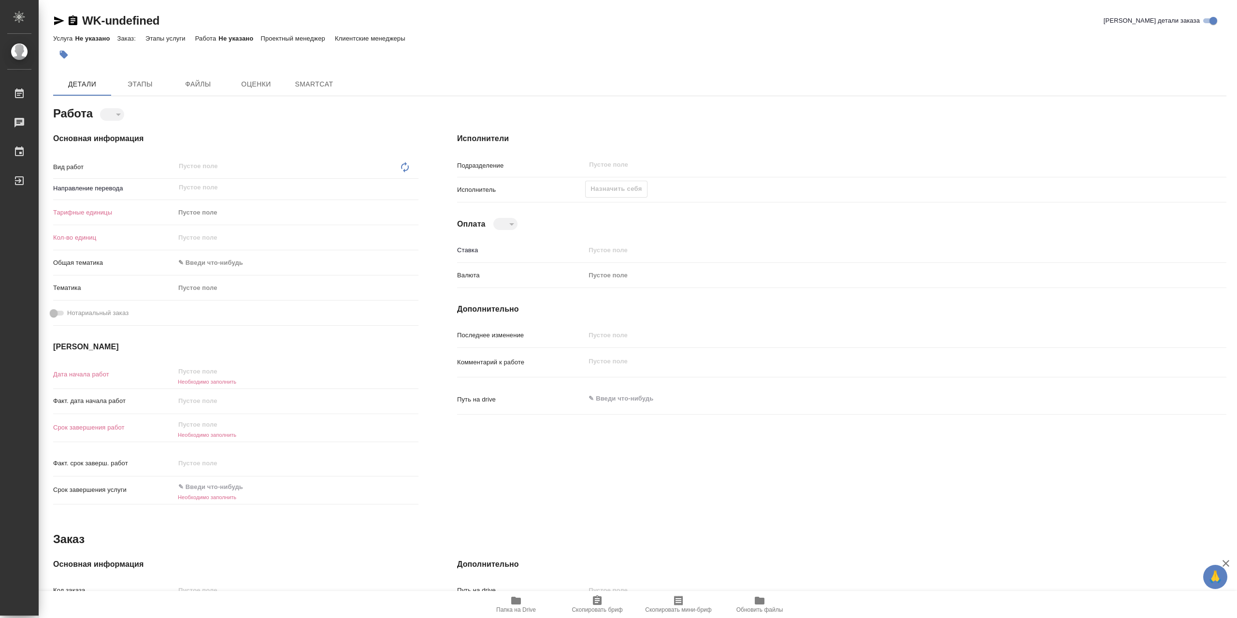
type textarea "x"
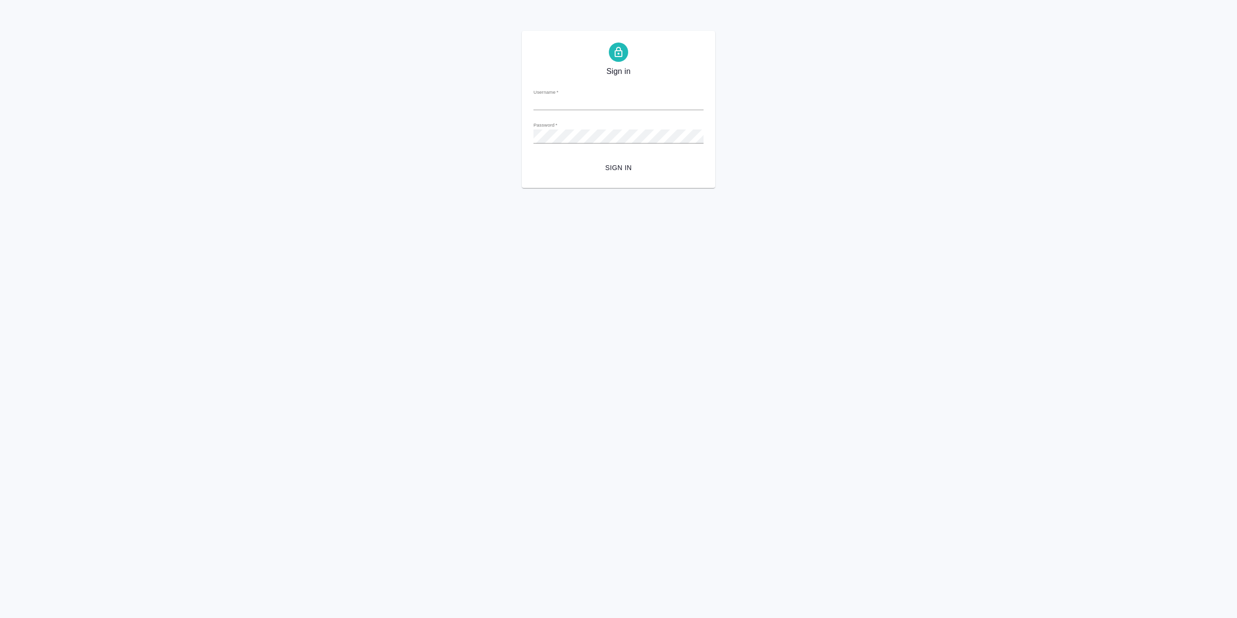
type input "[EMAIL_ADDRESS][DOMAIN_NAME]"
click at [641, 173] on span "Sign in" at bounding box center [618, 168] width 155 height 12
type input "[EMAIL_ADDRESS][DOMAIN_NAME]"
click at [634, 174] on span "Sign in" at bounding box center [618, 168] width 155 height 12
type input "[EMAIL_ADDRESS][DOMAIN_NAME]"
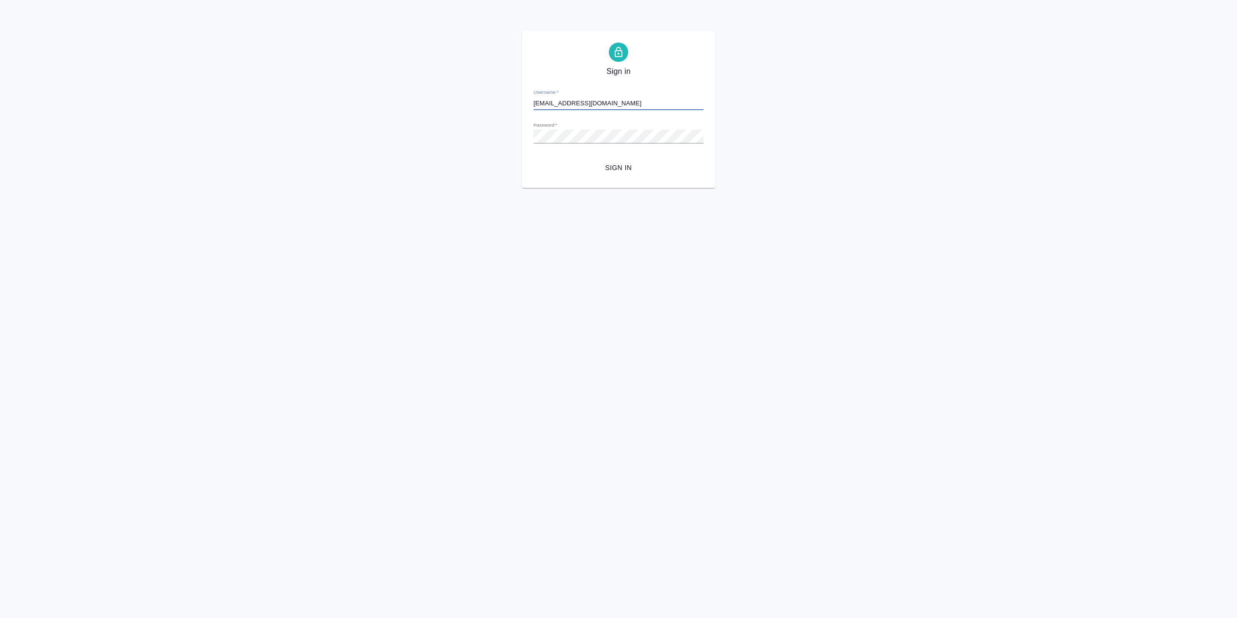
click at [636, 168] on span "Sign in" at bounding box center [618, 168] width 155 height 12
type input "[EMAIL_ADDRESS][DOMAIN_NAME]"
click at [642, 173] on span "Sign in" at bounding box center [618, 168] width 155 height 12
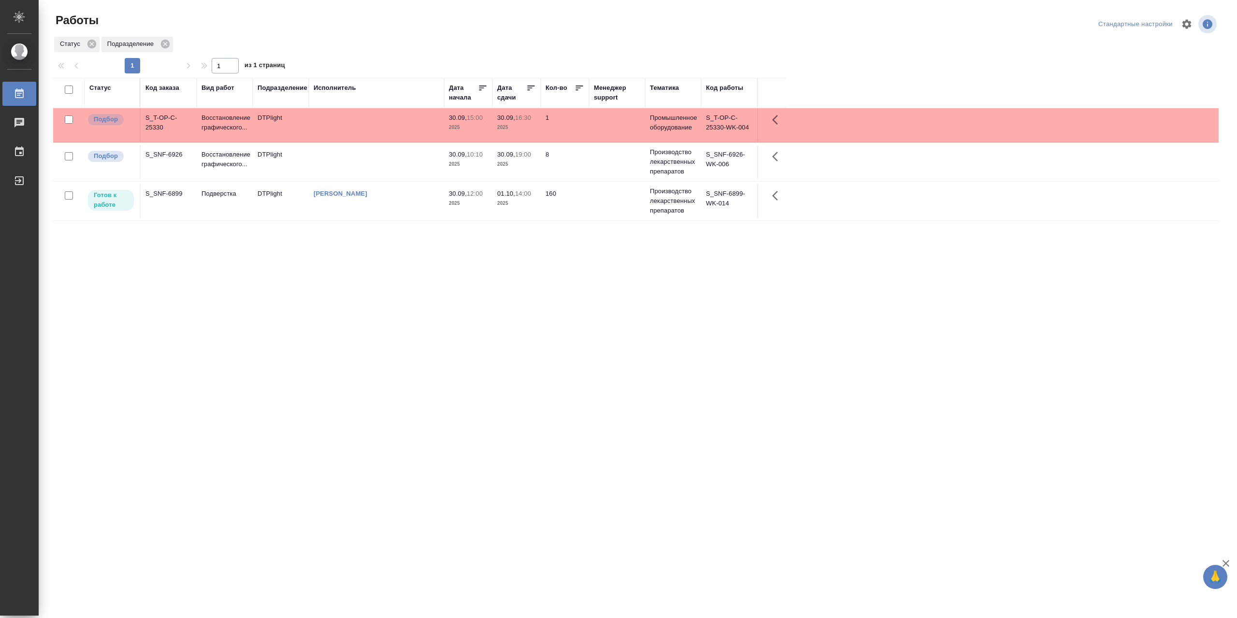
click at [101, 91] on div "Статус" at bounding box center [100, 88] width 22 height 10
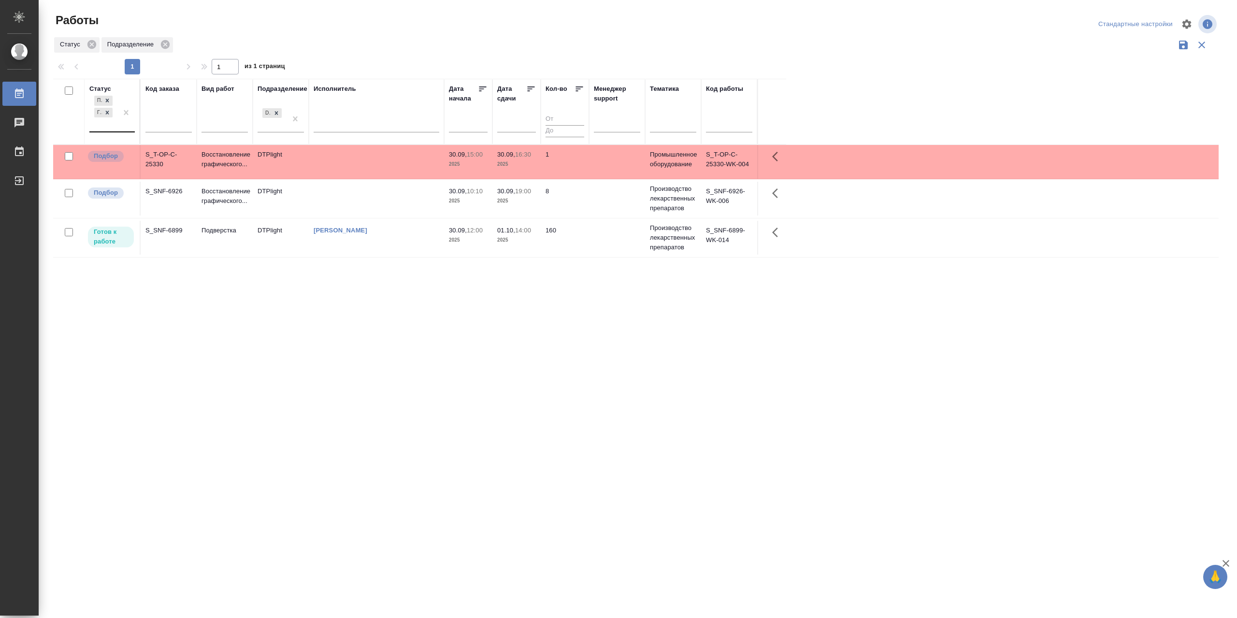
click at [112, 131] on div "Подбор Готов к работе" at bounding box center [103, 113] width 28 height 38
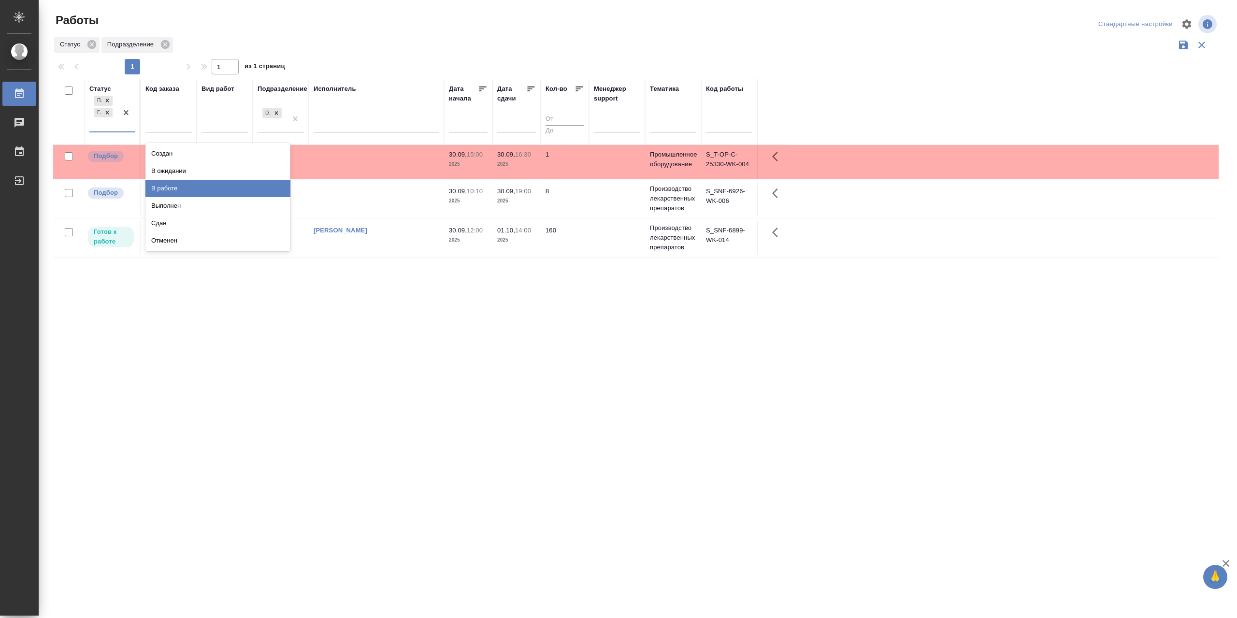
click at [222, 197] on div "В работе" at bounding box center [217, 188] width 145 height 17
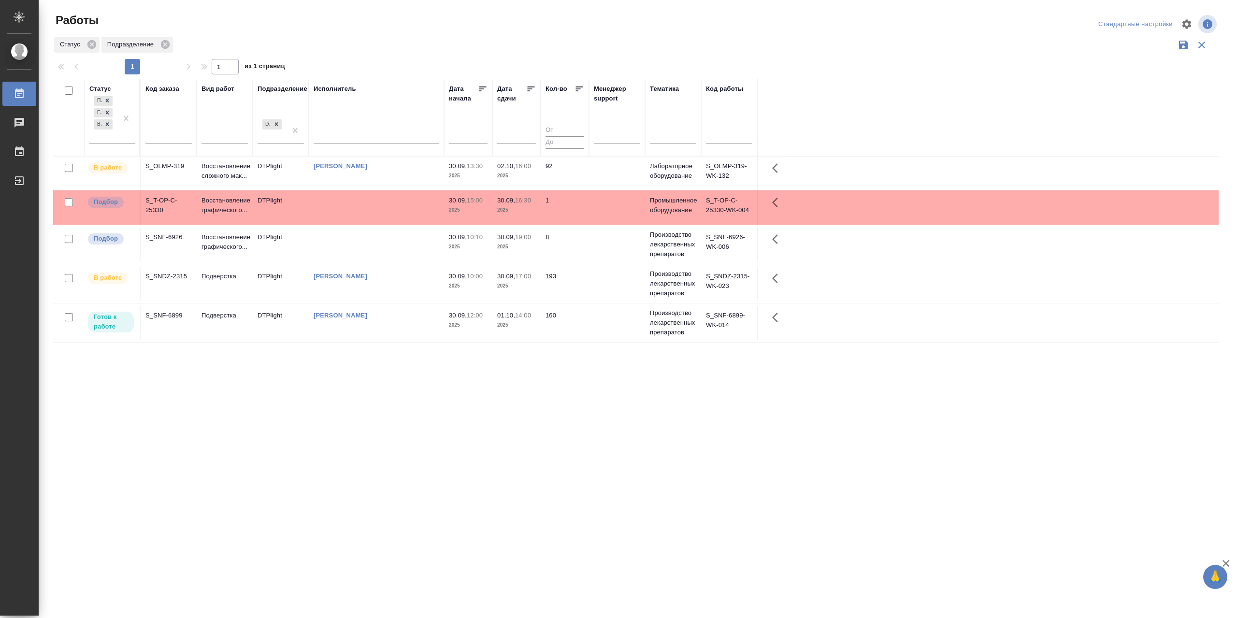
click at [373, 301] on td "[PERSON_NAME]" at bounding box center [376, 284] width 135 height 34
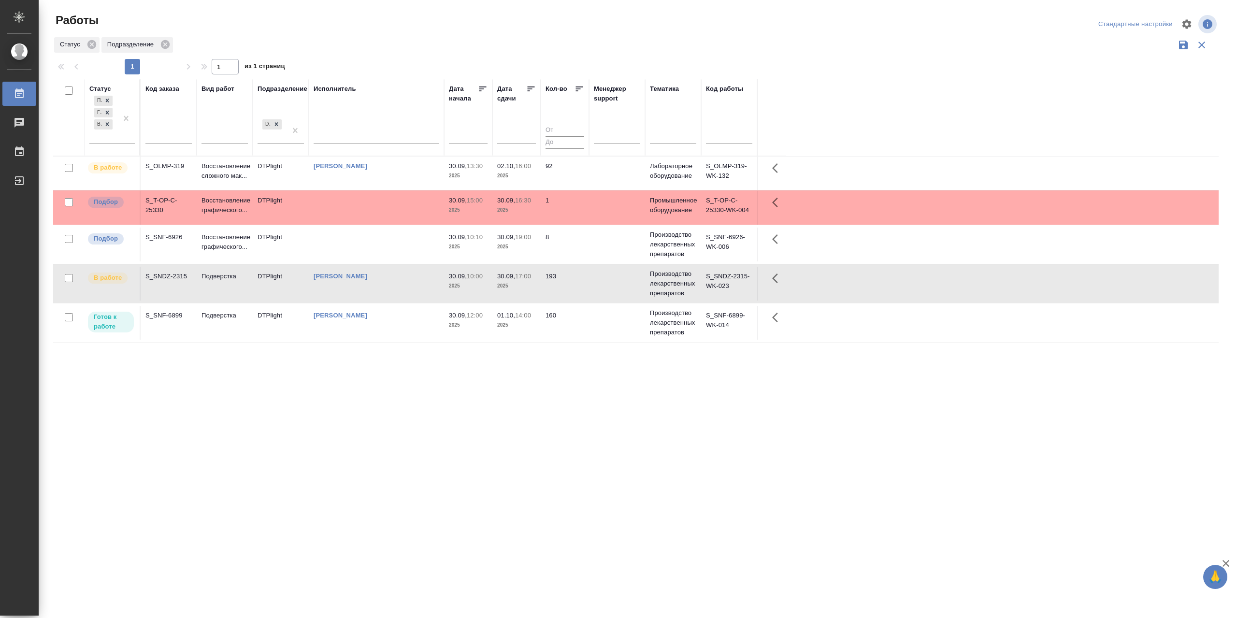
click at [373, 301] on td "[PERSON_NAME]" at bounding box center [376, 284] width 135 height 34
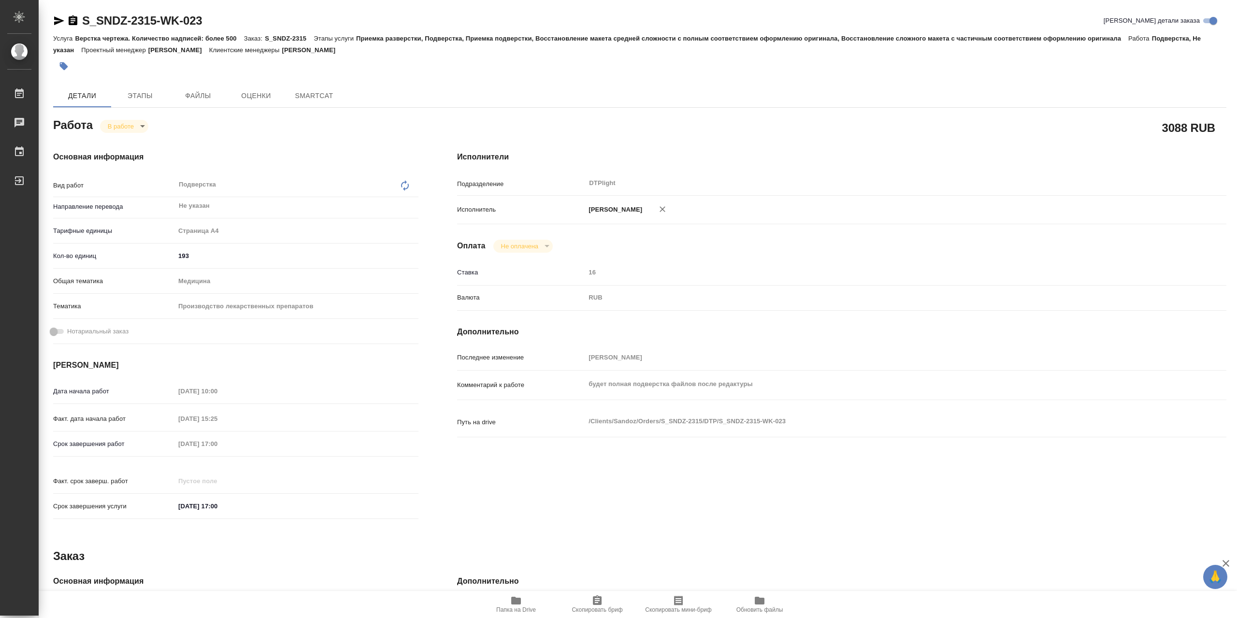
type textarea "x"
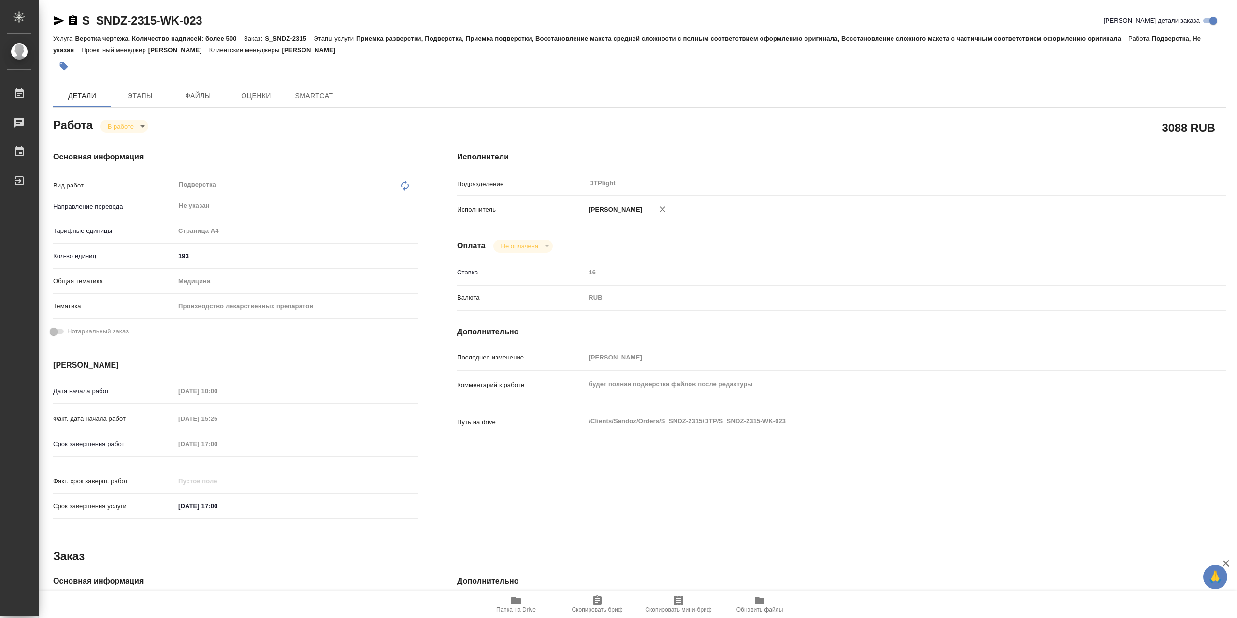
type textarea "x"
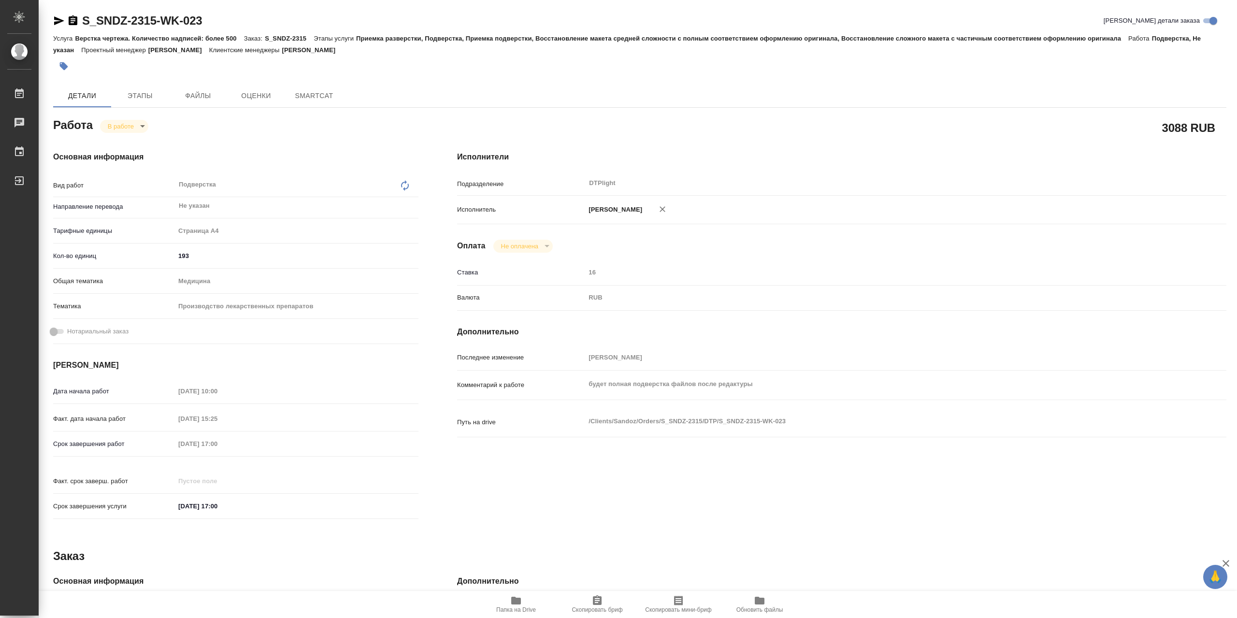
type textarea "x"
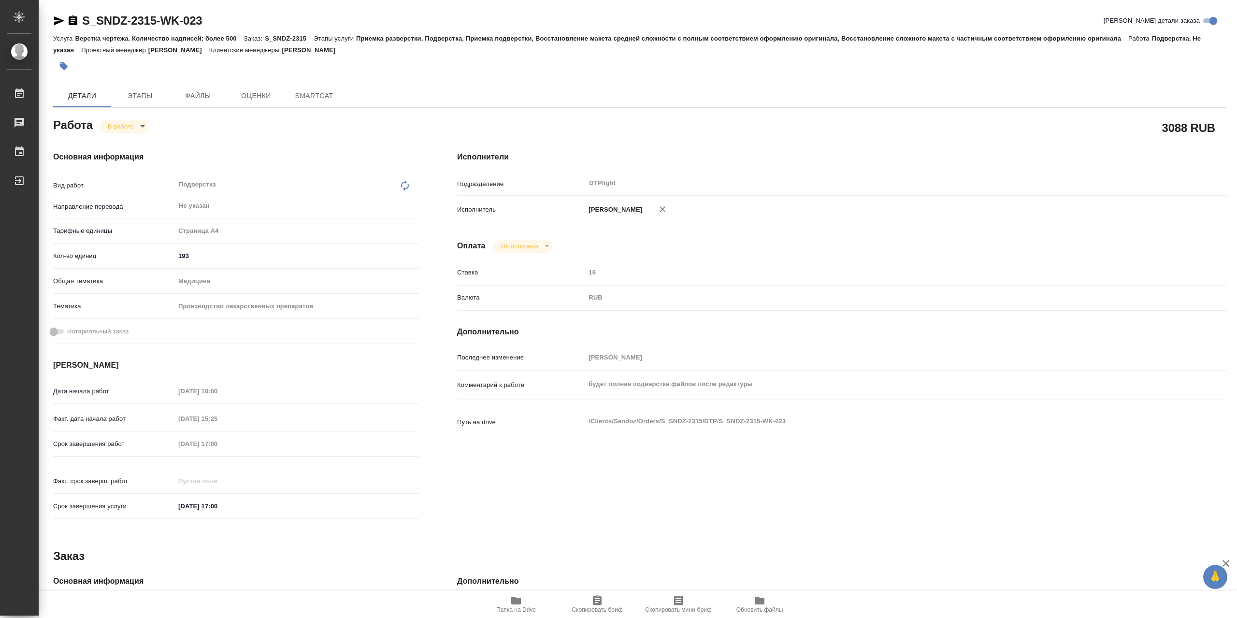
type textarea "x"
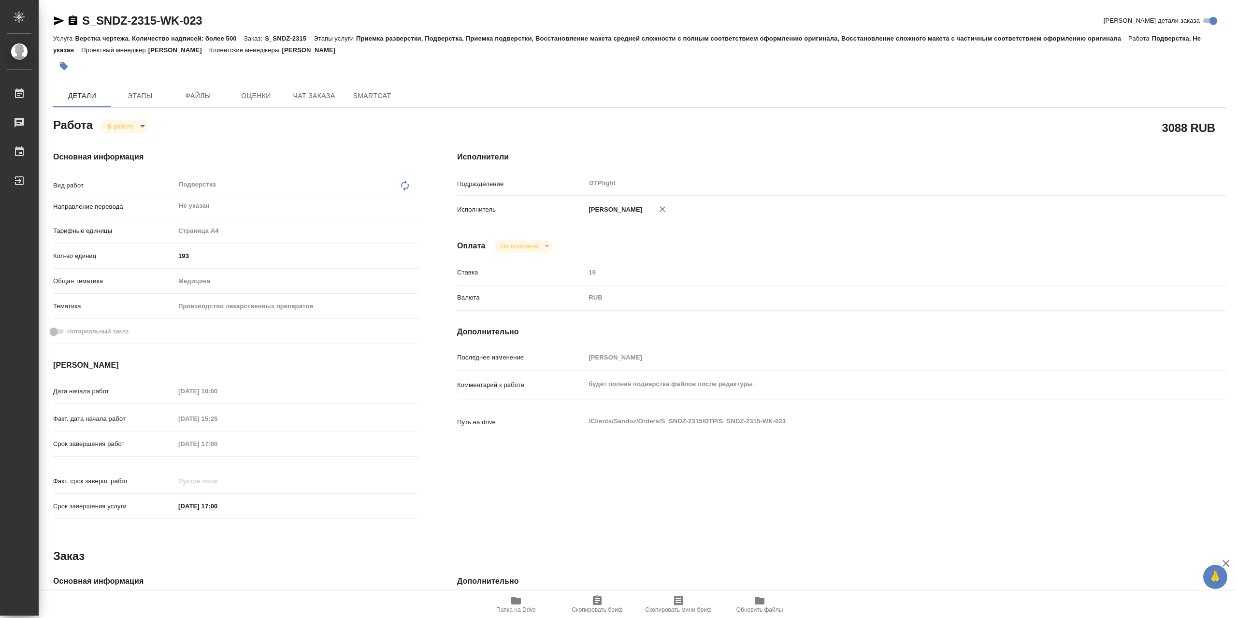
click at [518, 605] on icon "button" at bounding box center [516, 601] width 10 height 8
type textarea "x"
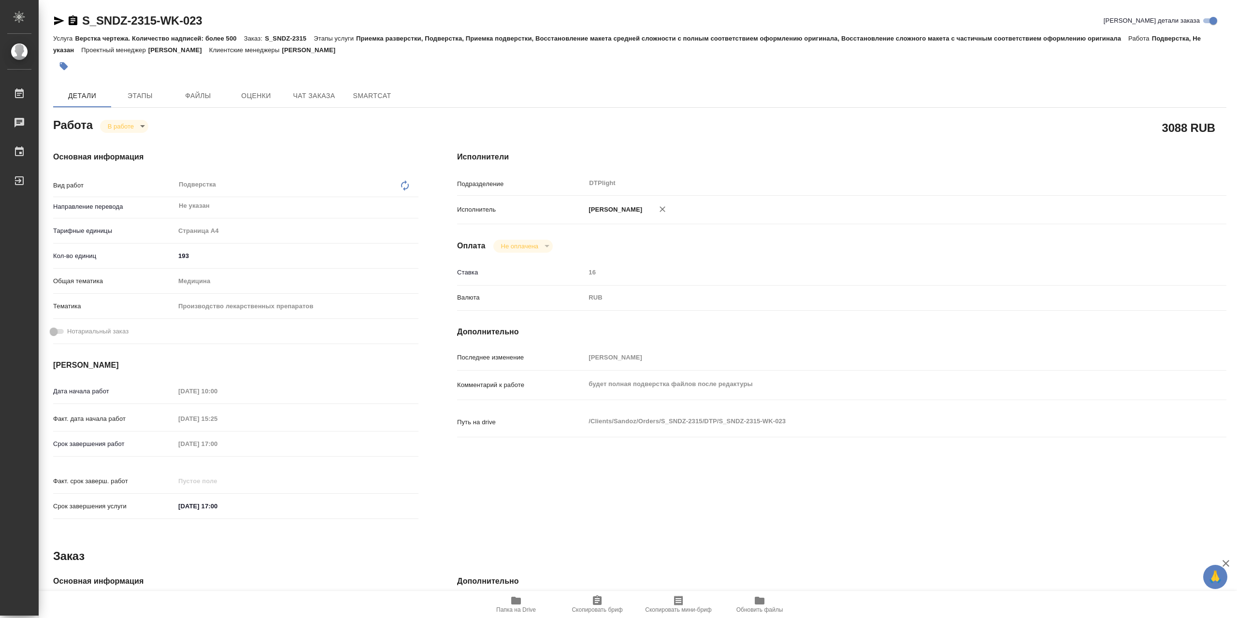
type textarea "x"
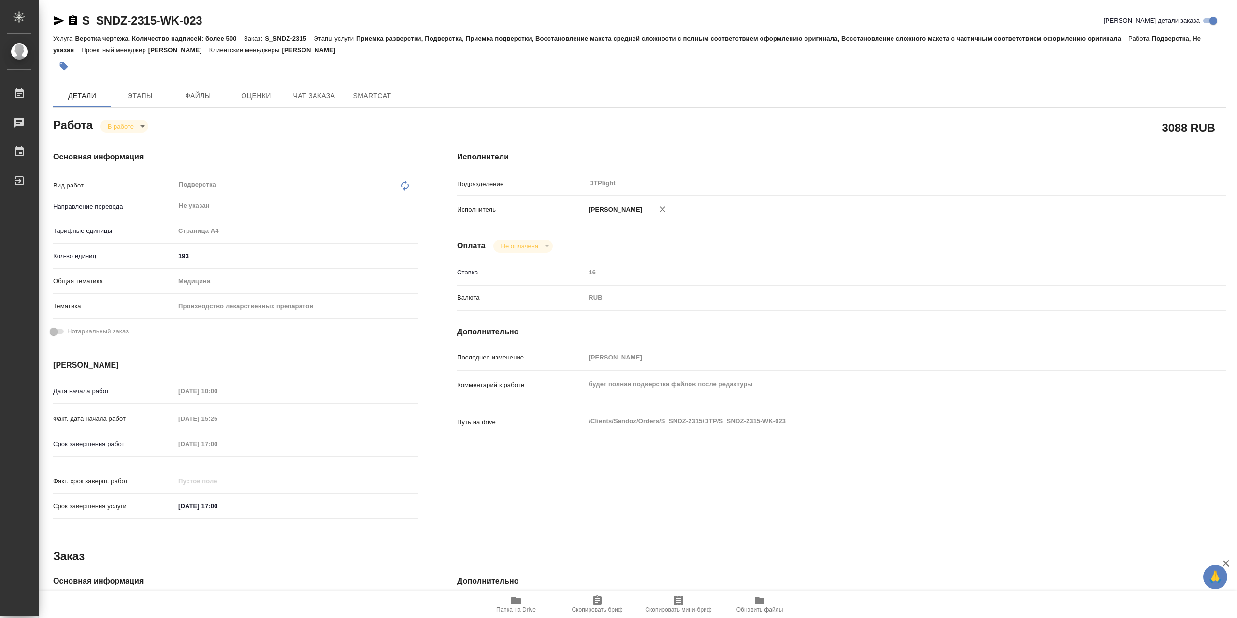
type textarea "x"
click at [515, 603] on icon "button" at bounding box center [516, 601] width 10 height 8
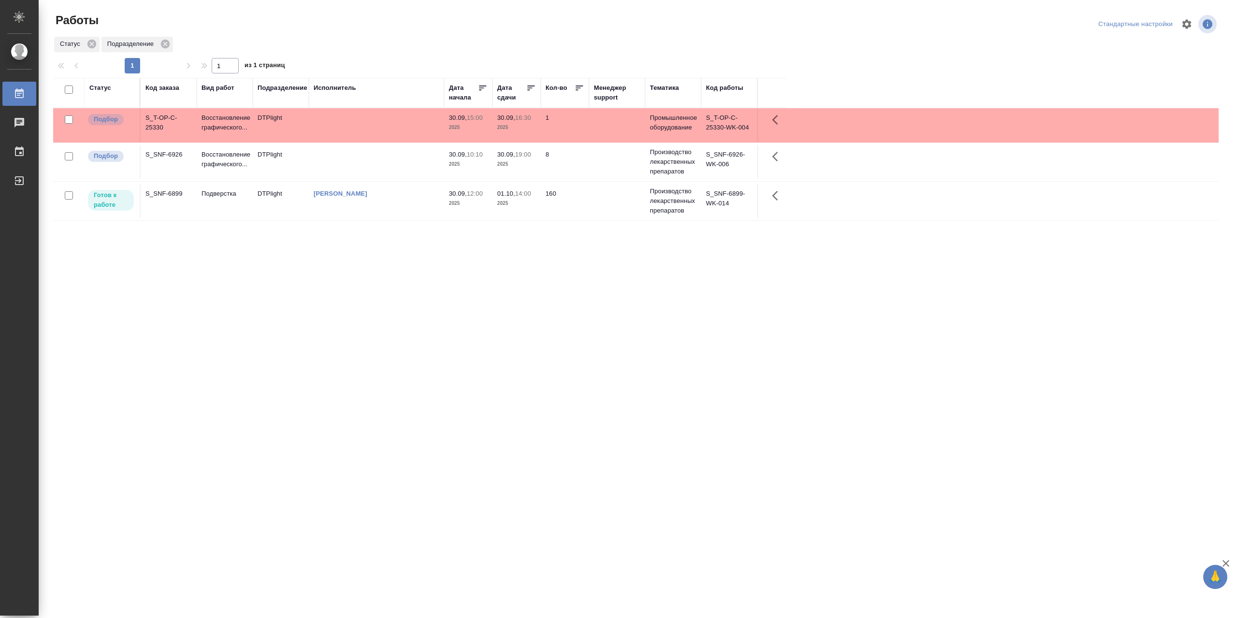
click at [356, 204] on td "[PERSON_NAME]" at bounding box center [376, 201] width 135 height 34
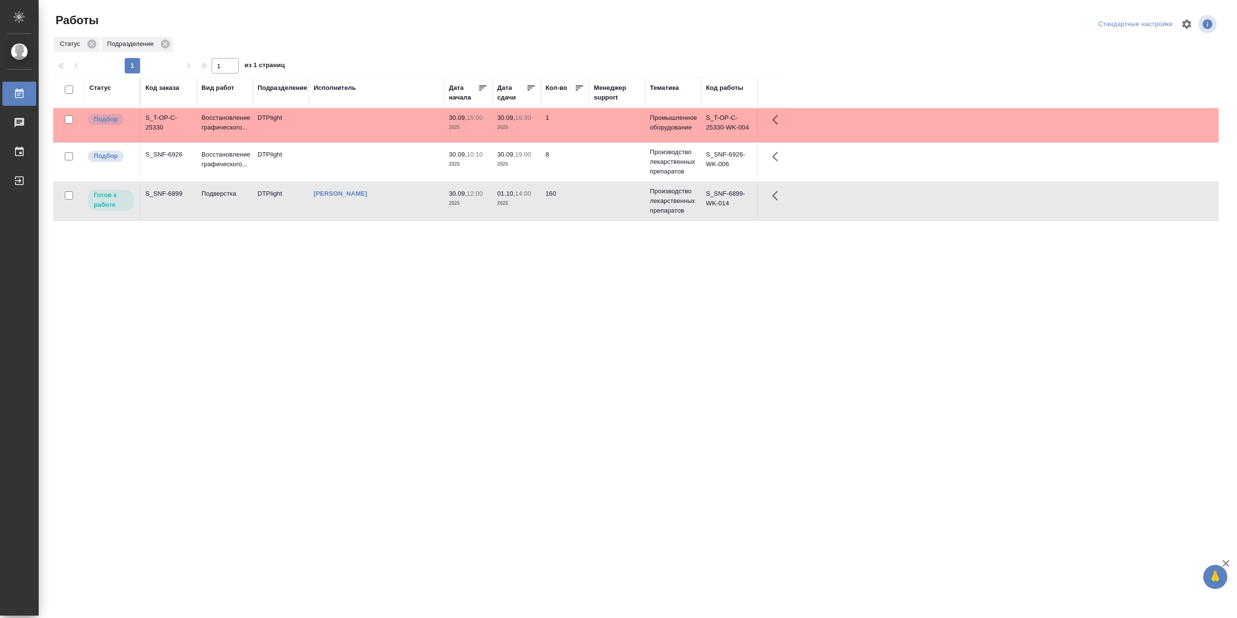
click at [356, 204] on td "[PERSON_NAME]" at bounding box center [376, 201] width 135 height 34
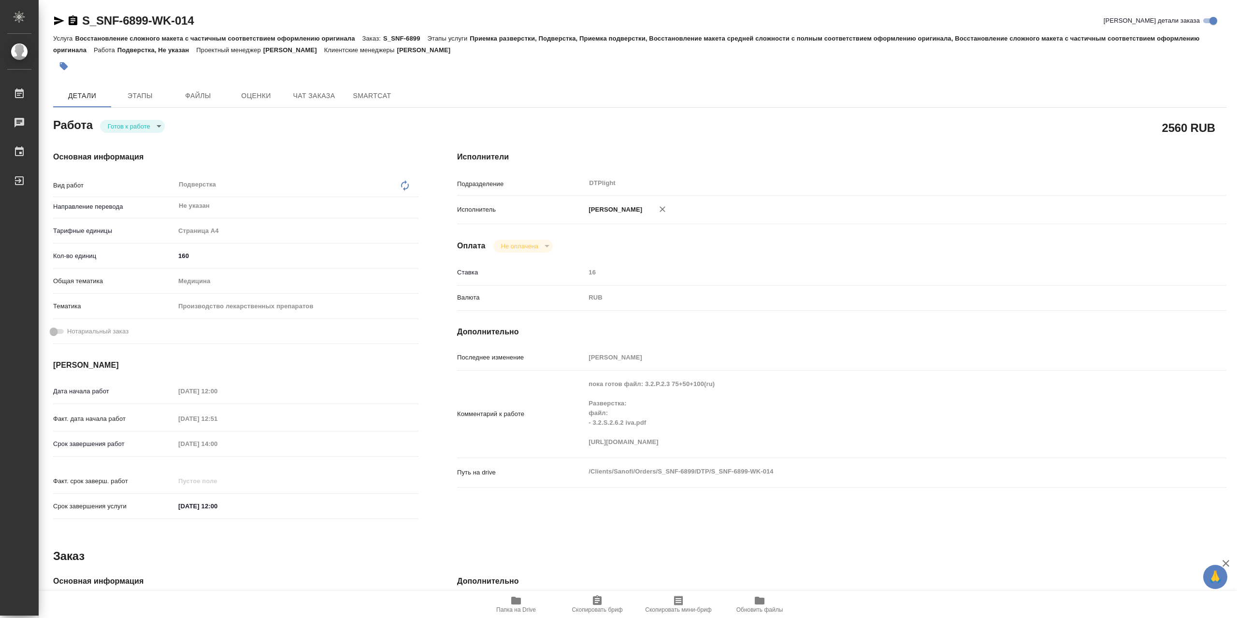
type textarea "x"
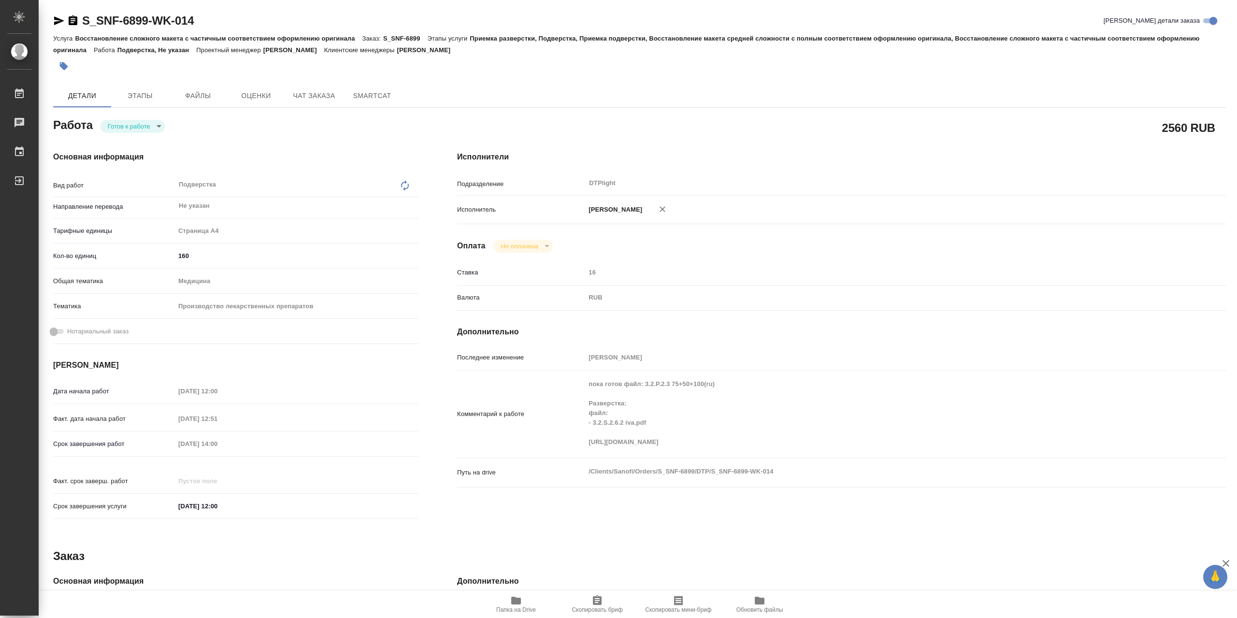
type textarea "x"
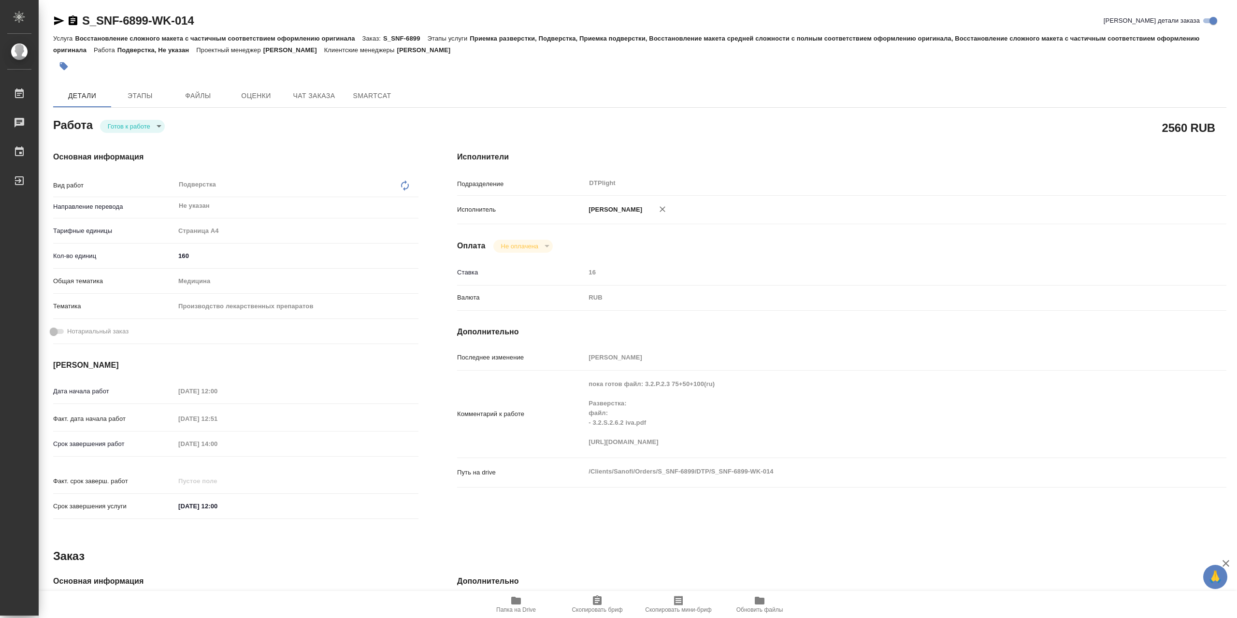
click at [528, 603] on span "Папка на Drive" at bounding box center [516, 604] width 70 height 18
click at [140, 127] on body "🙏 .cls-1 fill:#fff; AWATERA Сархатов [PERSON_NAME] Работы 0 Чаты График Выйти S…" at bounding box center [618, 309] width 1237 height 618
click at [147, 128] on li "В работе" at bounding box center [132, 128] width 65 height 16
type textarea "x"
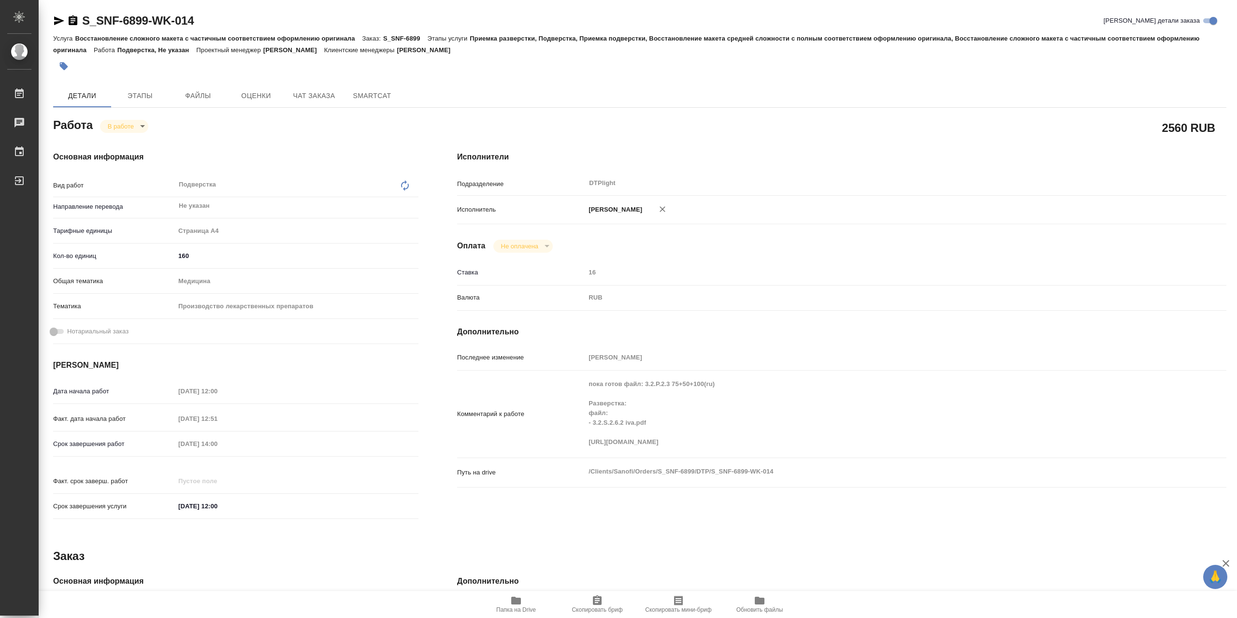
type textarea "x"
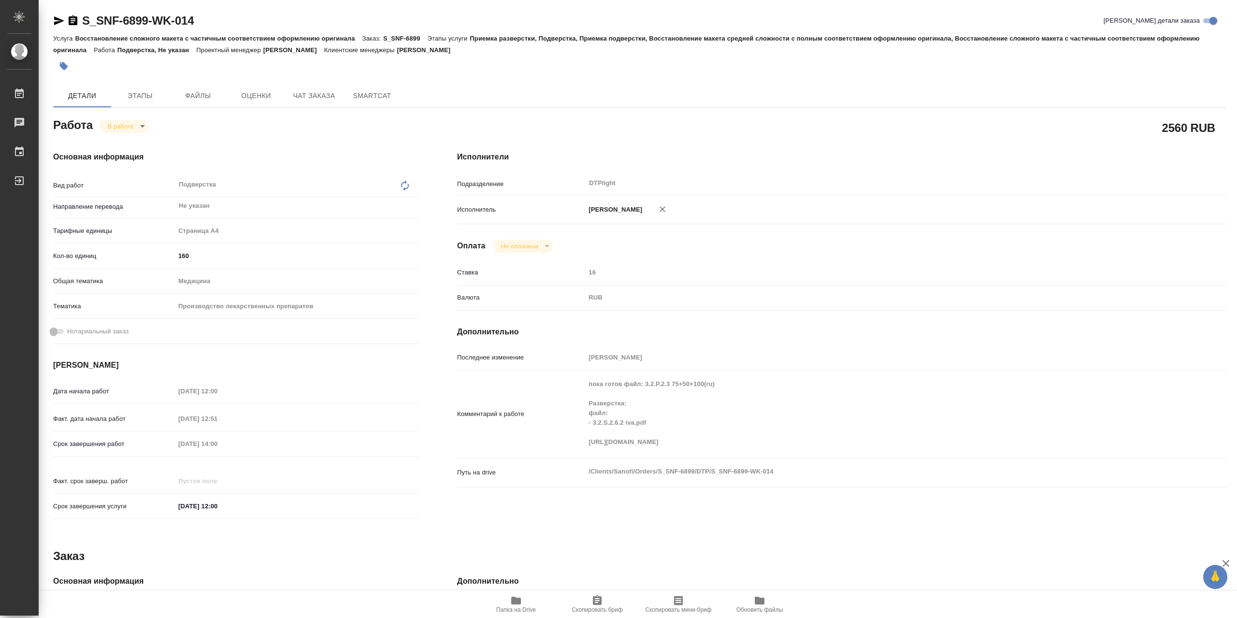
type textarea "x"
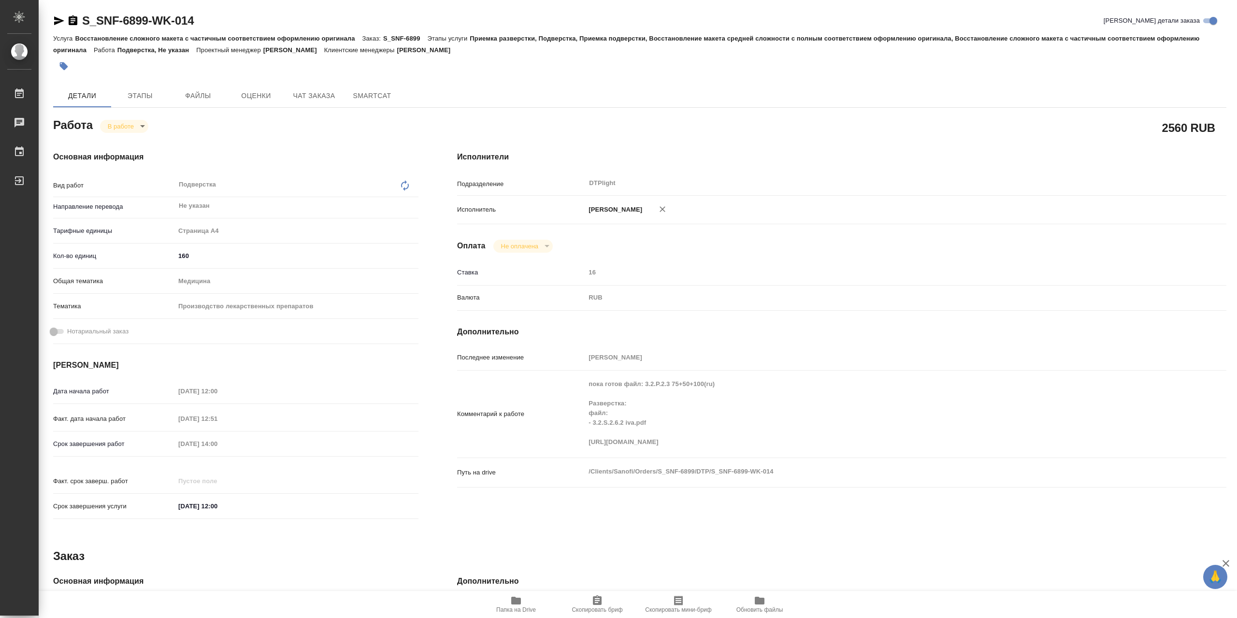
type textarea "x"
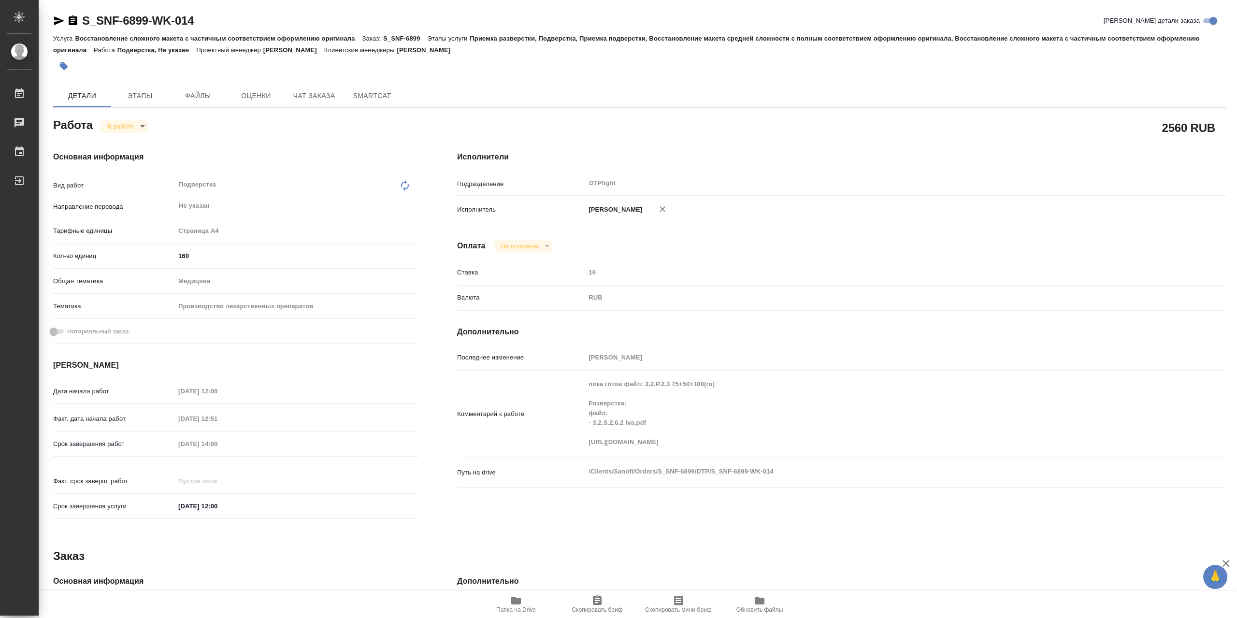
type textarea "x"
click at [570, 454] on div "Комментарий к работе пока готов файл: 3.2.P.2.3 75+50+100(ru) Разверстка: файл:…" at bounding box center [841, 414] width 769 height 79
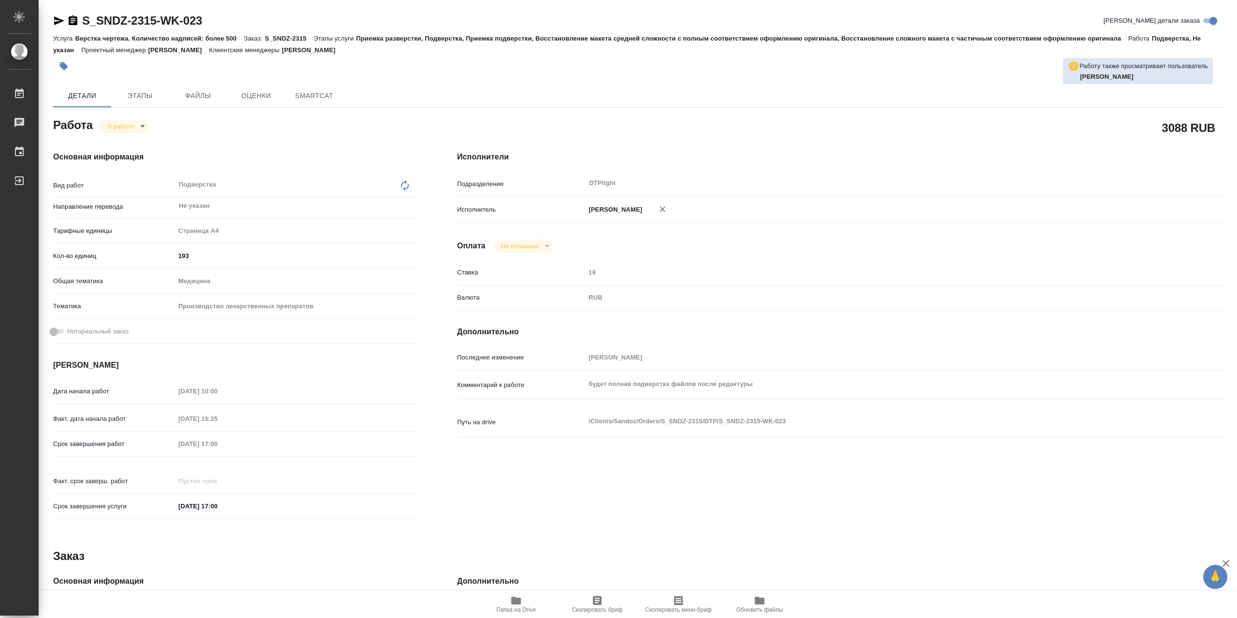
type textarea "x"
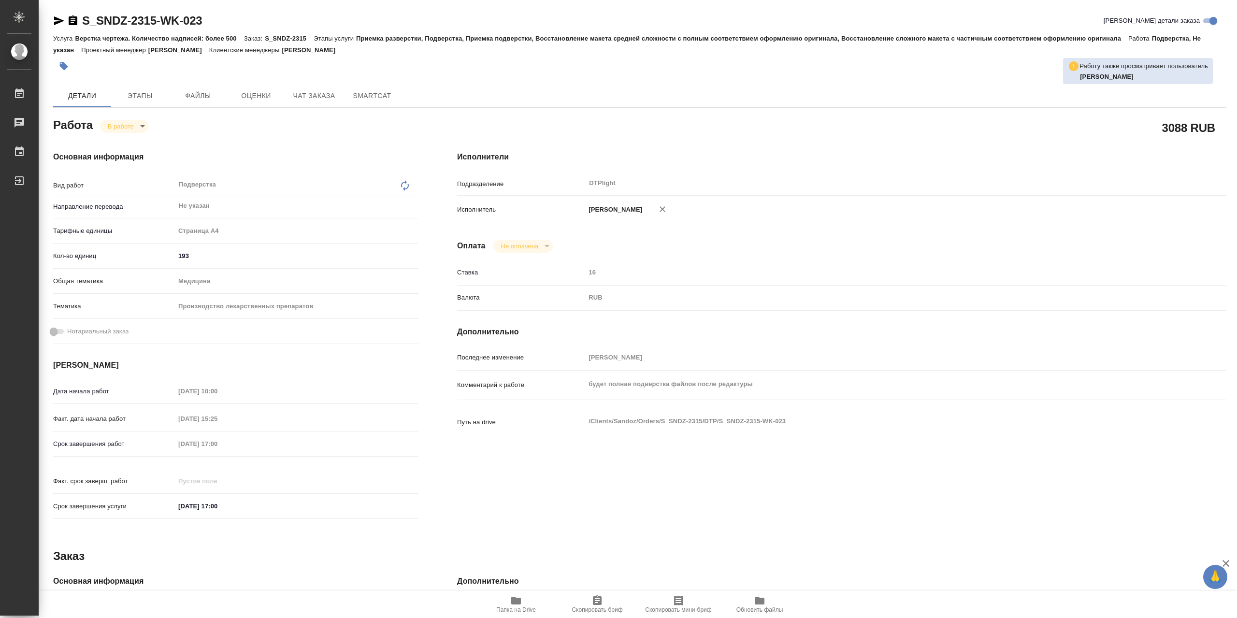
type textarea "x"
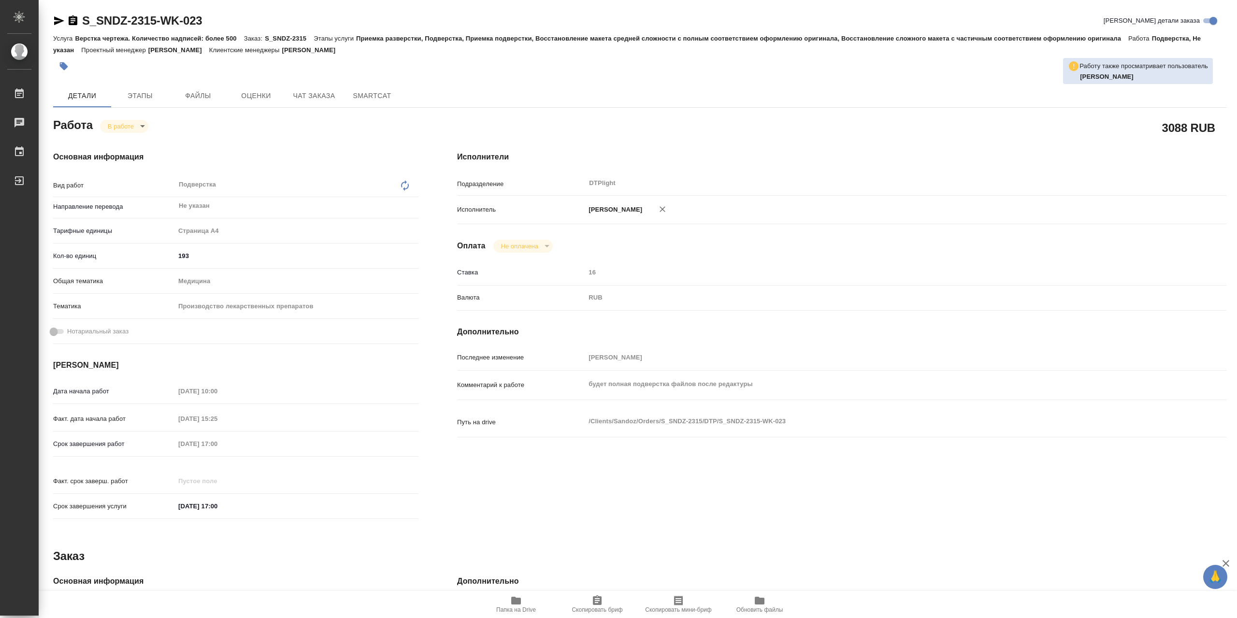
type textarea "x"
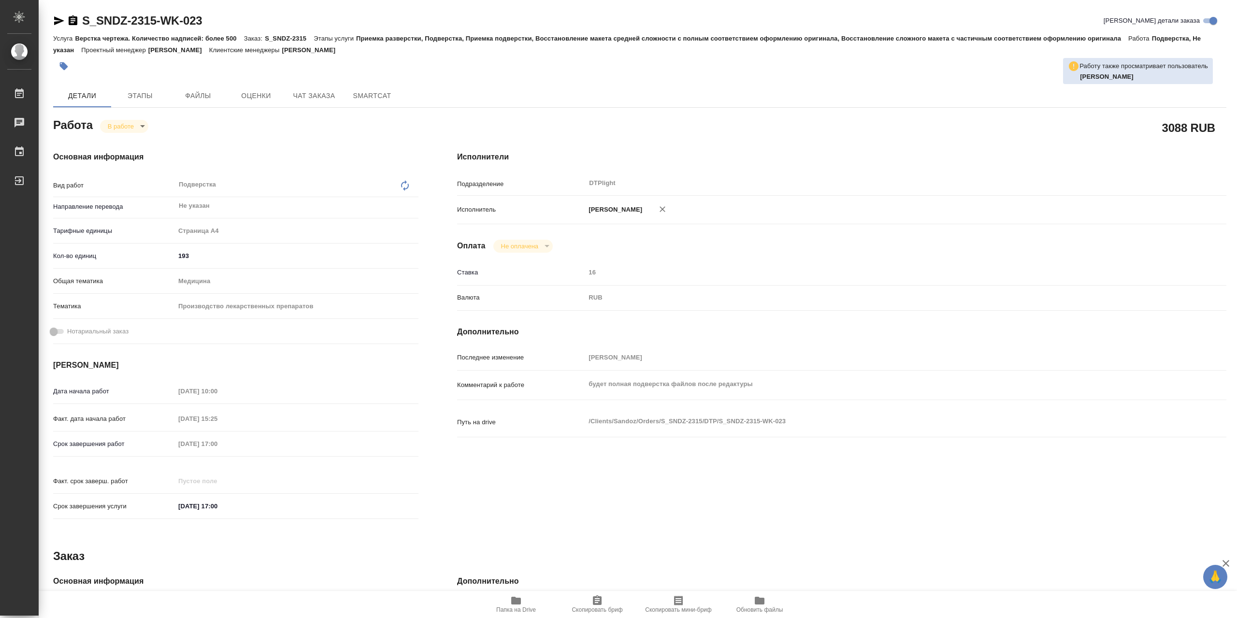
type textarea "x"
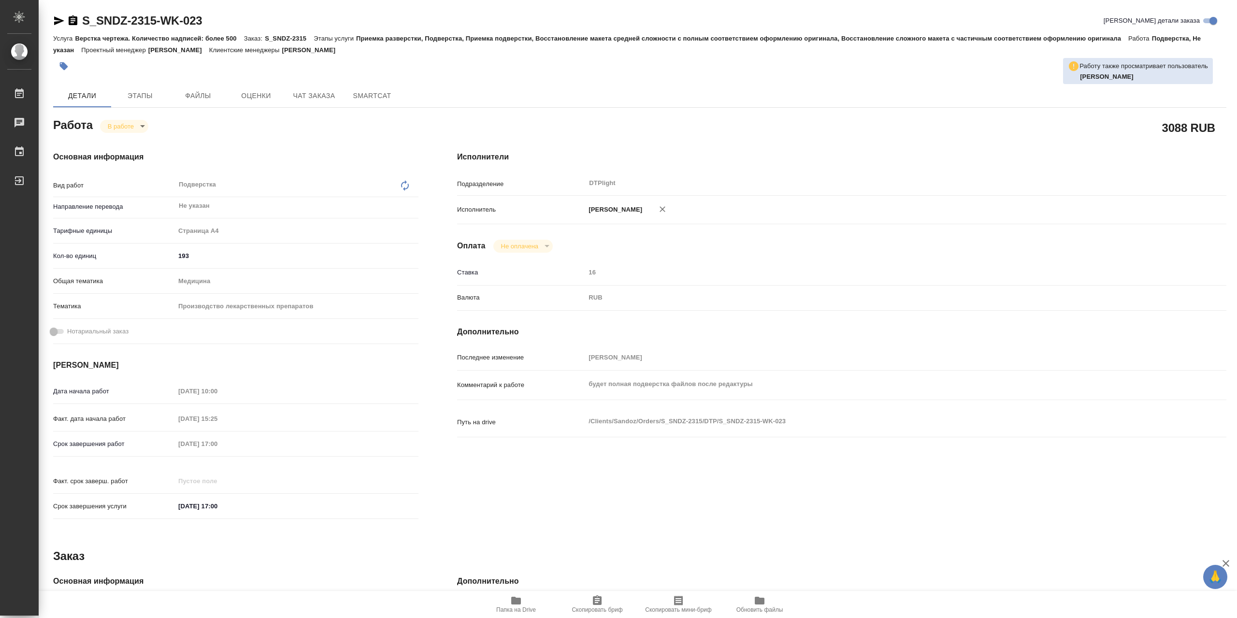
type textarea "x"
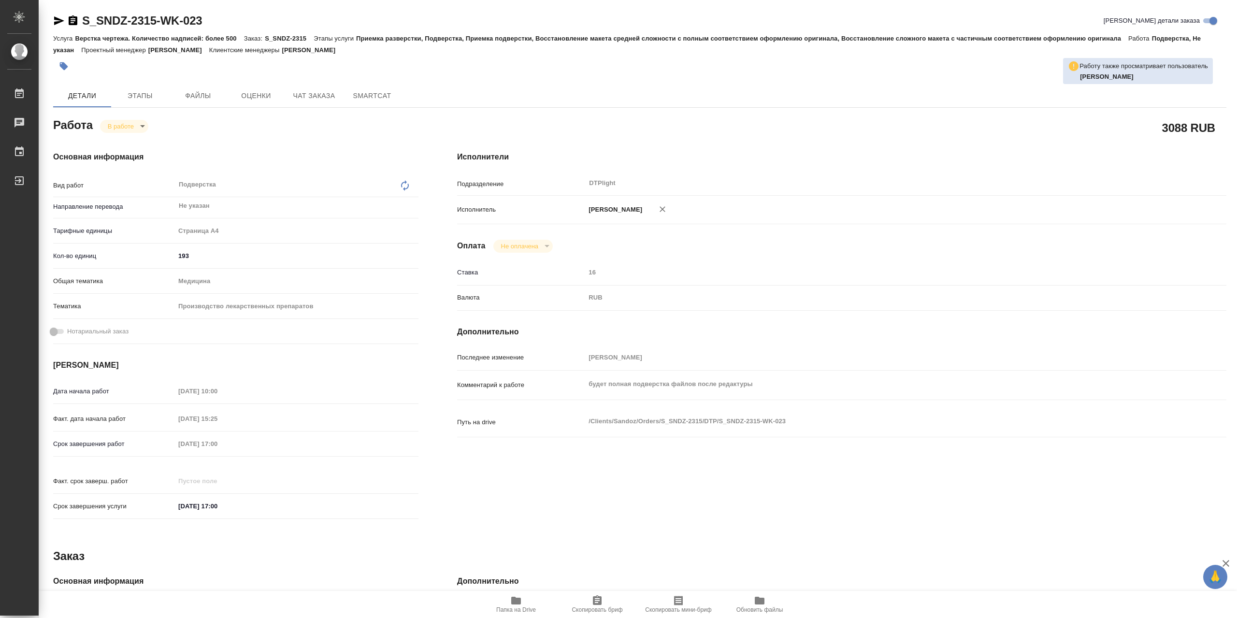
type textarea "x"
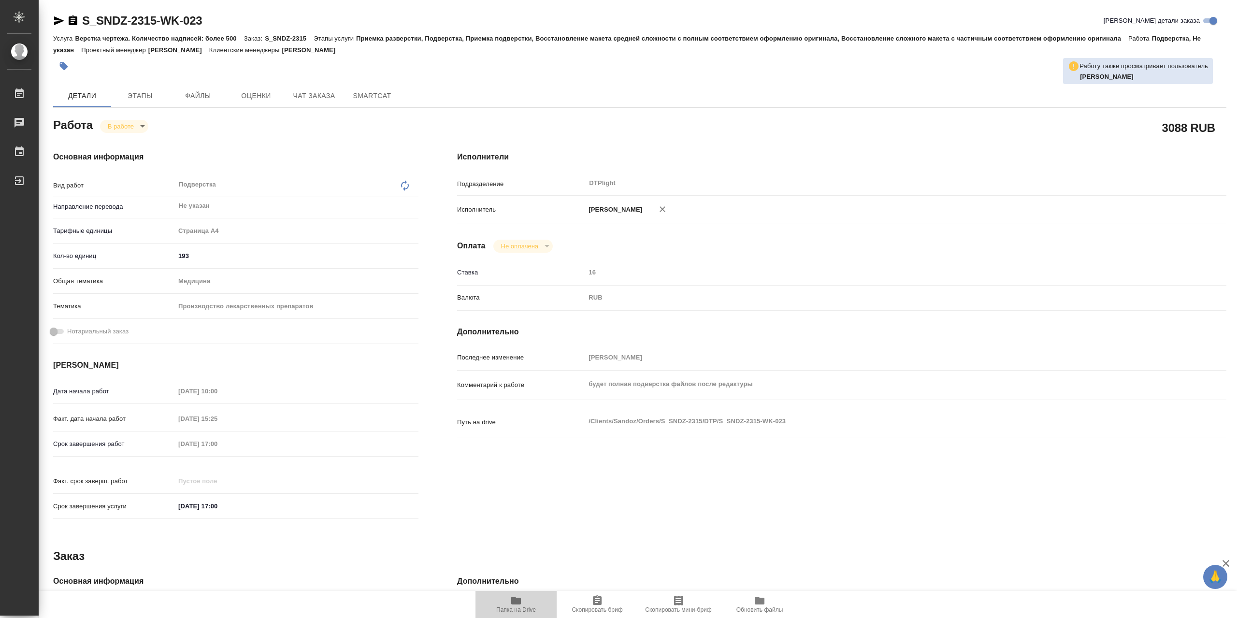
click at [531, 605] on span "Папка на Drive" at bounding box center [516, 604] width 70 height 18
type textarea "x"
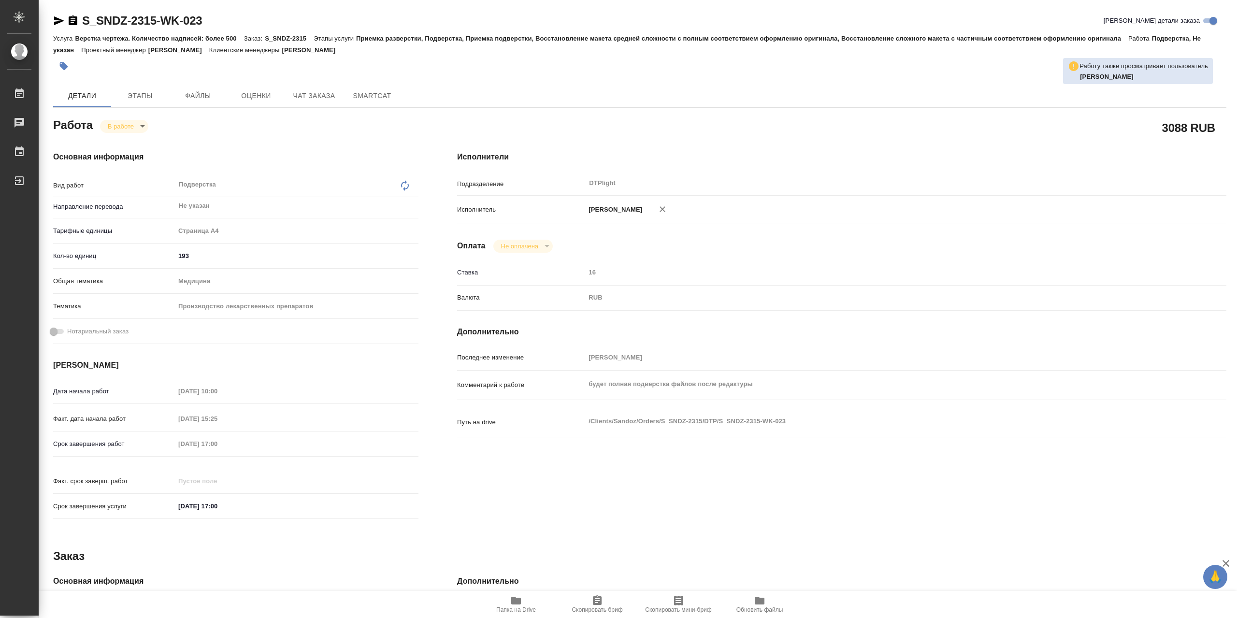
type textarea "x"
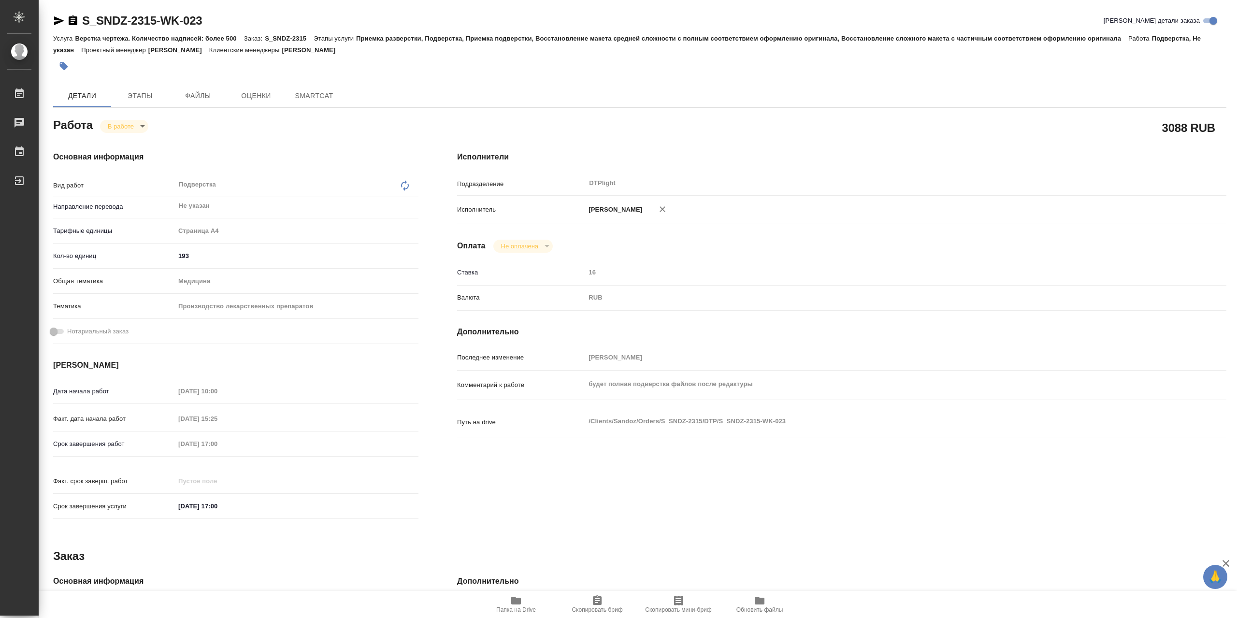
type textarea "x"
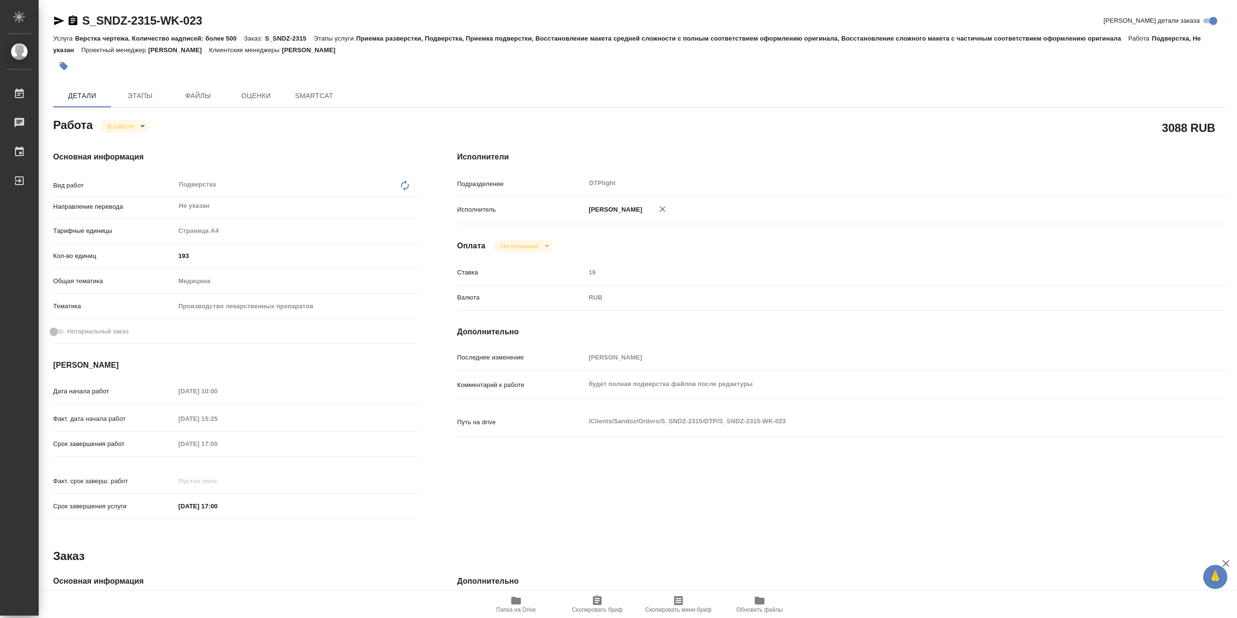
type textarea "x"
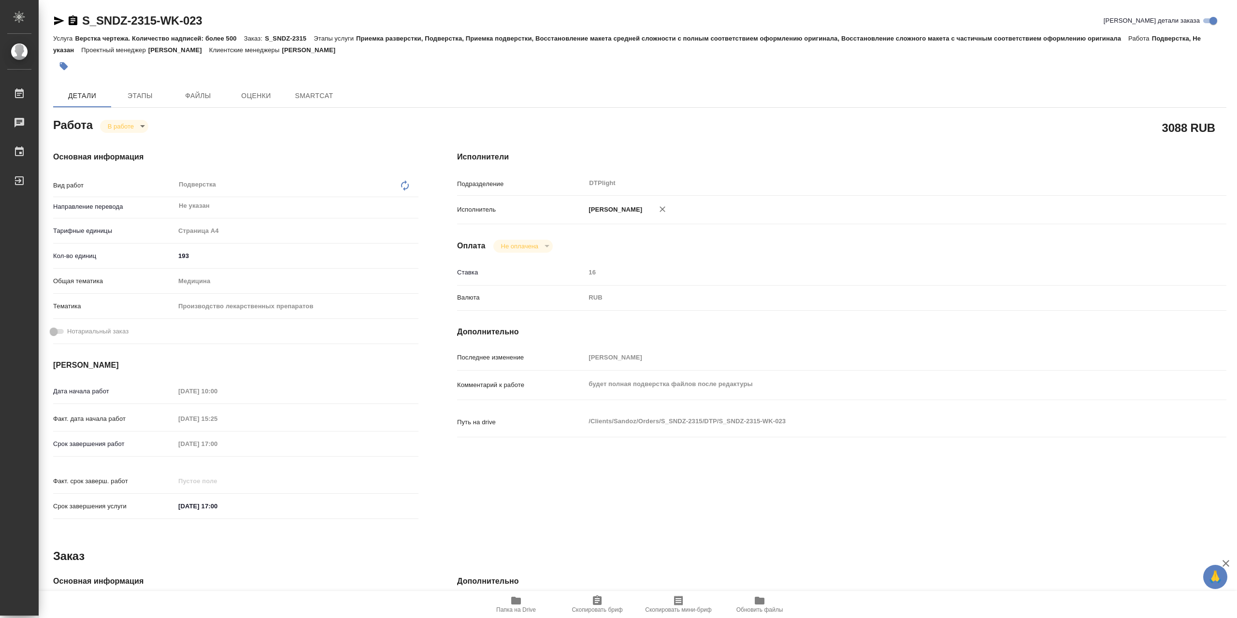
type textarea "x"
click at [527, 600] on span "Папка на Drive" at bounding box center [516, 604] width 70 height 18
type textarea "x"
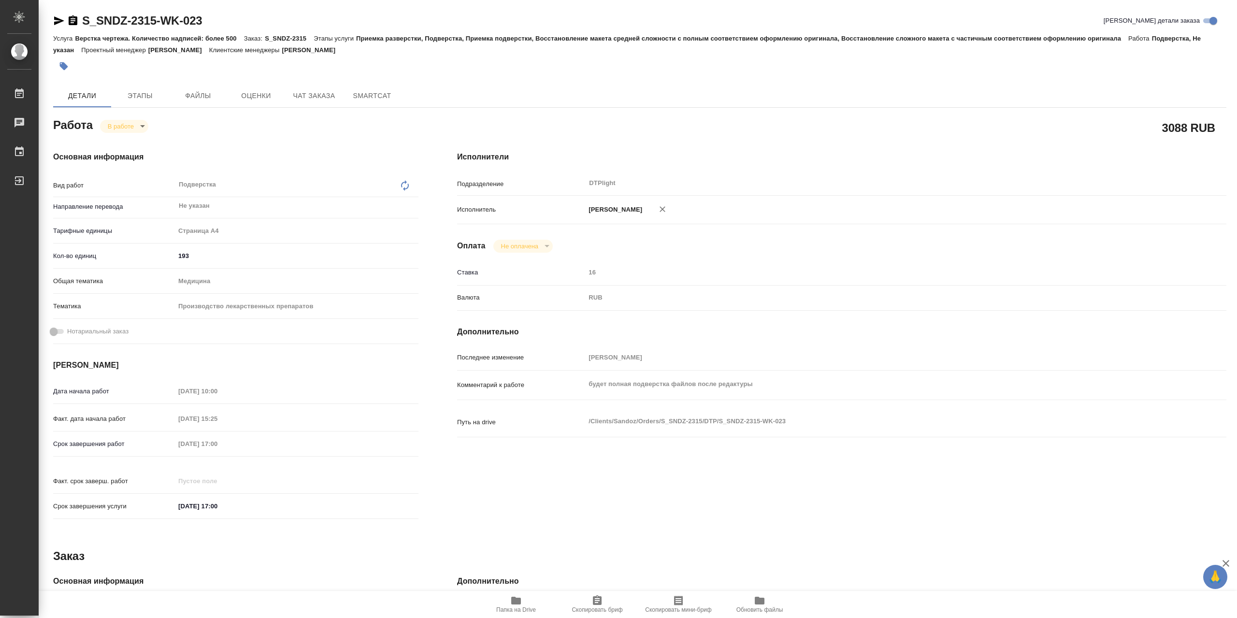
type textarea "x"
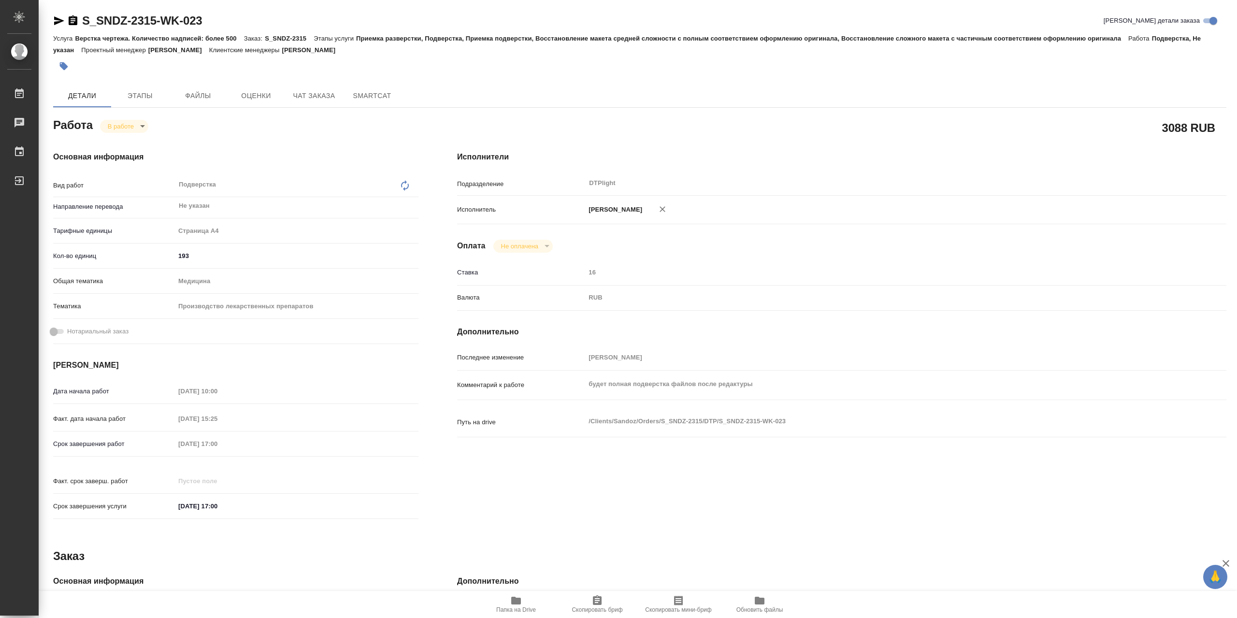
type textarea "x"
click at [508, 605] on span "Папка на Drive" at bounding box center [516, 604] width 70 height 18
